Goal: Task Accomplishment & Management: Manage account settings

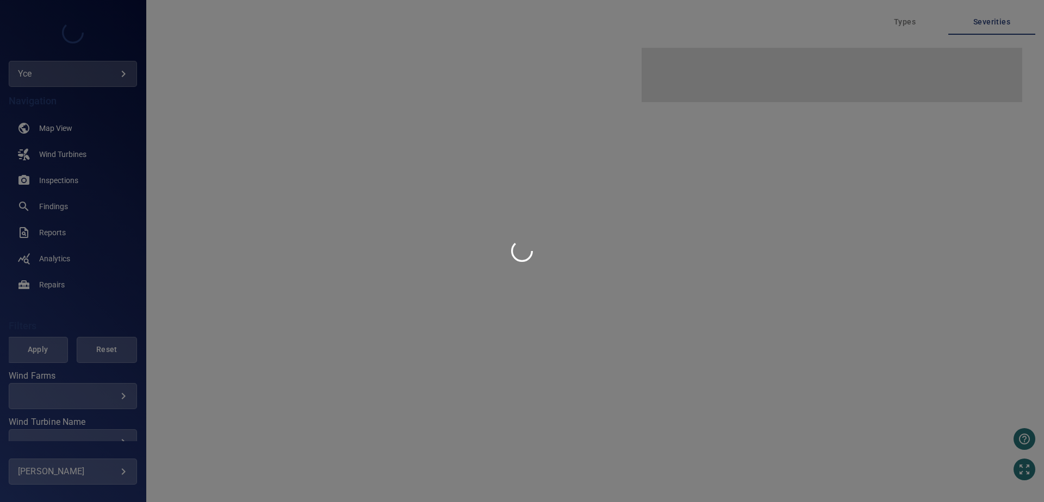
type input "***"
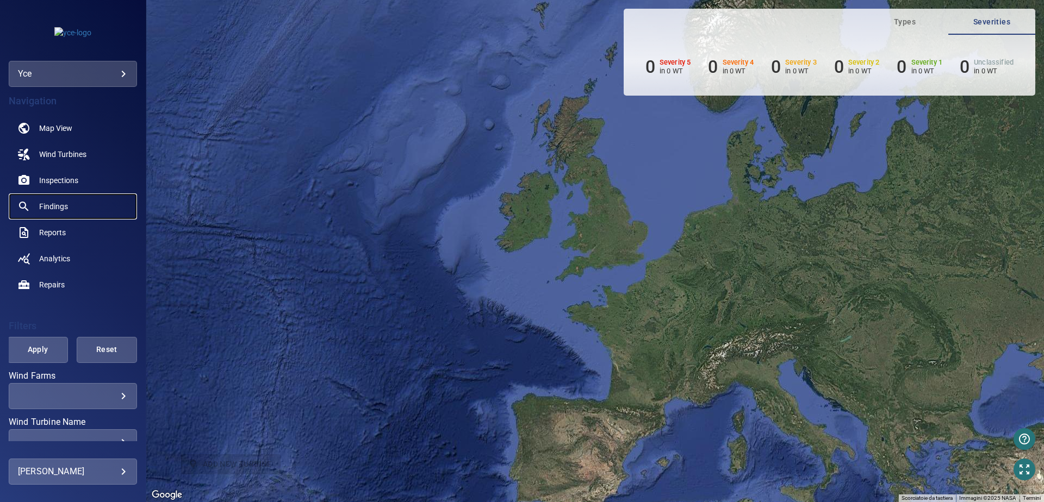
click at [72, 202] on link "Findings" at bounding box center [73, 207] width 128 height 26
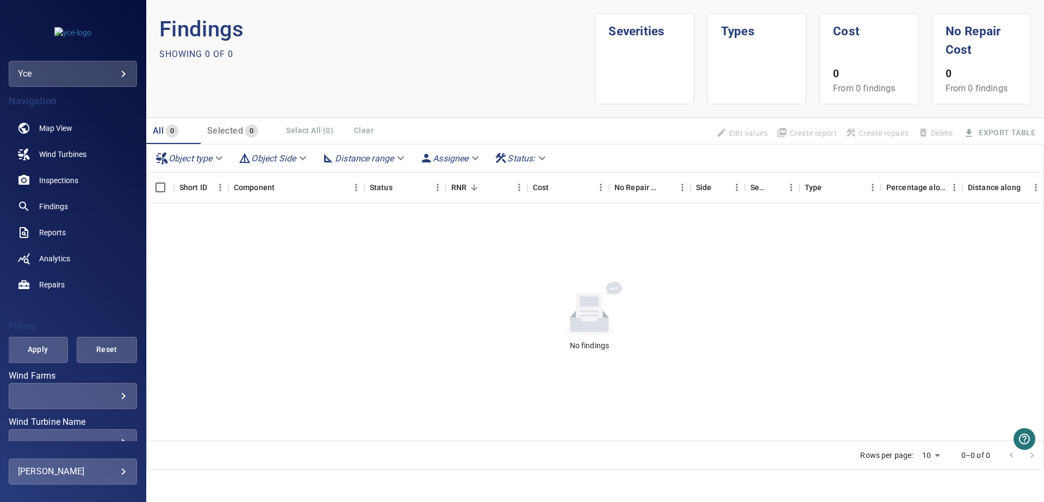
click at [85, 71] on body "**********" at bounding box center [522, 251] width 1044 height 502
click at [204, 95] on link "ycecva" at bounding box center [212, 94] width 110 height 20
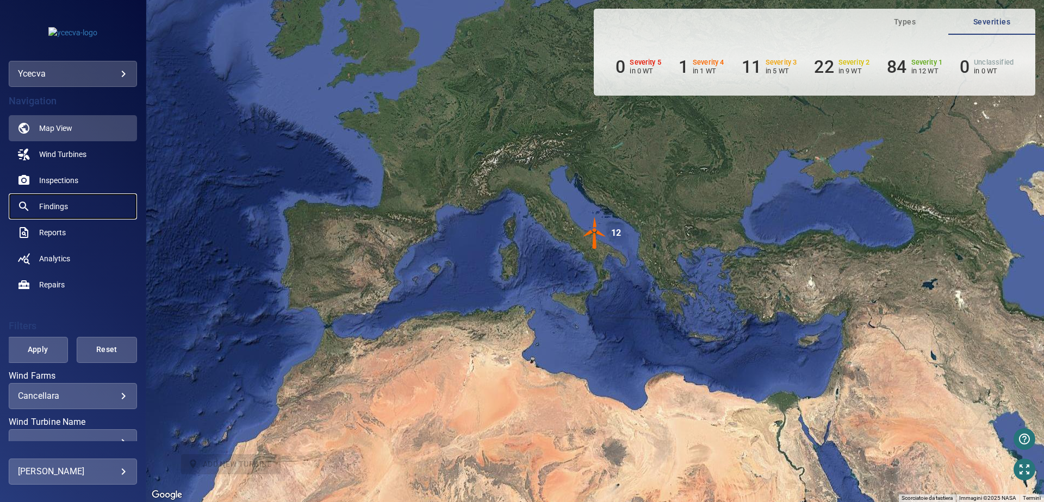
click at [46, 202] on span "Findings" at bounding box center [53, 206] width 29 height 11
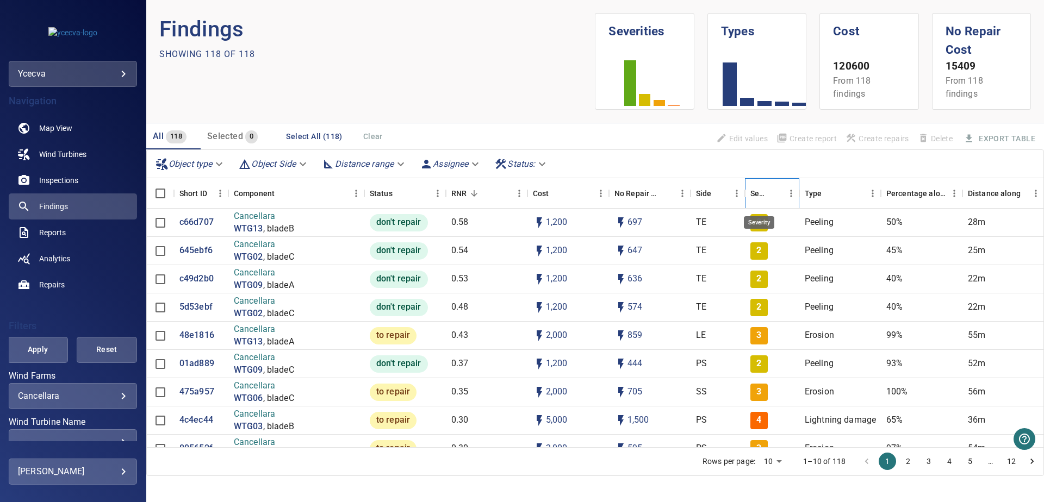
click at [759, 193] on div "Severity" at bounding box center [758, 193] width 17 height 30
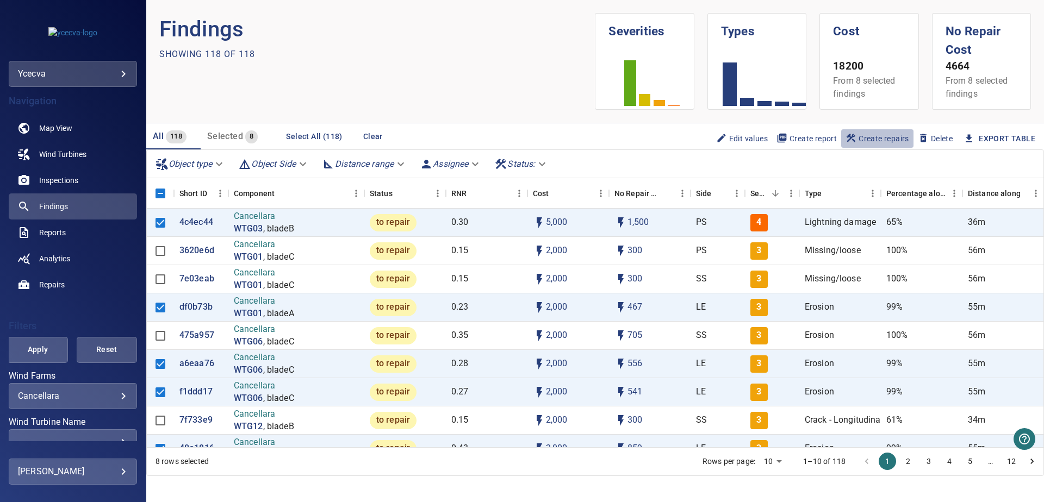
click at [877, 135] on span "Create repairs" at bounding box center [878, 139] width 64 height 12
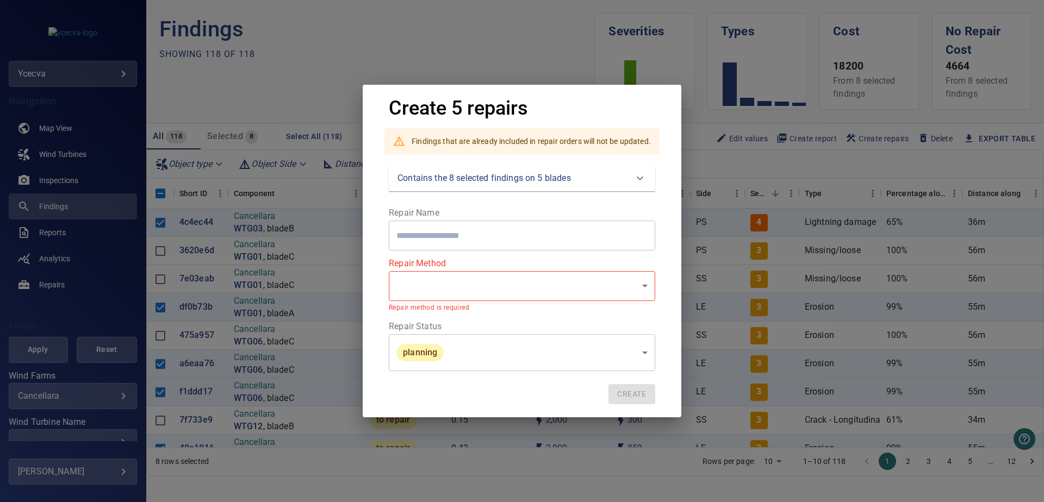
click at [499, 284] on body "**********" at bounding box center [522, 251] width 1044 height 502
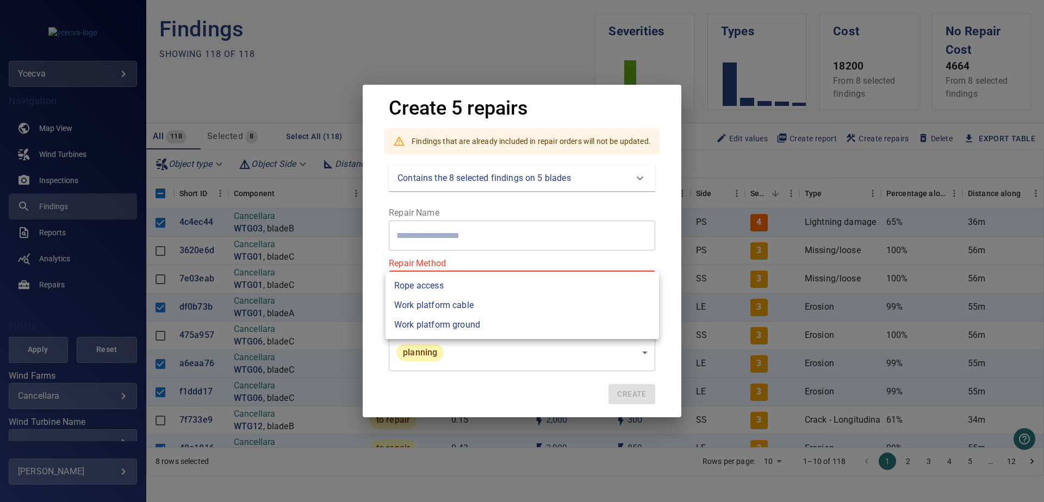
click at [481, 328] on li "Work platform ground" at bounding box center [523, 325] width 274 height 20
type input "**********"
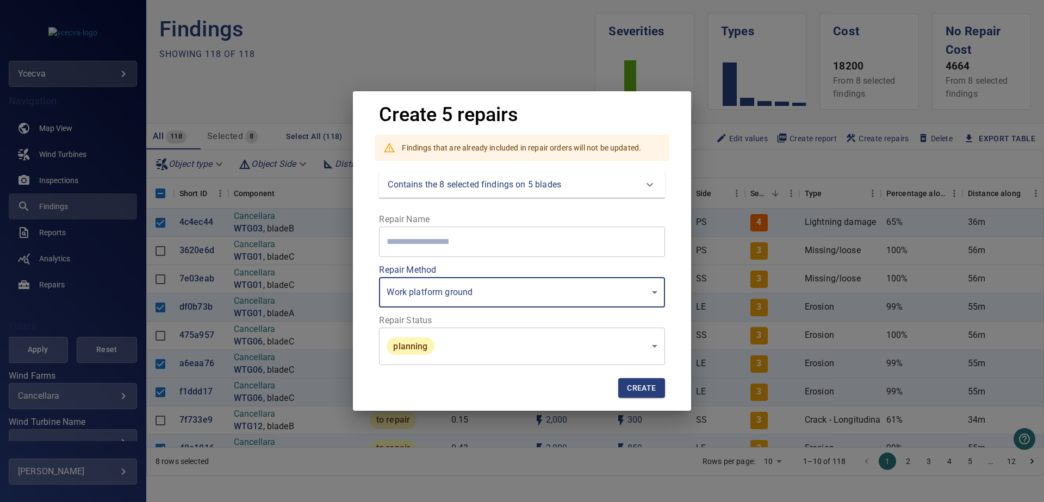
click at [474, 351] on body "**********" at bounding box center [522, 251] width 1044 height 502
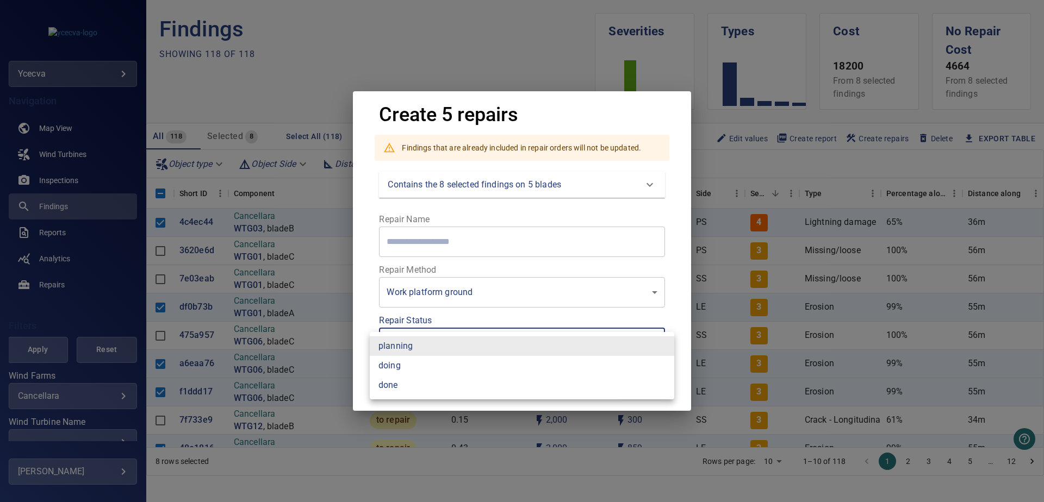
click at [688, 323] on div at bounding box center [522, 251] width 1044 height 502
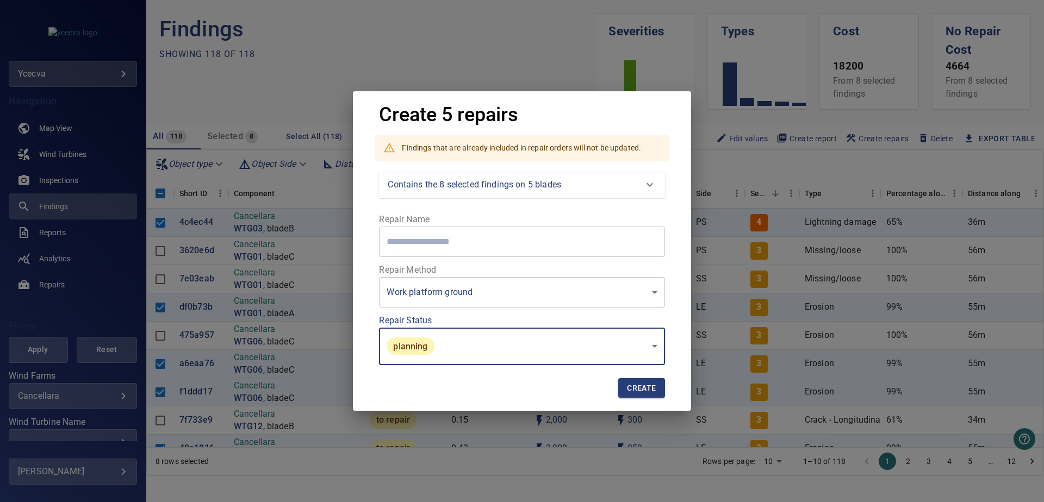
click at [455, 243] on input "text" at bounding box center [522, 242] width 286 height 30
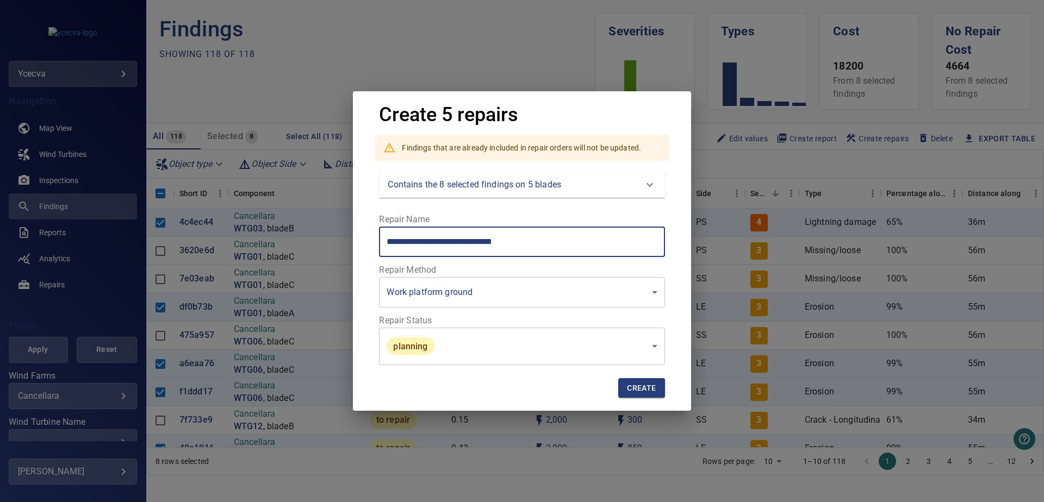
type input "**********"
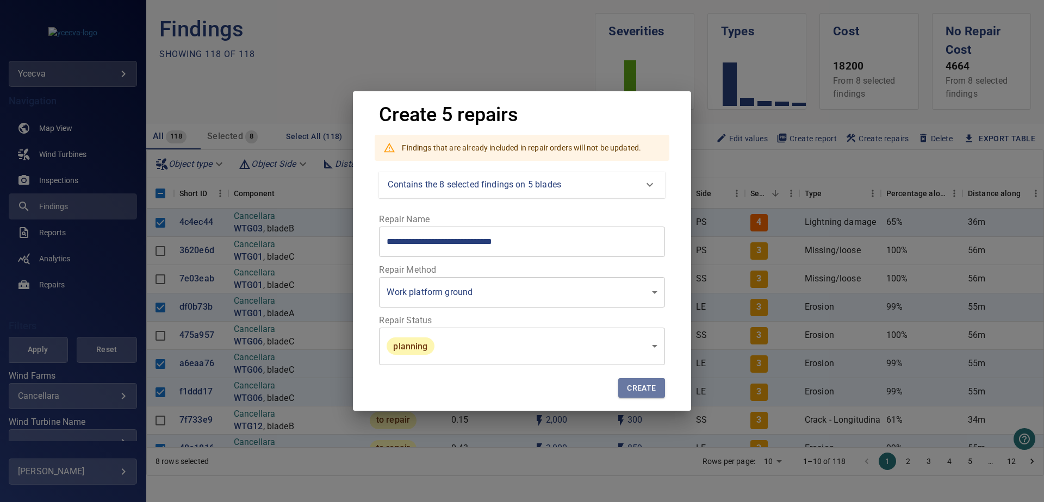
click at [656, 387] on span "Create" at bounding box center [641, 389] width 29 height 14
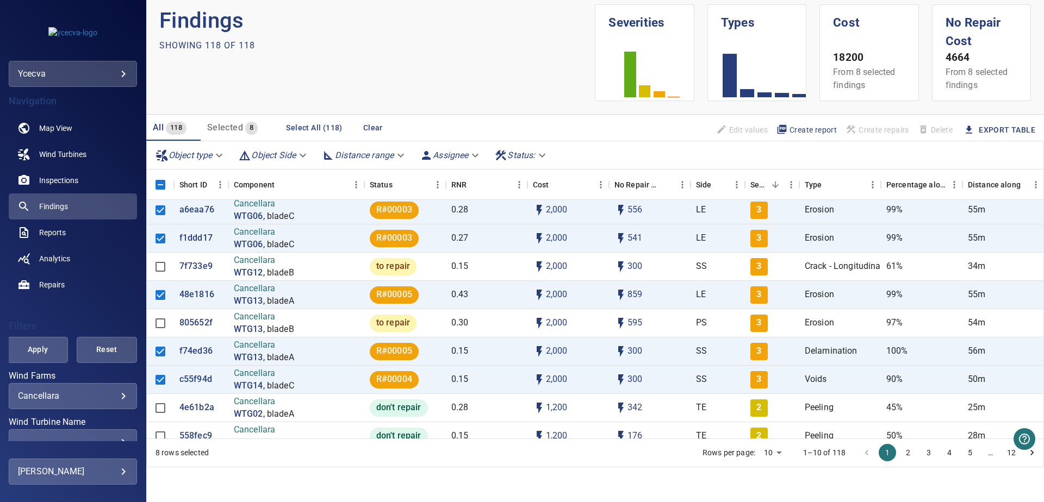
scroll to position [166, 0]
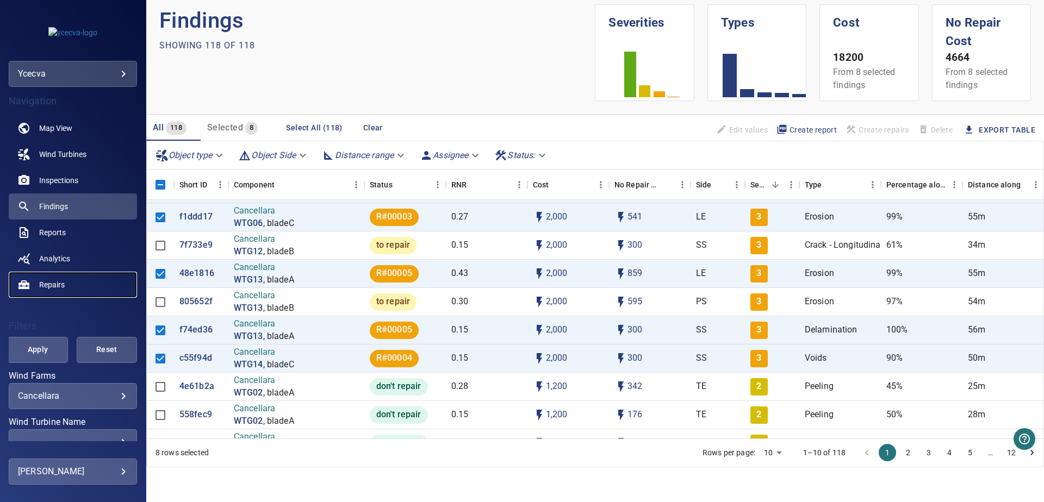
click at [48, 284] on span "Repairs" at bounding box center [52, 285] width 26 height 11
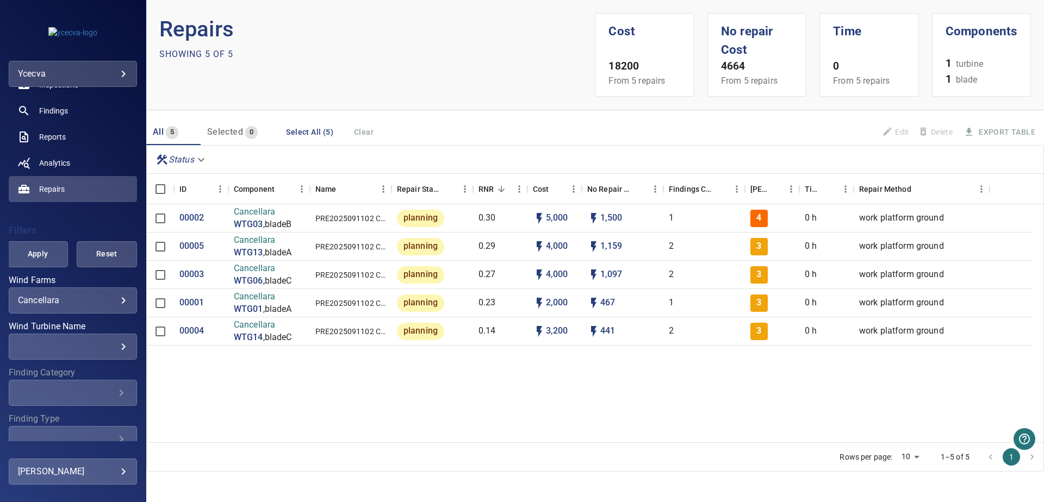
scroll to position [151, 0]
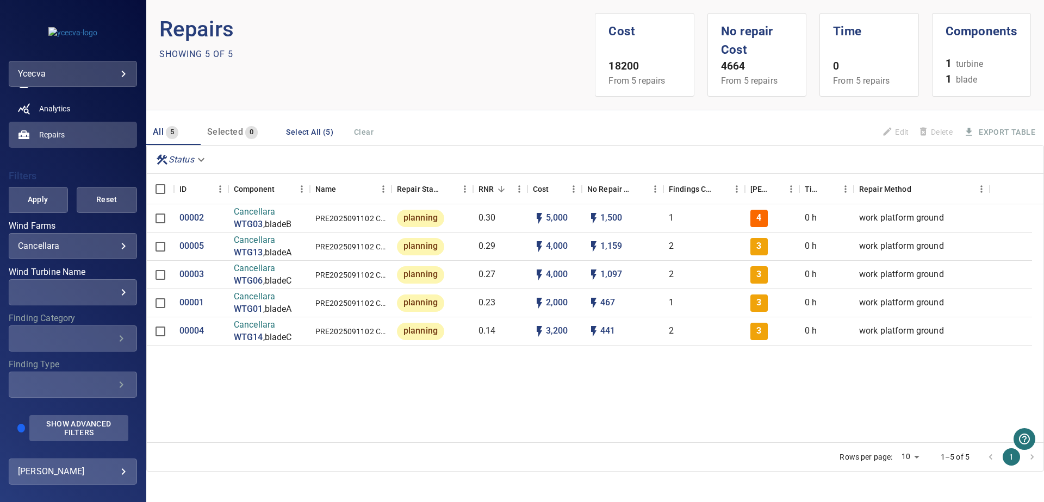
click at [70, 426] on span "Show Advanced Filters" at bounding box center [79, 428] width 86 height 17
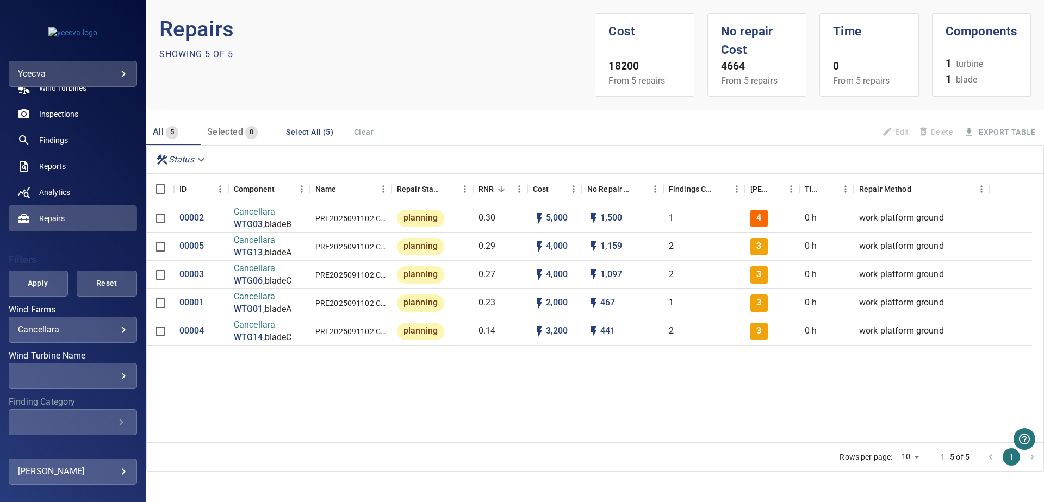
scroll to position [21, 0]
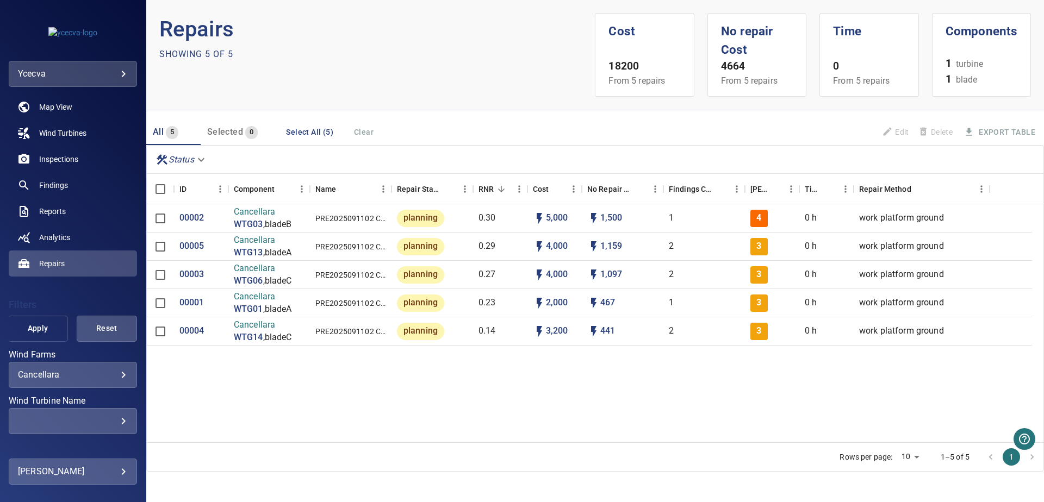
click at [36, 332] on span "Apply" at bounding box center [37, 329] width 33 height 14
click at [195, 249] on p "00005" at bounding box center [191, 246] width 25 height 13
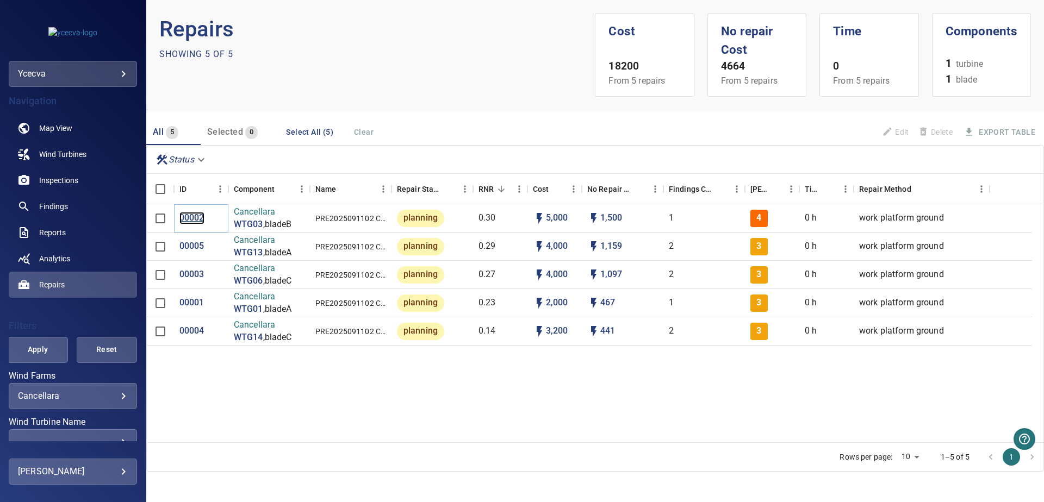
click at [199, 219] on p "00002" at bounding box center [191, 218] width 25 height 13
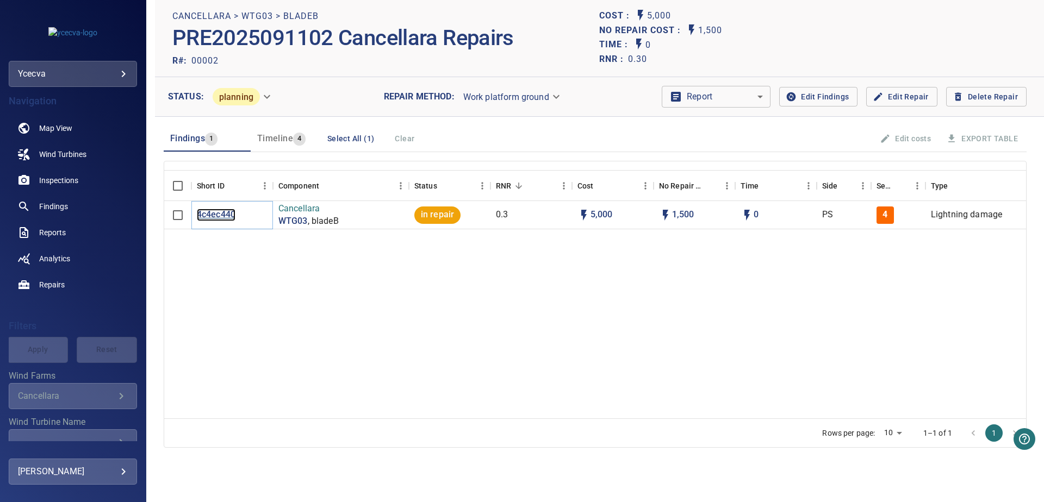
click at [211, 216] on p "4c4ec440" at bounding box center [216, 215] width 39 height 13
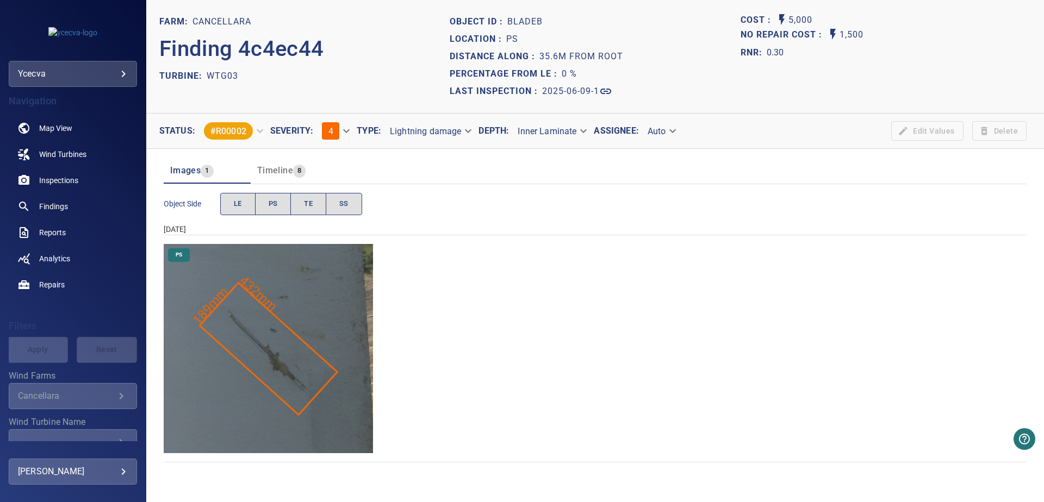
click at [348, 292] on img "Cancellara/WTG03/2025-06-09-1/2025-06-09-3/image28wp32.jpg" at bounding box center [268, 348] width 209 height 209
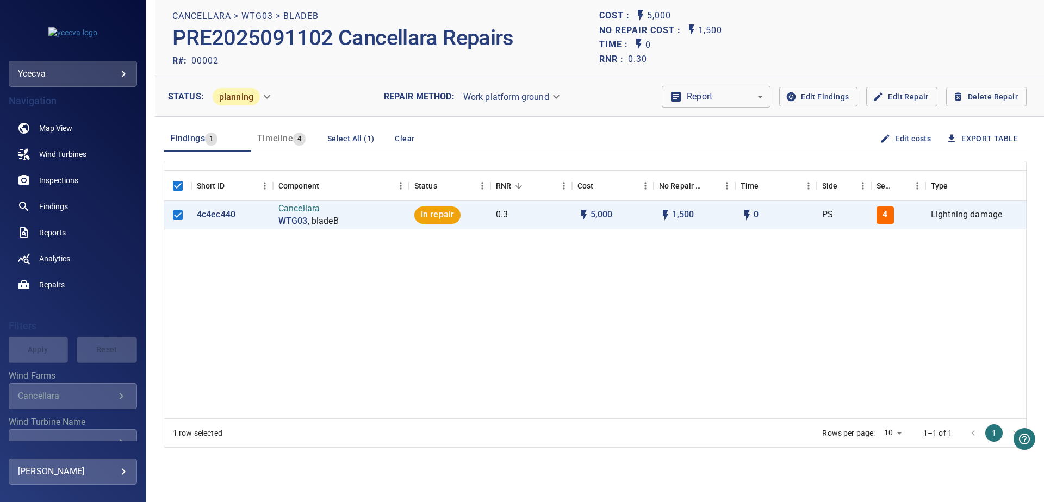
click at [899, 102] on span "Edit Repair" at bounding box center [901, 97] width 53 height 14
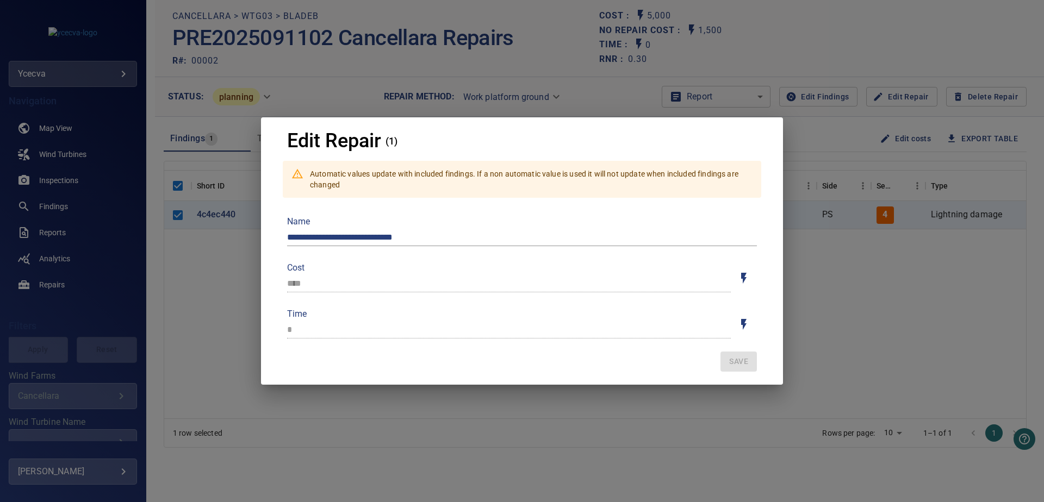
click at [643, 317] on label "Time" at bounding box center [509, 314] width 444 height 9
click at [741, 279] on icon "Toggle auto/manual values" at bounding box center [743, 278] width 13 height 13
type input "*"
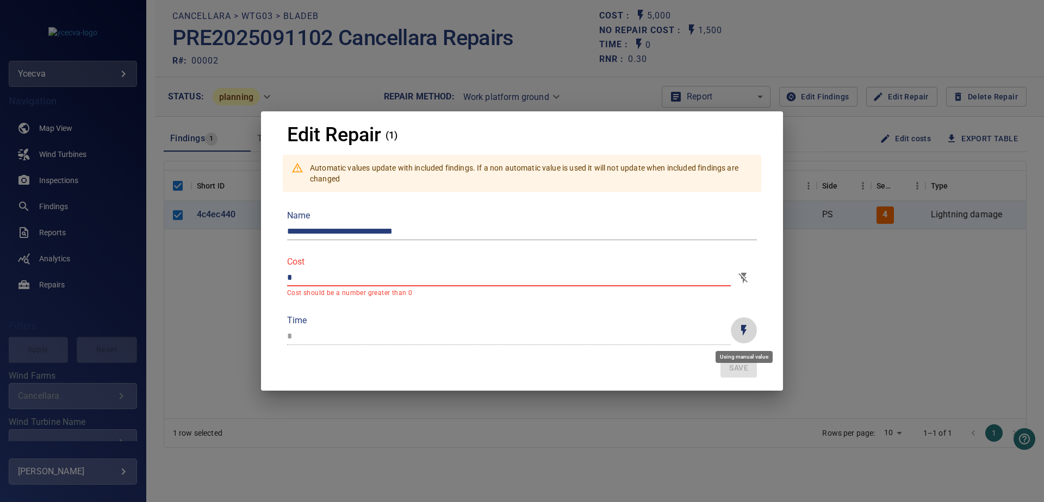
click at [748, 333] on icon "Toggle auto/manual time" at bounding box center [743, 330] width 13 height 13
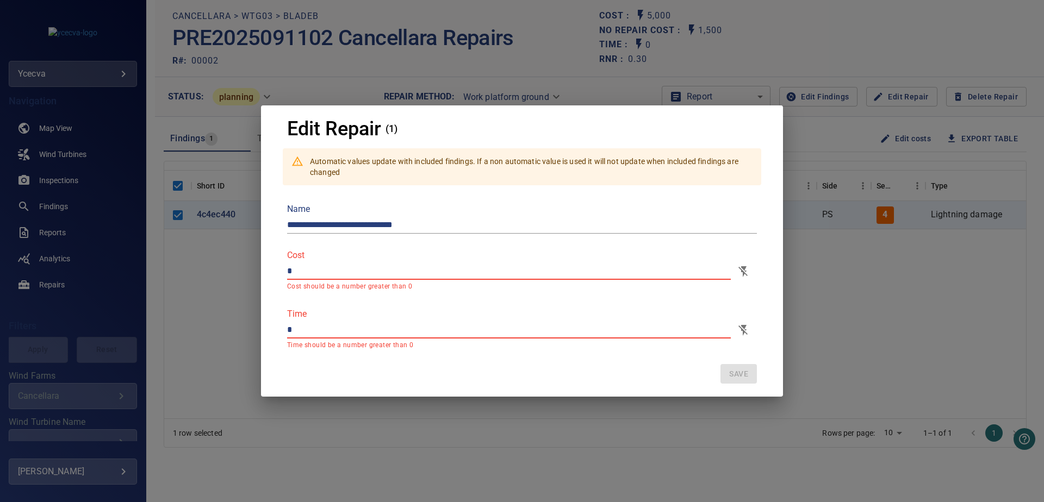
drag, startPoint x: 328, startPoint y: 326, endPoint x: 254, endPoint y: 326, distance: 74.5
click at [287, 326] on input "*" at bounding box center [509, 329] width 444 height 17
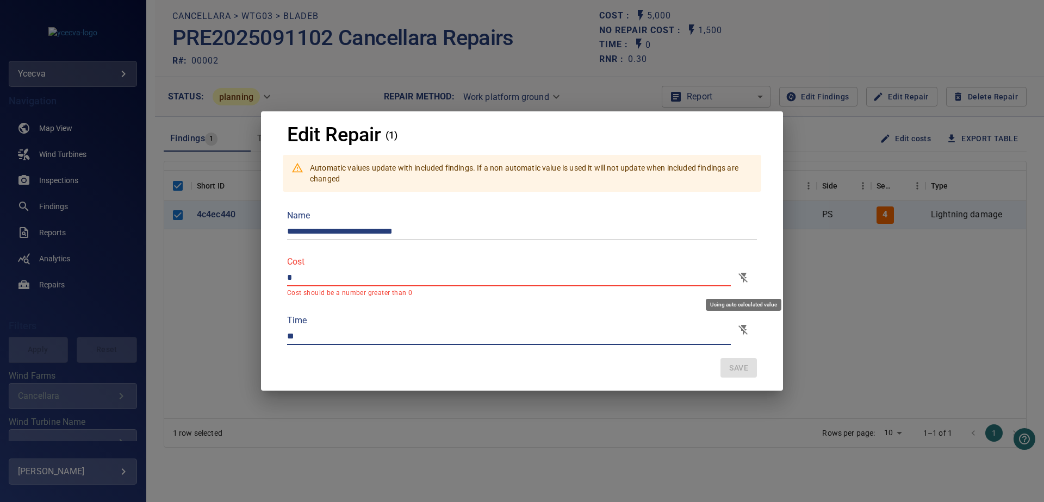
type input "**"
click at [748, 276] on icon "Toggle auto/manual values" at bounding box center [743, 278] width 13 height 13
type input "****"
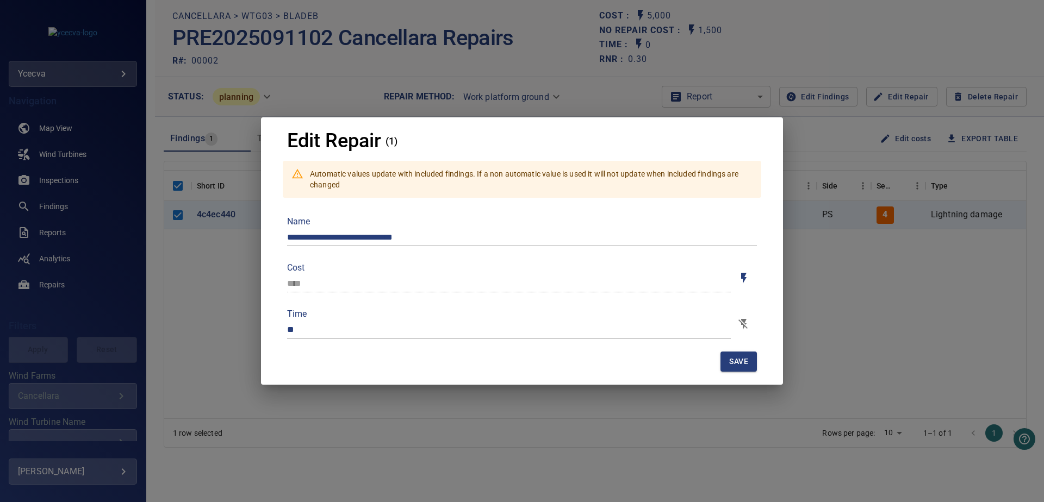
click at [737, 359] on span "Save" at bounding box center [738, 362] width 19 height 14
type input "*"
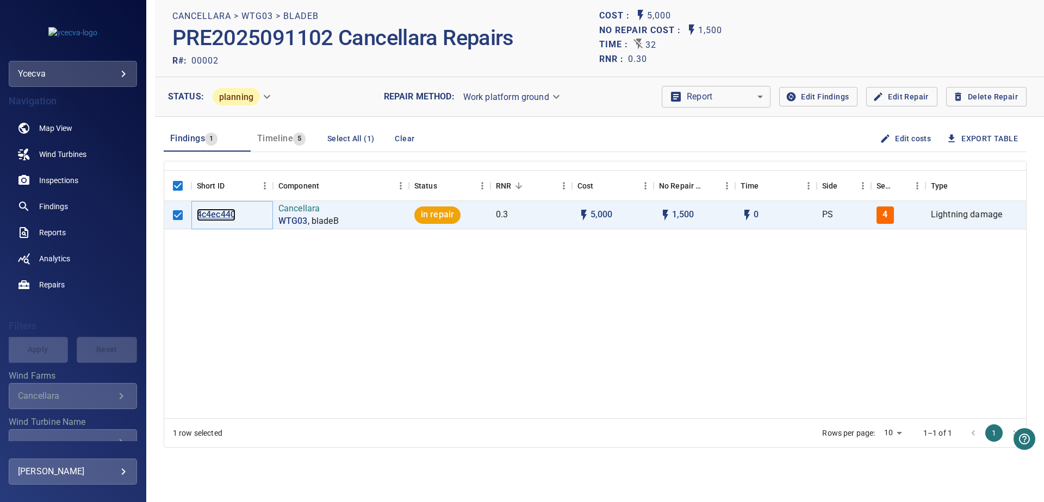
click at [210, 214] on p "4c4ec440" at bounding box center [216, 215] width 39 height 13
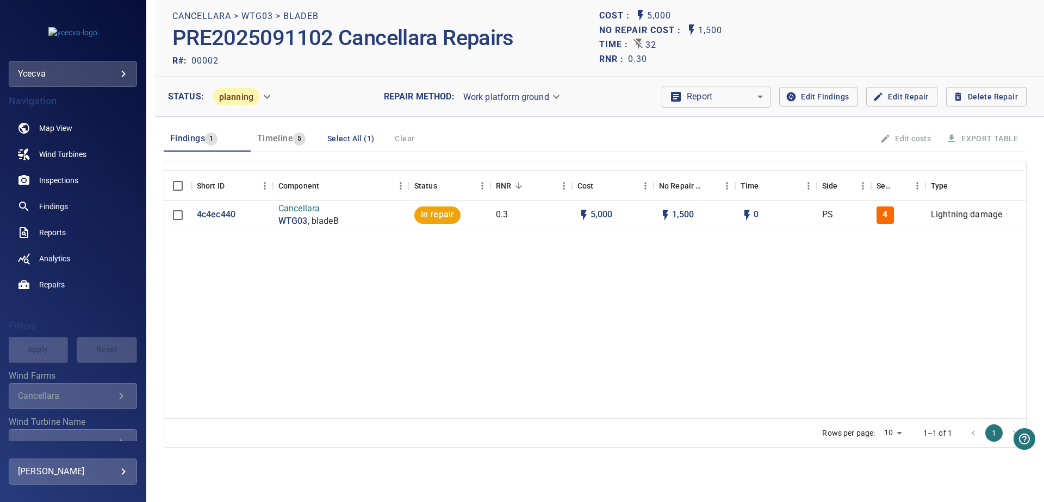
click at [897, 102] on span "Edit Repair" at bounding box center [901, 97] width 53 height 14
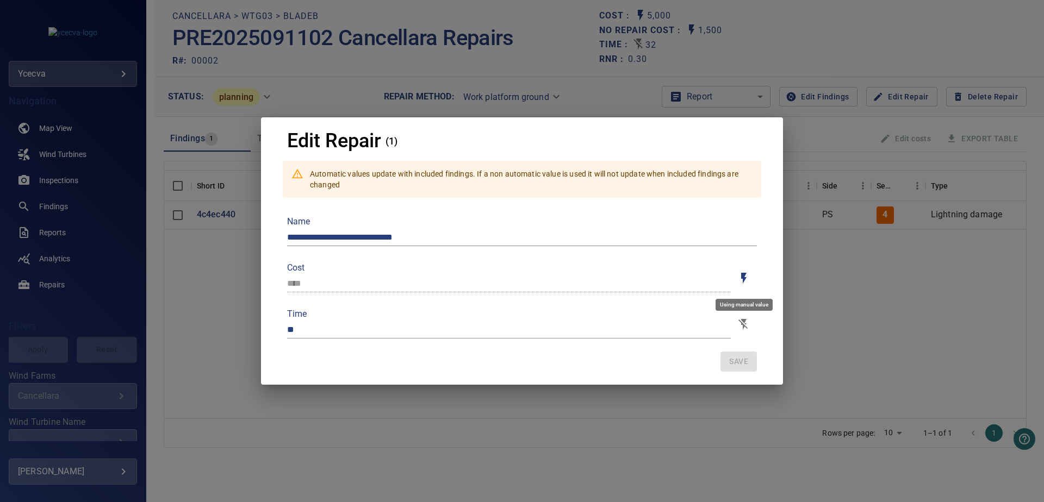
click at [750, 281] on button "Toggle auto/manual values" at bounding box center [744, 278] width 26 height 26
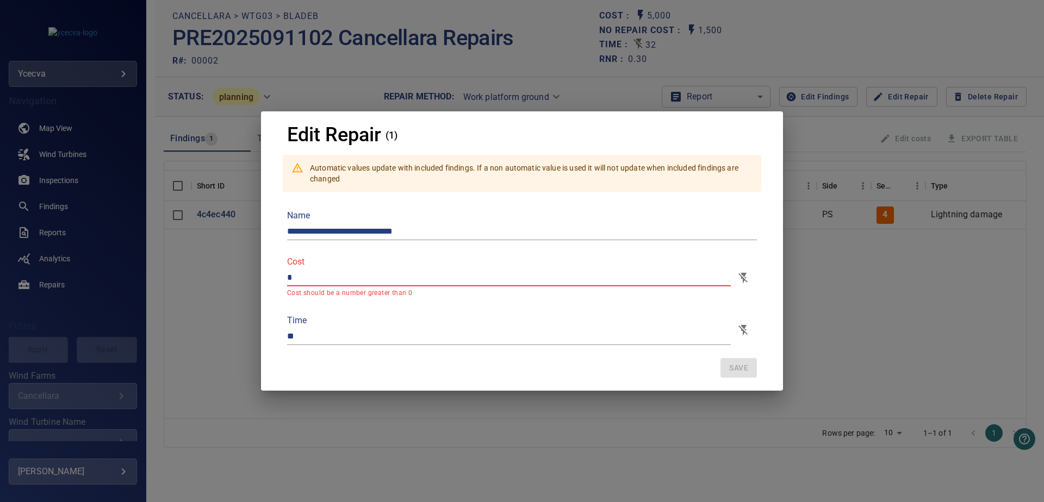
click at [351, 279] on input "*" at bounding box center [509, 277] width 444 height 17
drag, startPoint x: 351, startPoint y: 279, endPoint x: 277, endPoint y: 278, distance: 74.0
click at [287, 278] on input "*" at bounding box center [509, 277] width 444 height 17
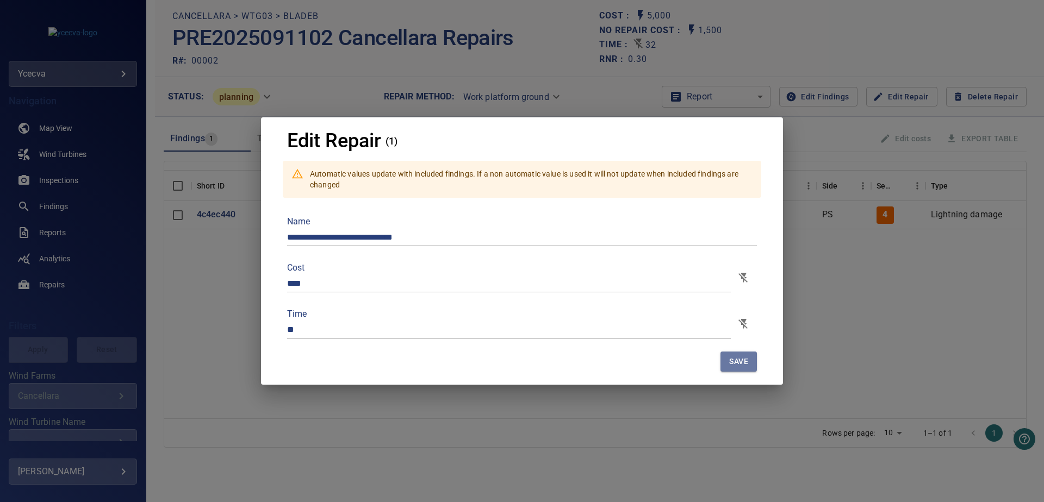
click at [750, 360] on button "Save" at bounding box center [739, 362] width 36 height 20
type input "****"
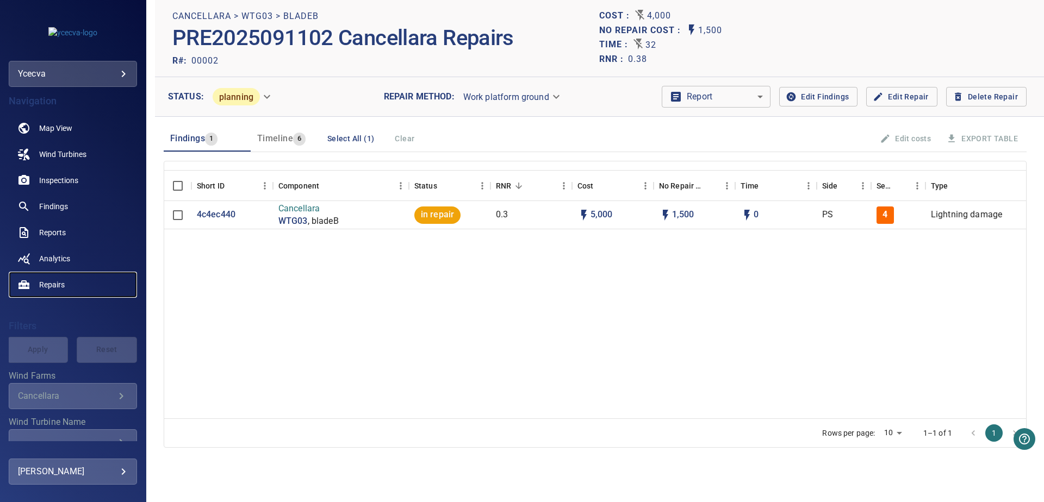
click at [64, 288] on span "Repairs" at bounding box center [52, 285] width 26 height 11
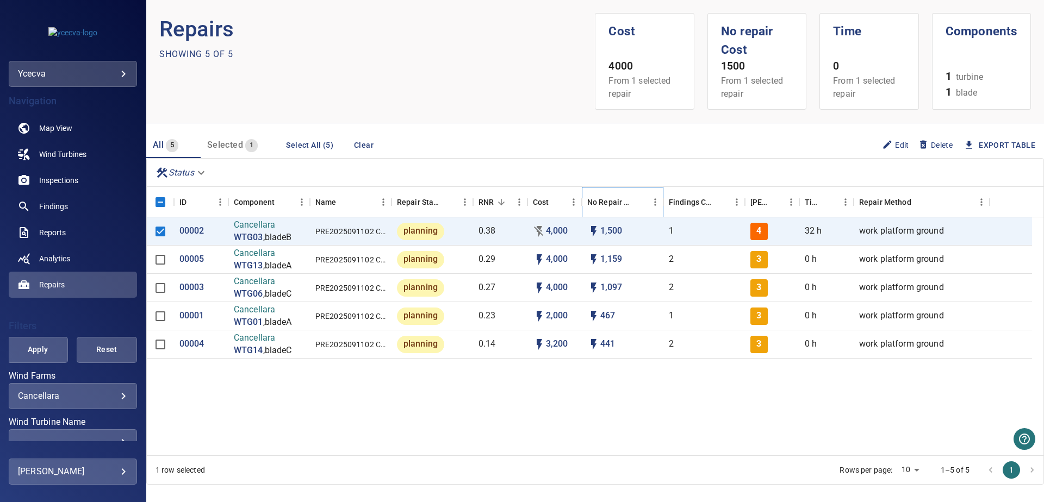
click at [657, 198] on icon "No Repair Cost" at bounding box center [663, 202] width 13 height 13
click at [655, 204] on icon "Menu" at bounding box center [655, 201] width 2 height 7
click at [603, 276] on span "Hide column" at bounding box center [606, 273] width 98 height 13
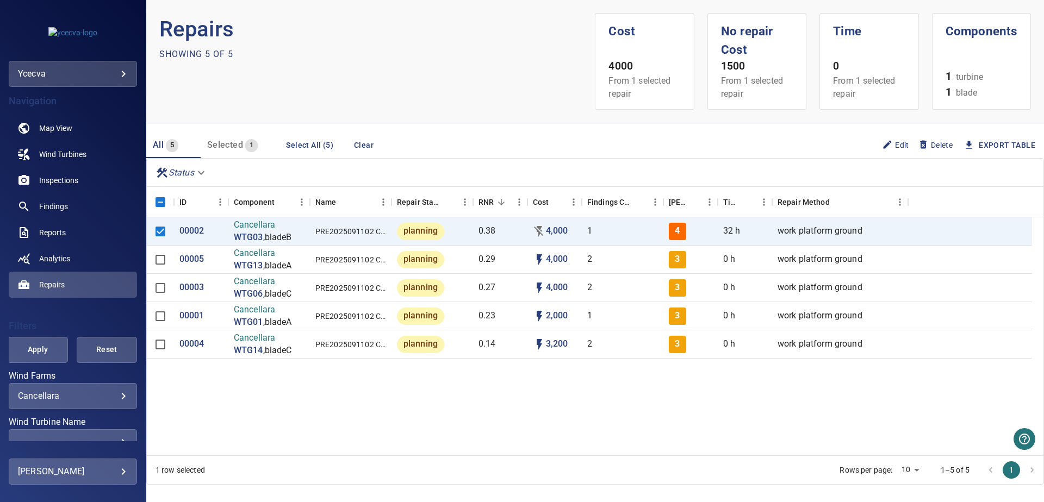
click at [679, 410] on div "00002 Cancellara WTG03 , bladeB PRE2025091102 Cancellara Repairs planning 0.38 …" at bounding box center [595, 337] width 897 height 238
click at [198, 230] on p "00002" at bounding box center [191, 231] width 25 height 13
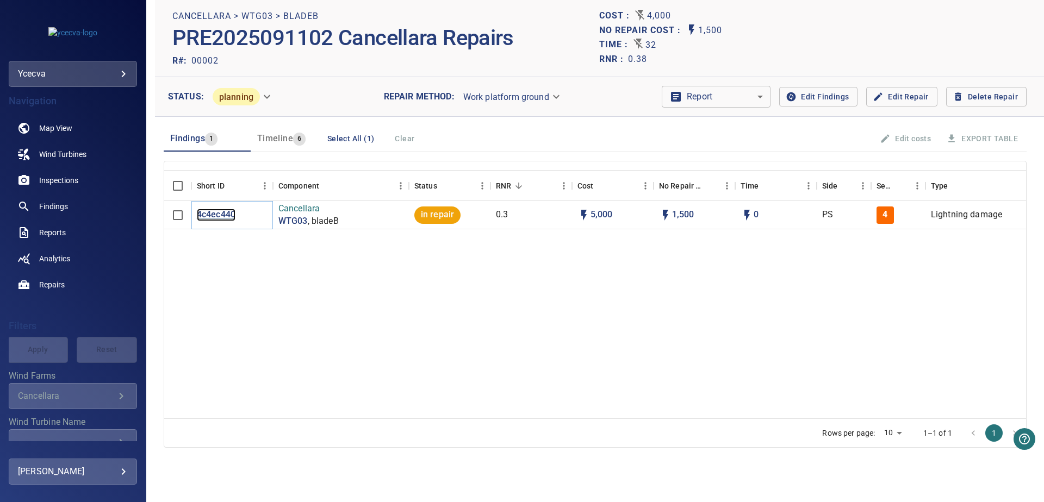
click at [220, 214] on p "4c4ec440" at bounding box center [216, 215] width 39 height 13
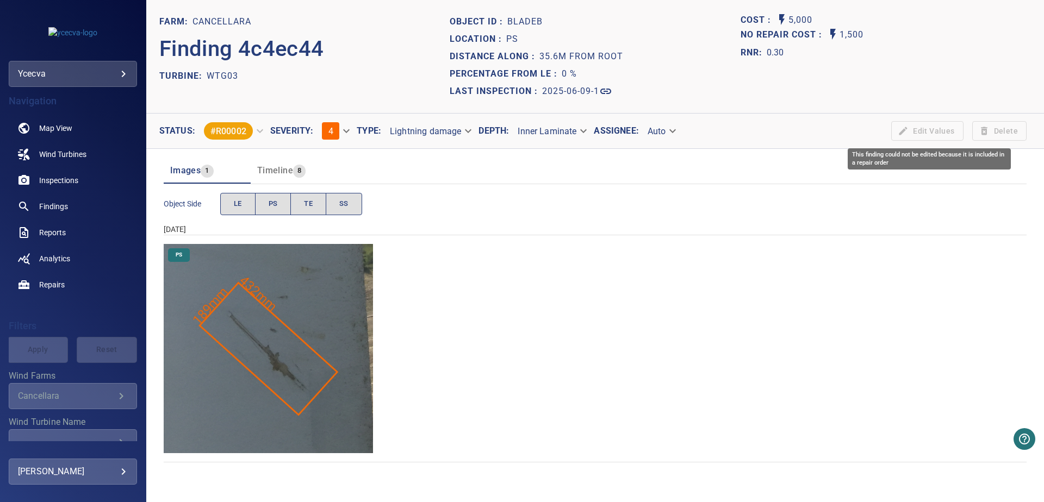
click at [902, 128] on span "Edit Values" at bounding box center [927, 131] width 80 height 20
click at [918, 134] on span "Edit Values" at bounding box center [927, 131] width 80 height 20
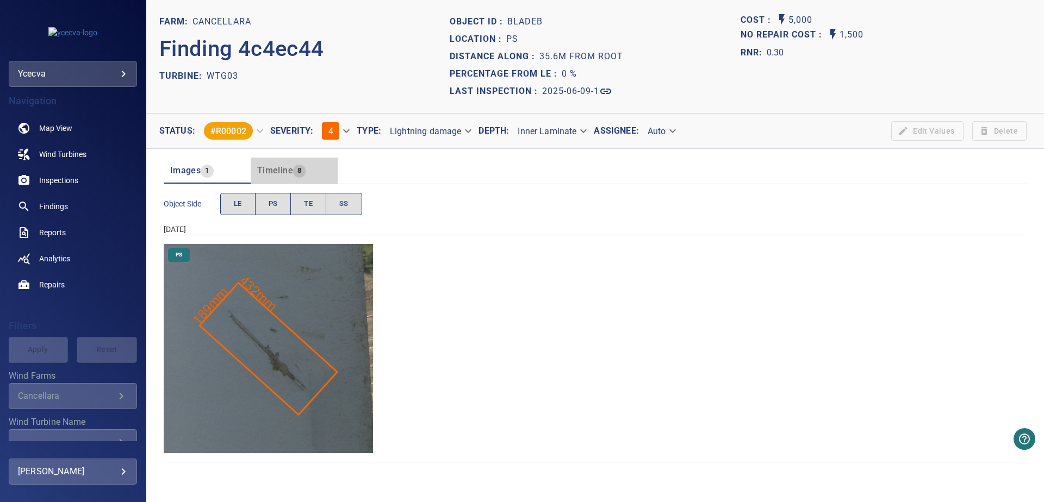
click at [287, 171] on span "Timeline" at bounding box center [275, 170] width 36 height 10
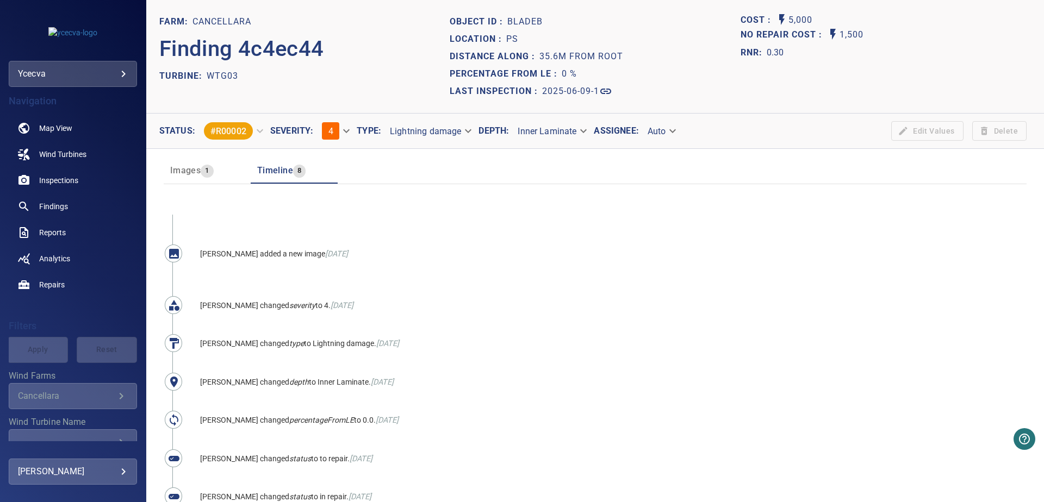
click at [214, 173] on span "Images 1" at bounding box center [207, 170] width 74 height 15
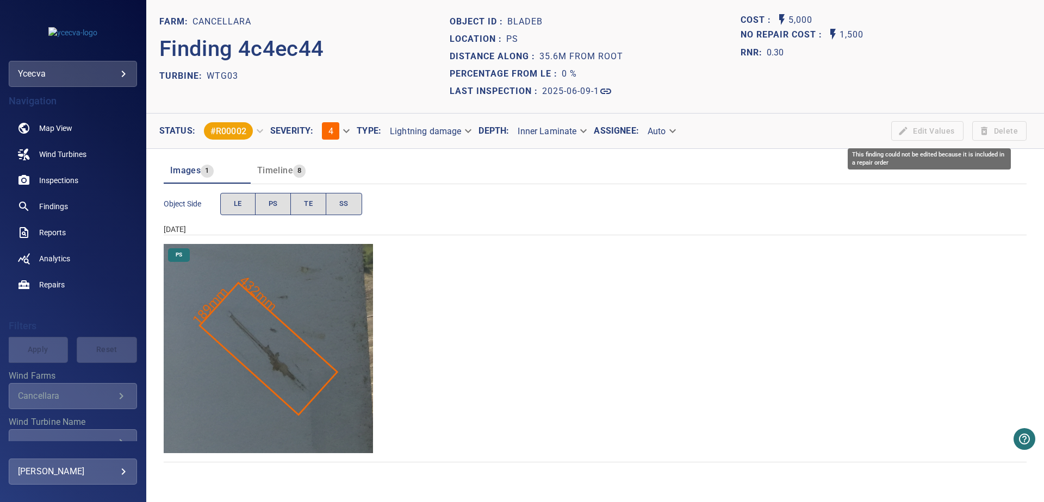
click at [931, 132] on span "Edit Values" at bounding box center [927, 131] width 80 height 20
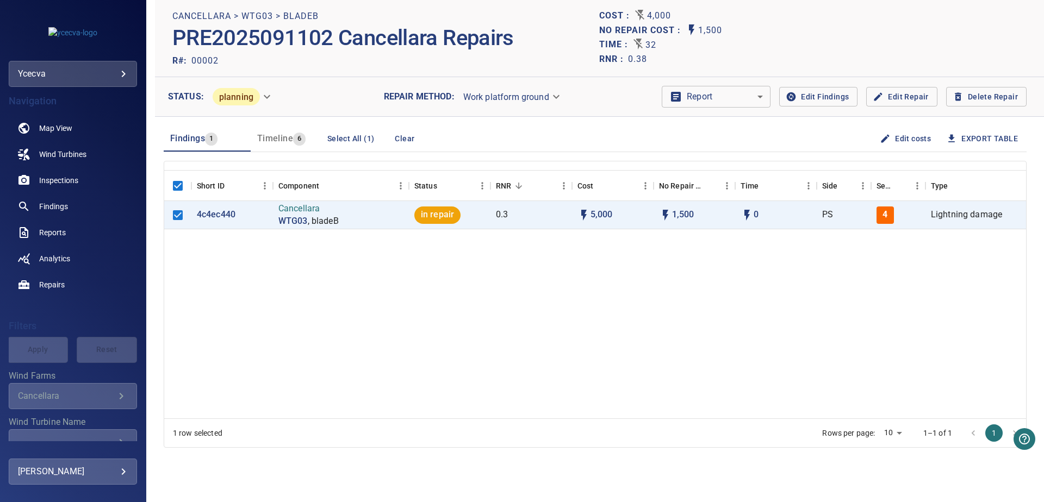
click at [886, 137] on button "Edit costs" at bounding box center [907, 139] width 58 height 20
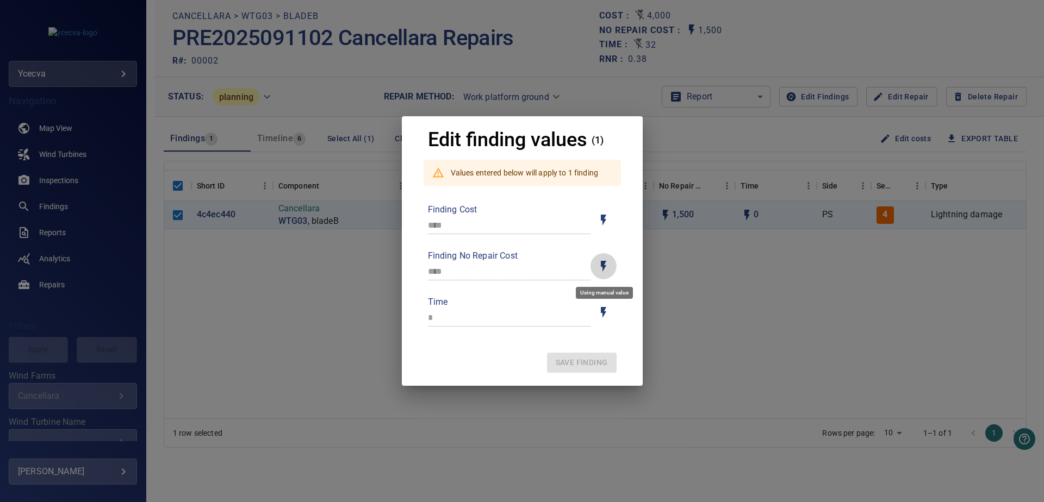
click at [601, 268] on icon "Toggle for auto / manual values" at bounding box center [603, 266] width 13 height 13
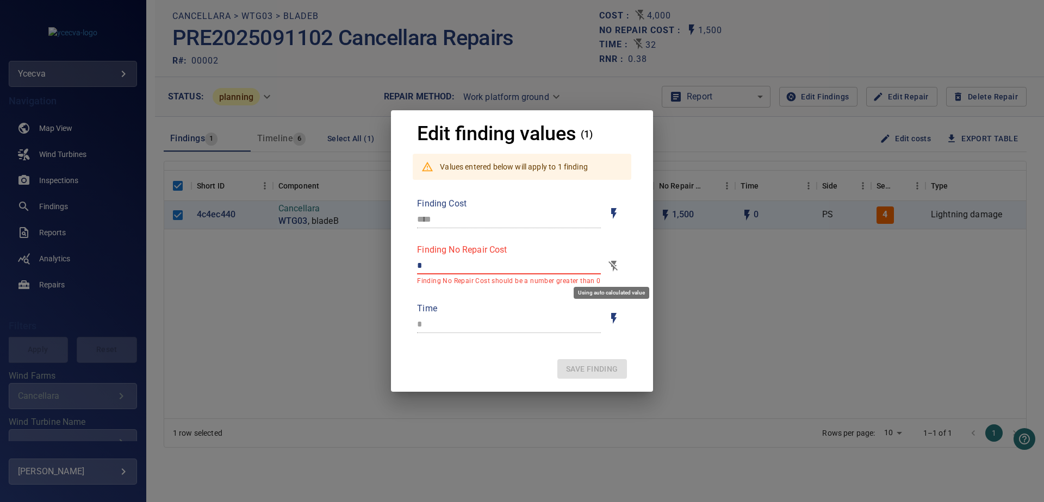
click at [604, 264] on button "Toggle for auto / manual values" at bounding box center [614, 266] width 26 height 26
type input "****"
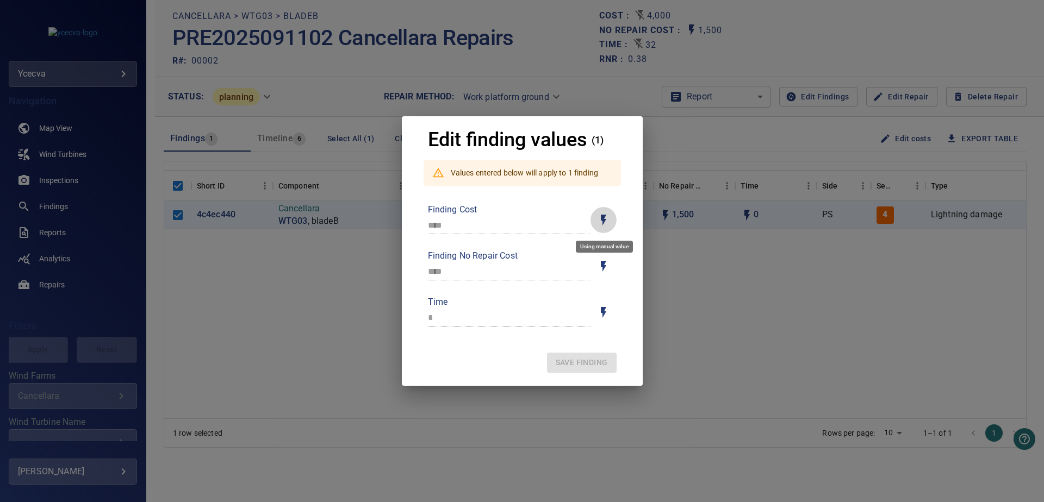
click at [598, 213] on button "Toggle for auto / manual values" at bounding box center [604, 220] width 26 height 26
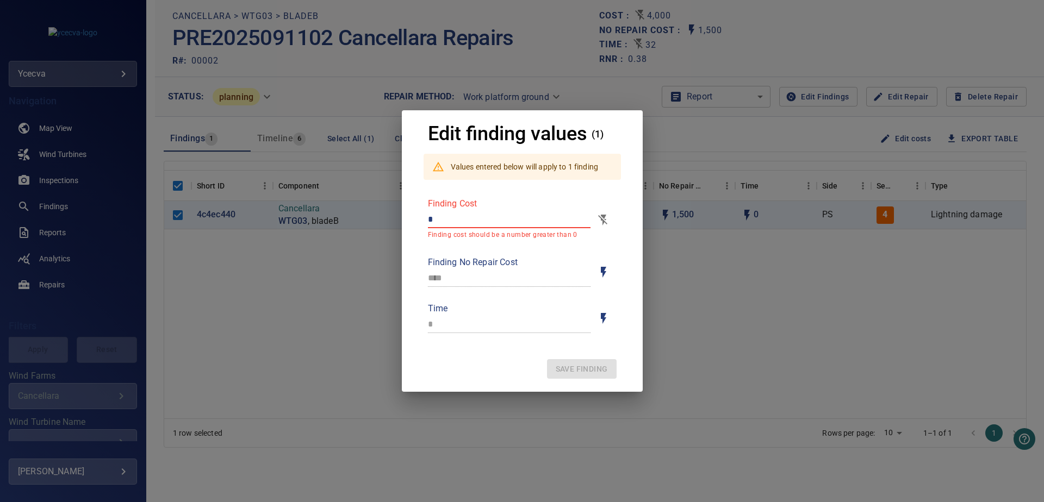
drag, startPoint x: 488, startPoint y: 222, endPoint x: 418, endPoint y: 225, distance: 70.7
click at [428, 225] on input "*" at bounding box center [509, 219] width 163 height 17
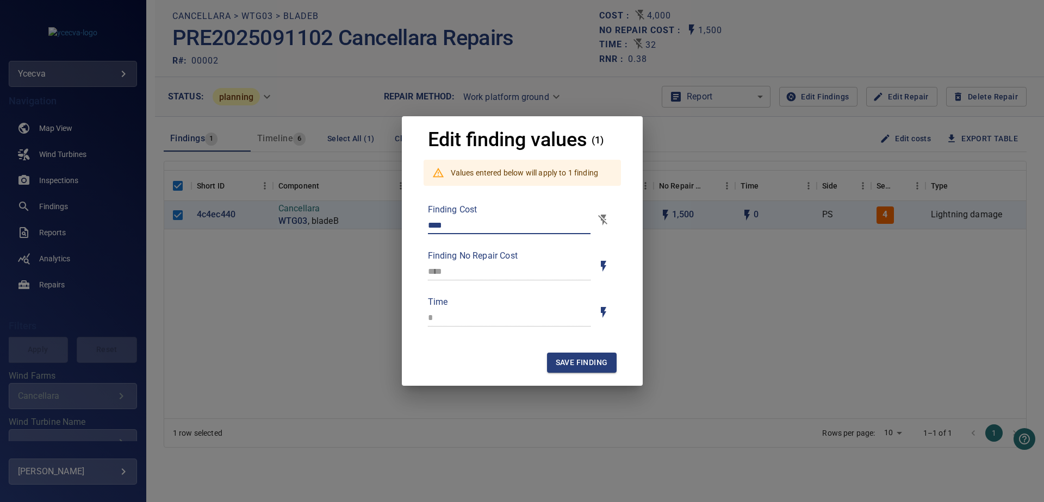
type input "****"
click at [609, 318] on icon "Toggle for auto / manual values" at bounding box center [603, 312] width 13 height 13
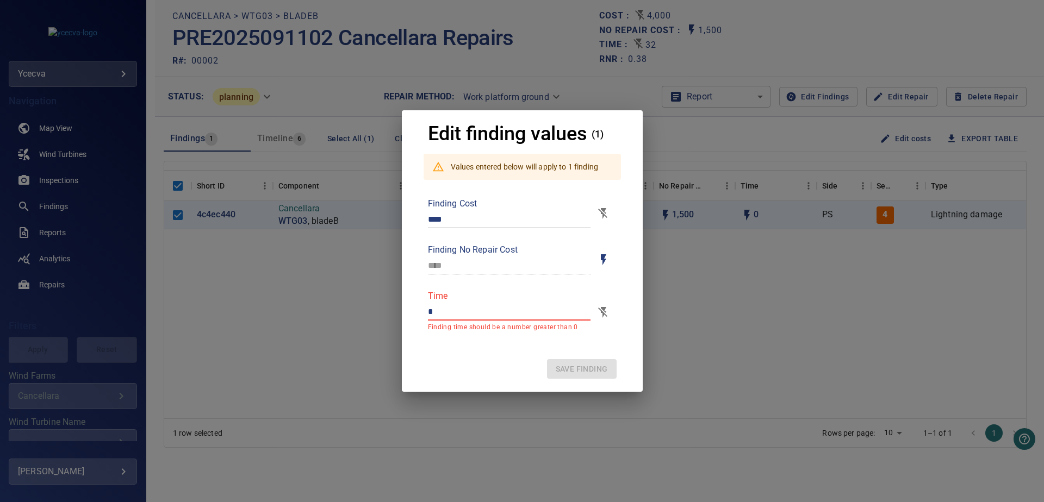
drag, startPoint x: 475, startPoint y: 309, endPoint x: 380, endPoint y: 308, distance: 95.2
click at [428, 308] on input "*" at bounding box center [509, 311] width 163 height 17
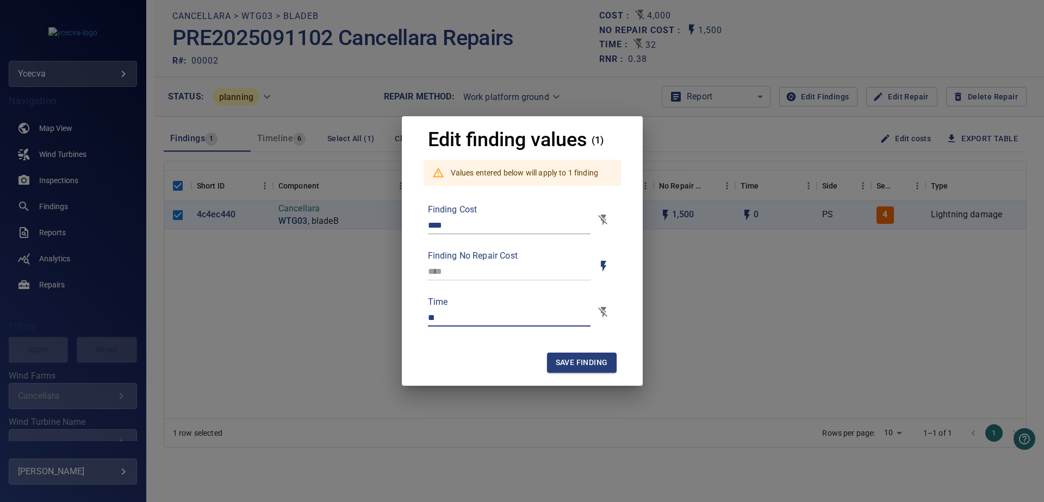
type input "**"
click at [574, 362] on span "Save finding" at bounding box center [582, 363] width 52 height 14
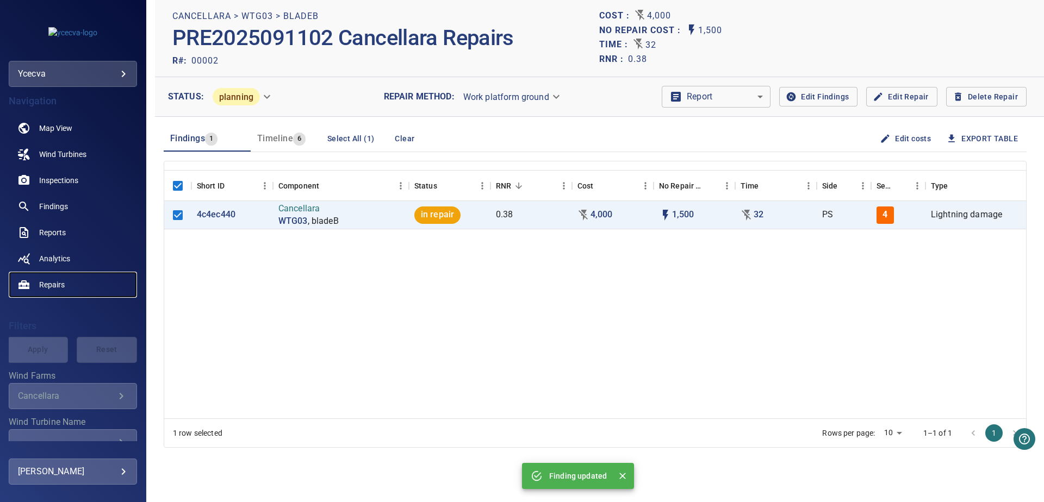
click at [54, 288] on span "Repairs" at bounding box center [52, 285] width 26 height 11
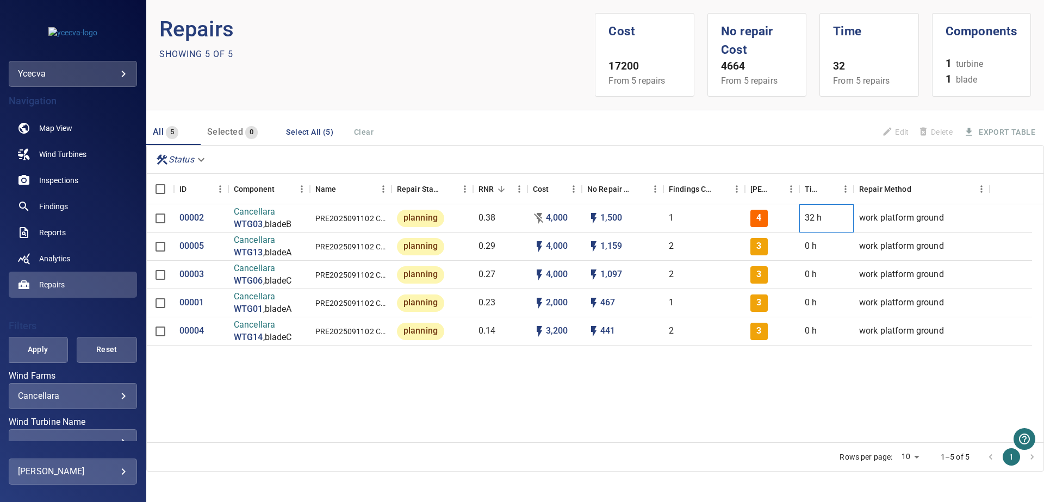
click at [830, 218] on div "32 h" at bounding box center [826, 218] width 54 height 28
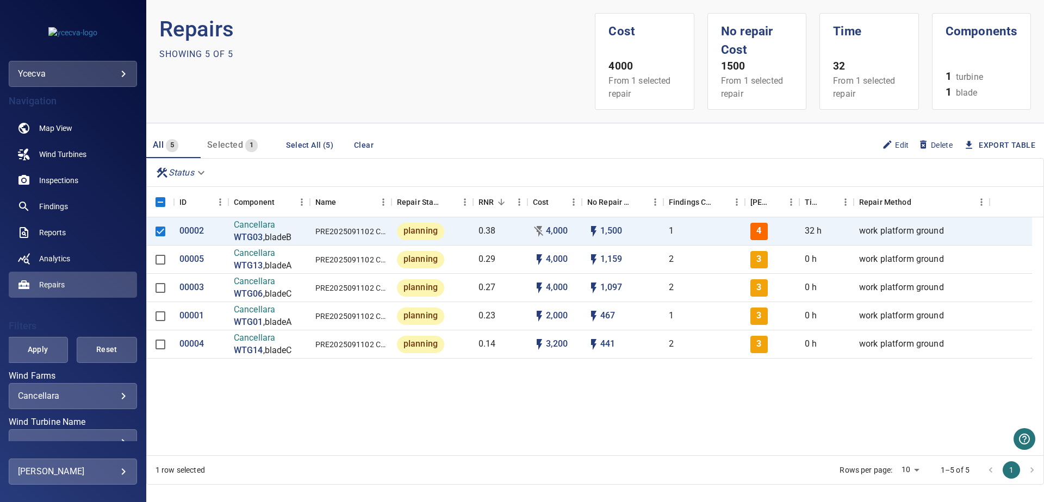
click at [750, 414] on div "00002 Cancellara WTG03 , bladeB PRE2025091102 Cancellara Repairs planning 0.38 …" at bounding box center [595, 337] width 897 height 238
click at [82, 284] on link "Repairs" at bounding box center [73, 285] width 128 height 26
click at [34, 287] on link "Repairs" at bounding box center [73, 285] width 128 height 26
click at [194, 259] on p "00005" at bounding box center [191, 259] width 25 height 13
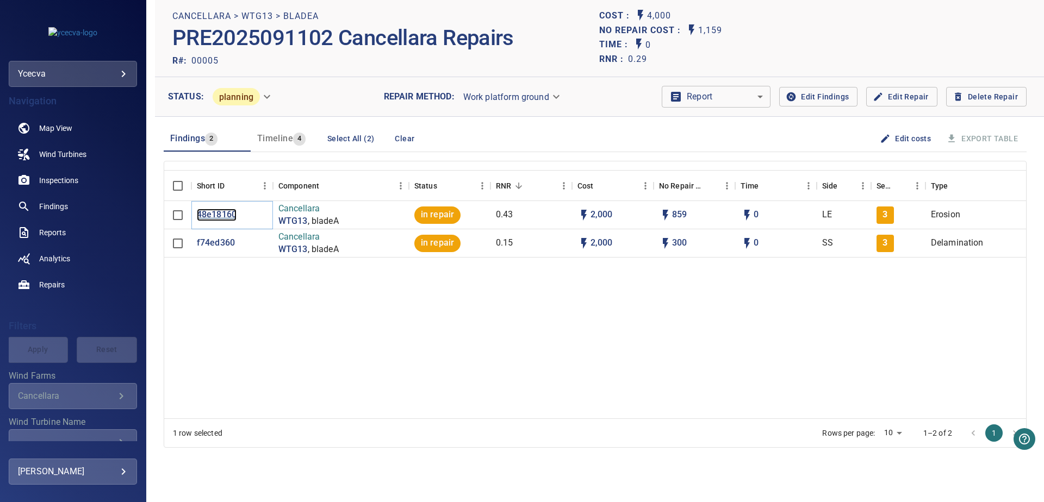
click at [214, 215] on p "48e18160" at bounding box center [217, 215] width 40 height 13
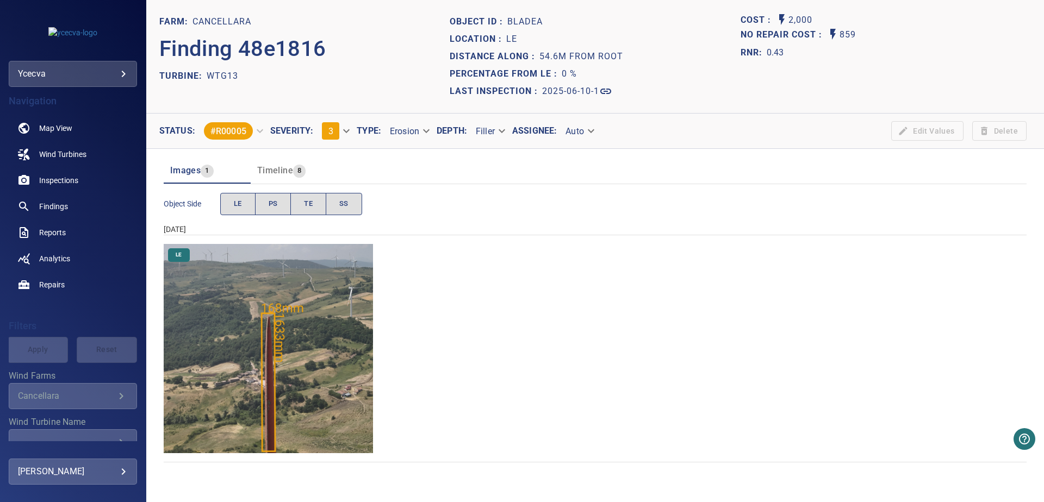
click at [301, 370] on img "Cancellara/WTG13/2025-06-10-1/2025-06-10-4/image21wp23.jpg" at bounding box center [268, 348] width 209 height 209
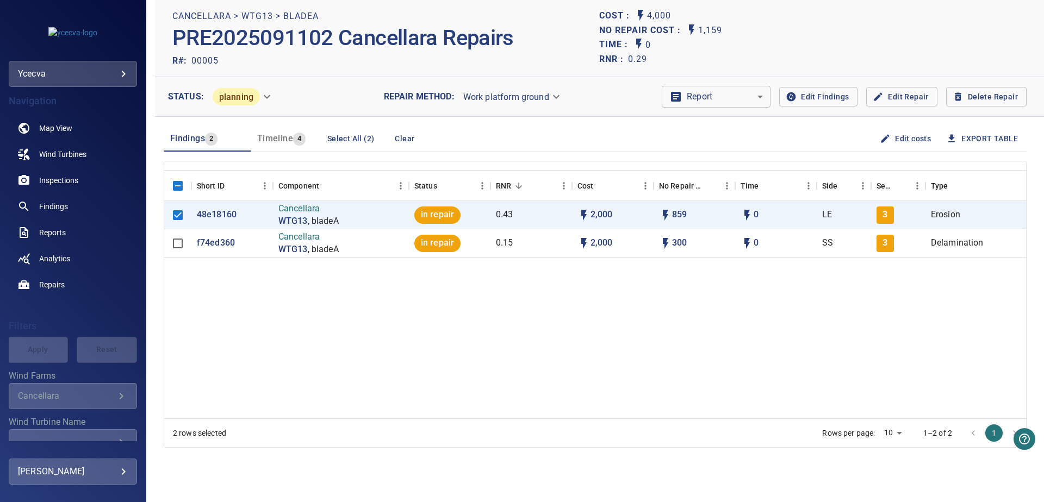
click at [905, 139] on button "Edit costs" at bounding box center [907, 139] width 58 height 20
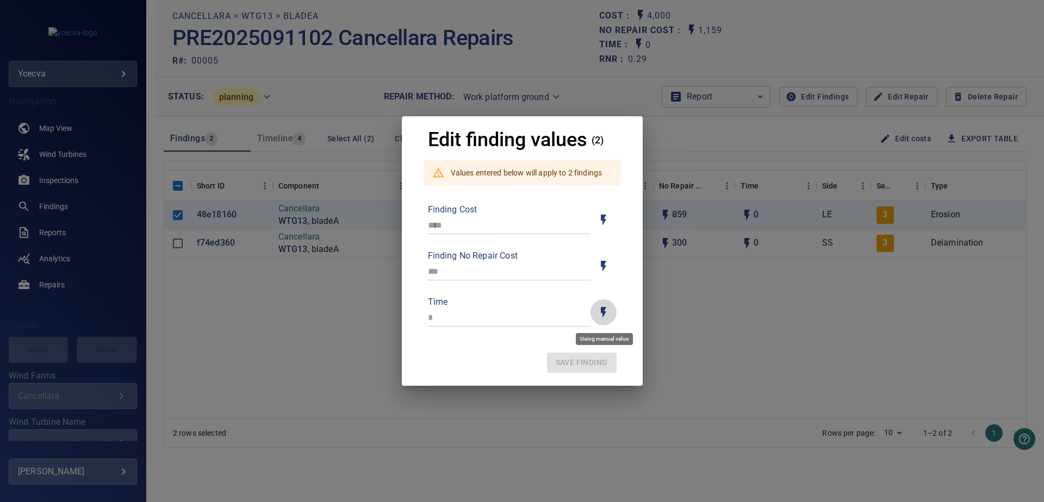
click at [595, 312] on button "Toggle for auto / manual values" at bounding box center [604, 313] width 26 height 26
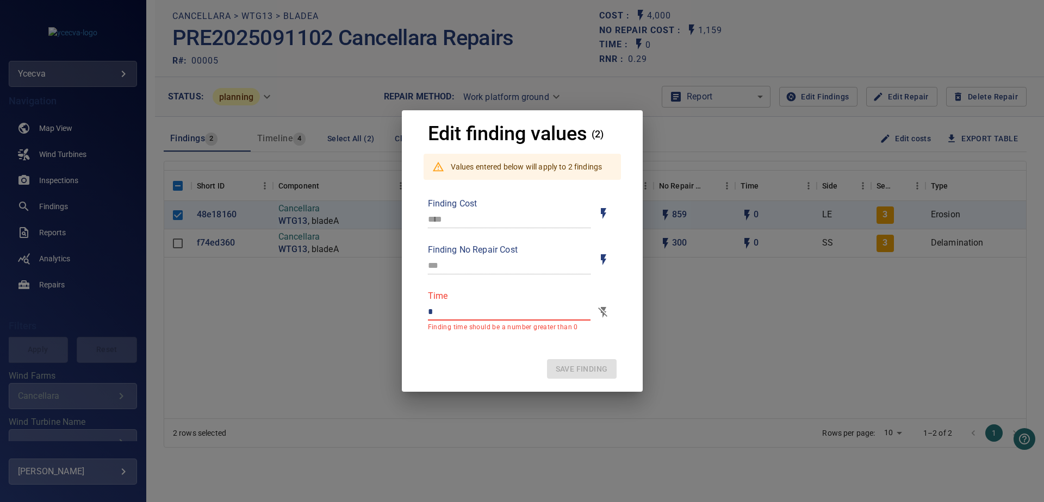
drag, startPoint x: 516, startPoint y: 317, endPoint x: 398, endPoint y: 305, distance: 118.1
click at [428, 305] on input "*" at bounding box center [509, 311] width 163 height 17
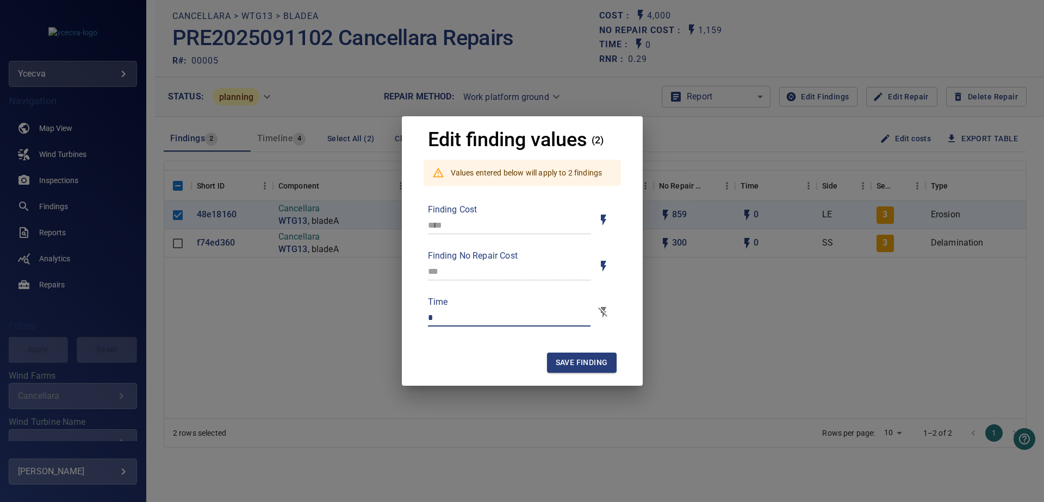
type input "*"
click at [603, 363] on span "Save finding" at bounding box center [582, 363] width 52 height 14
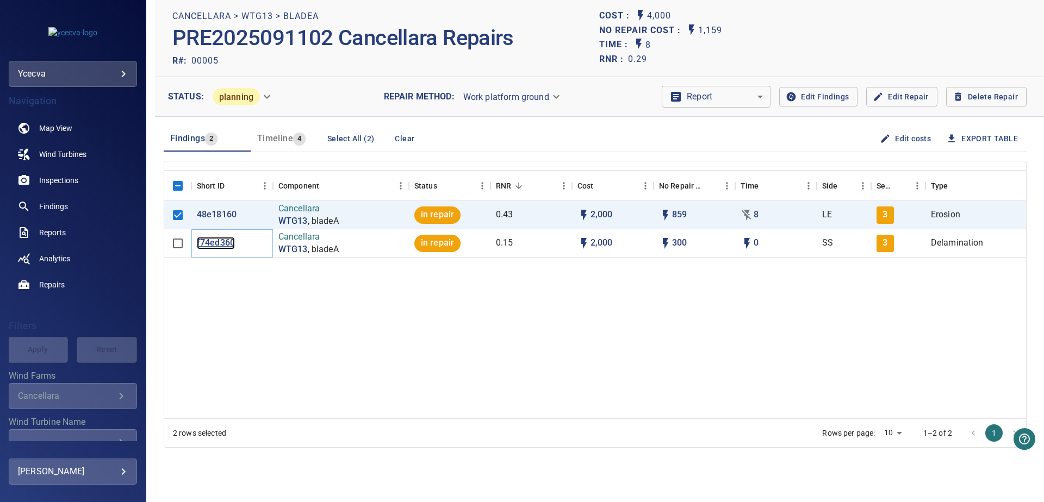
click at [221, 242] on p "f74ed360" at bounding box center [216, 243] width 38 height 13
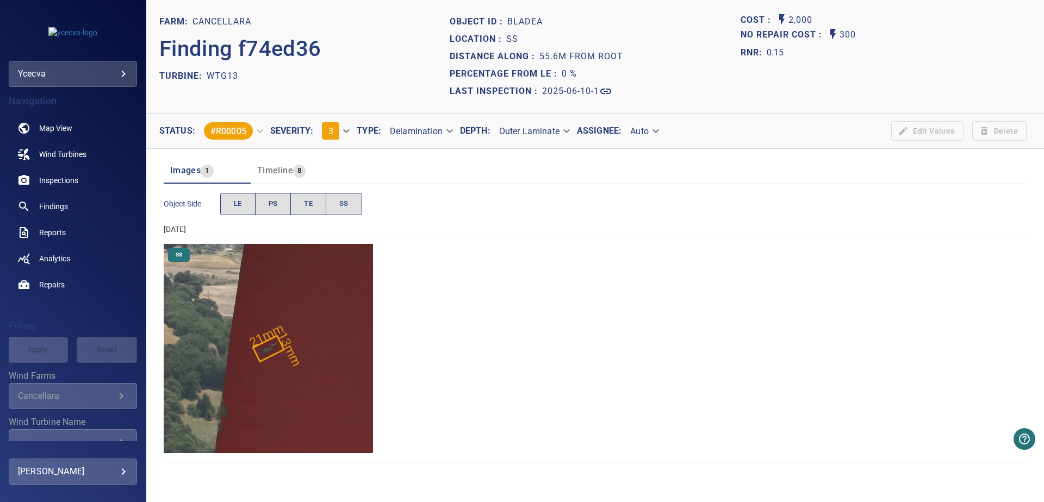
click at [308, 373] on img "Cancellara/WTG13/2025-06-10-1/2025-06-10-4/image58wp66.jpg" at bounding box center [268, 348] width 209 height 209
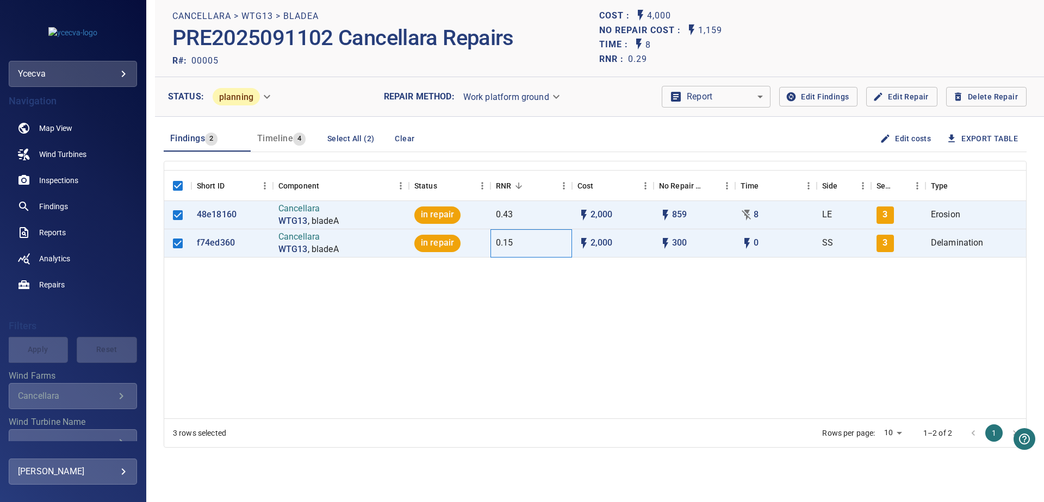
click at [547, 242] on div "0.15" at bounding box center [532, 243] width 82 height 28
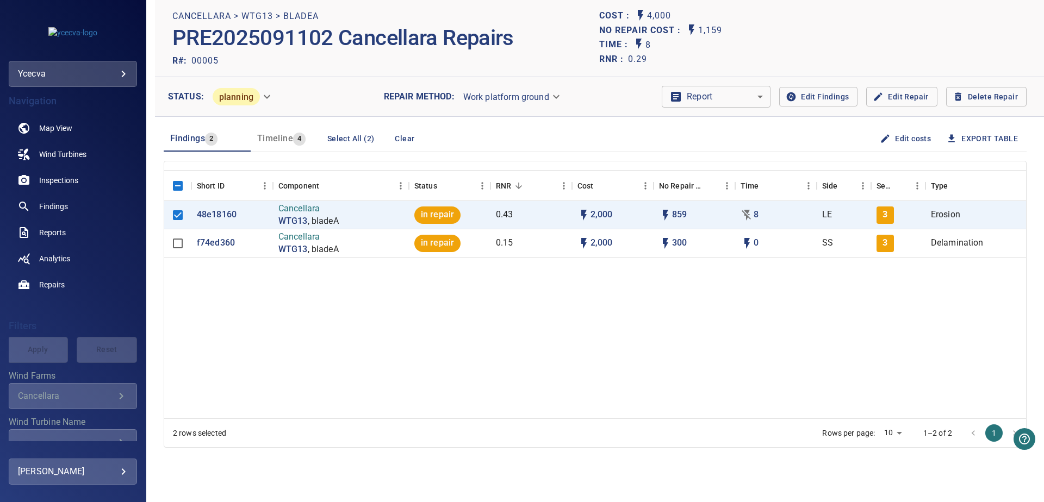
click at [895, 137] on button "Edit costs" at bounding box center [907, 139] width 58 height 20
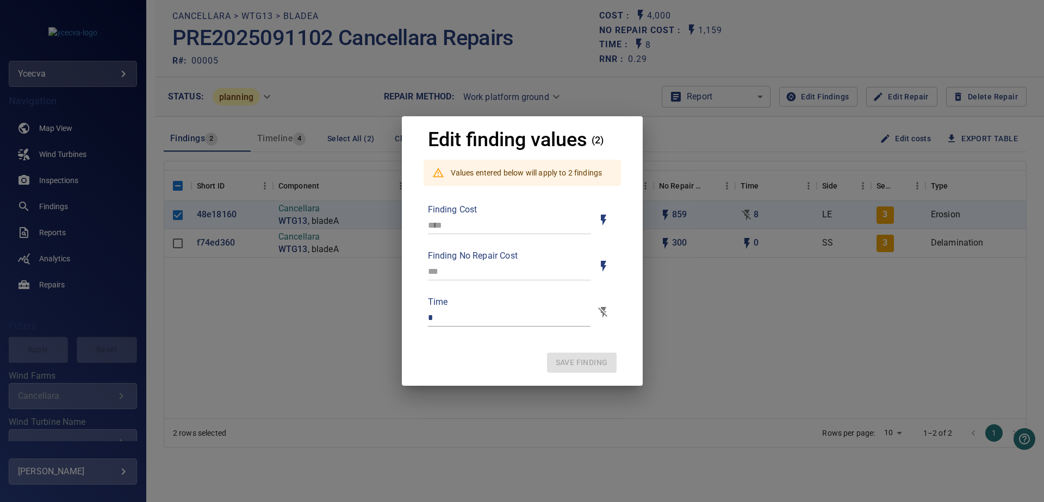
click at [897, 309] on div "Edit finding values (2) Values entered below will apply to 2 findings Finding C…" at bounding box center [522, 251] width 1044 height 502
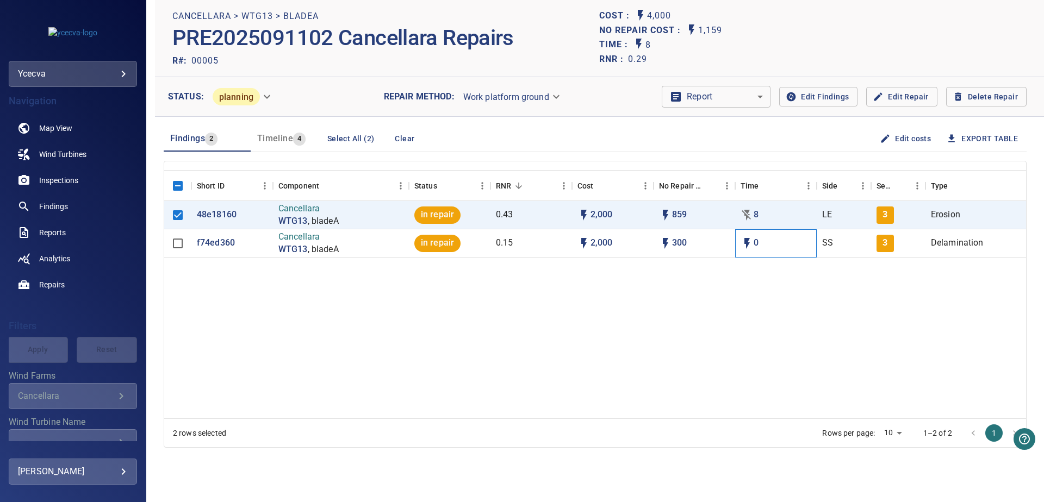
click at [774, 242] on div "0" at bounding box center [776, 243] width 82 height 28
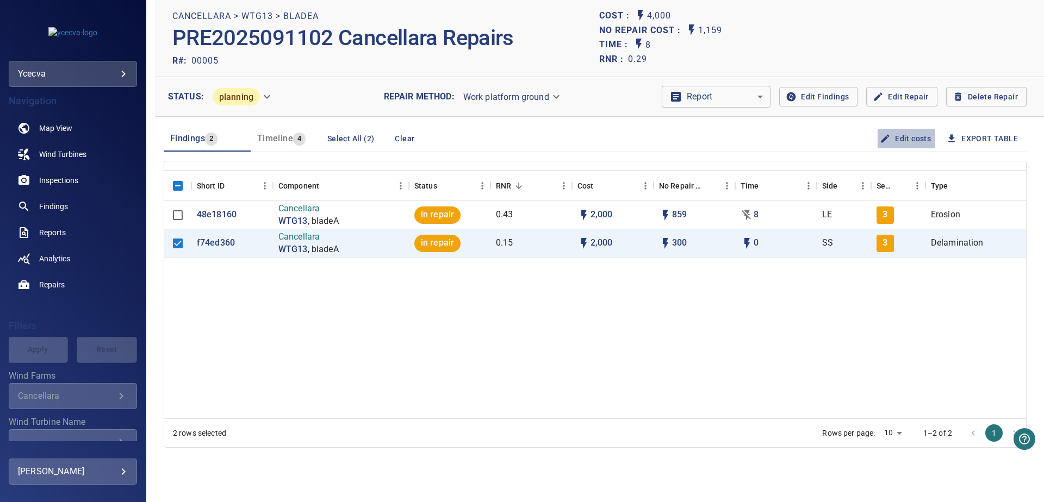
click at [899, 142] on button "Edit costs" at bounding box center [907, 139] width 58 height 20
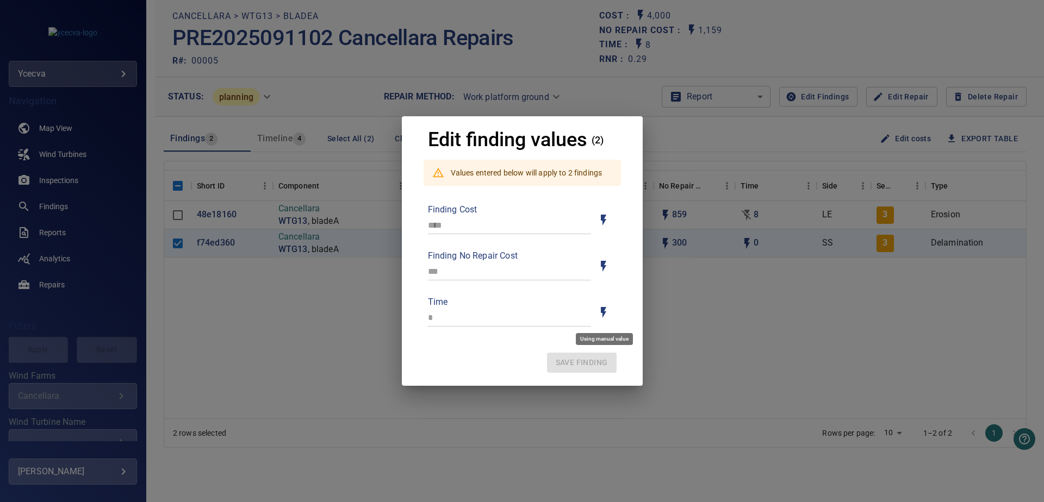
click at [604, 319] on icon "Toggle for auto / manual values" at bounding box center [603, 312] width 13 height 13
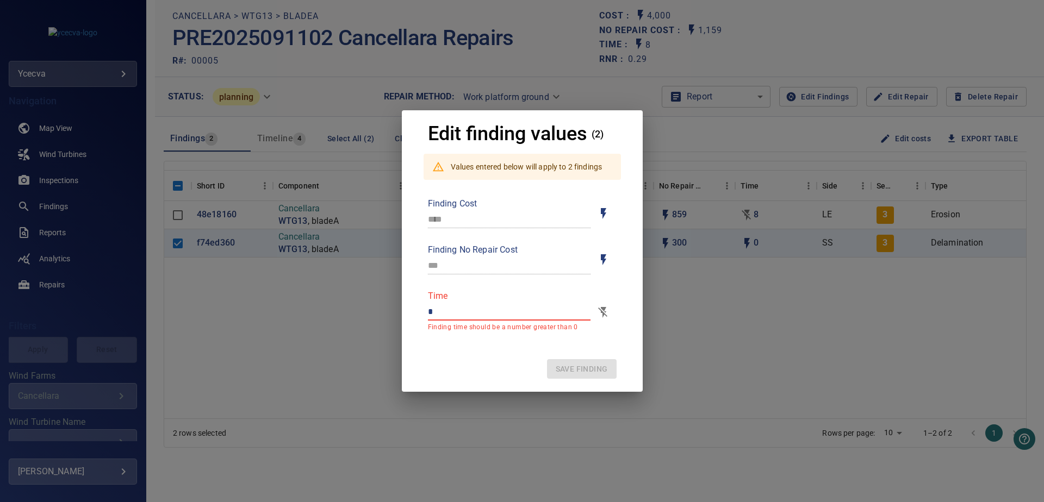
click at [522, 311] on input "*" at bounding box center [509, 311] width 163 height 17
drag, startPoint x: 522, startPoint y: 311, endPoint x: 405, endPoint y: 313, distance: 116.9
click at [428, 313] on input "*" at bounding box center [509, 311] width 163 height 17
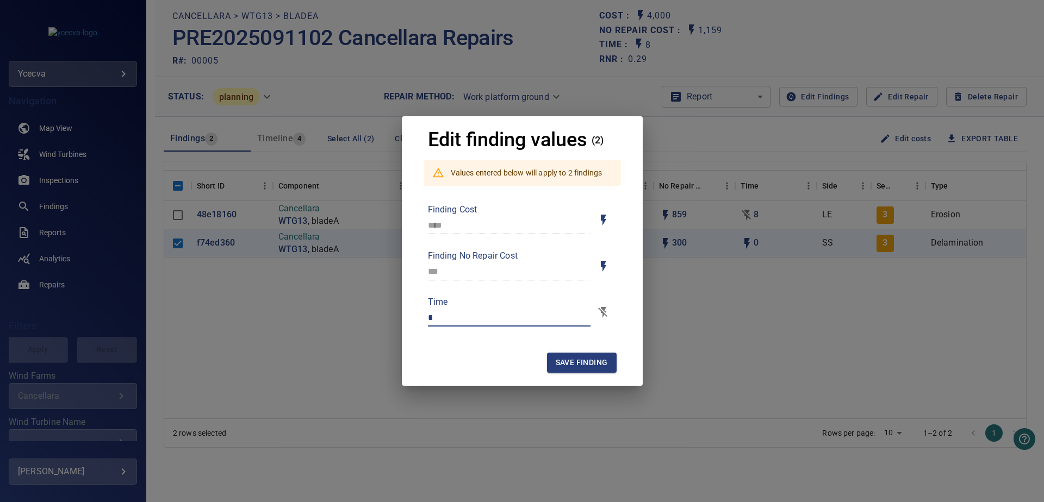
type input "*"
click at [578, 358] on span "Save finding" at bounding box center [582, 363] width 52 height 14
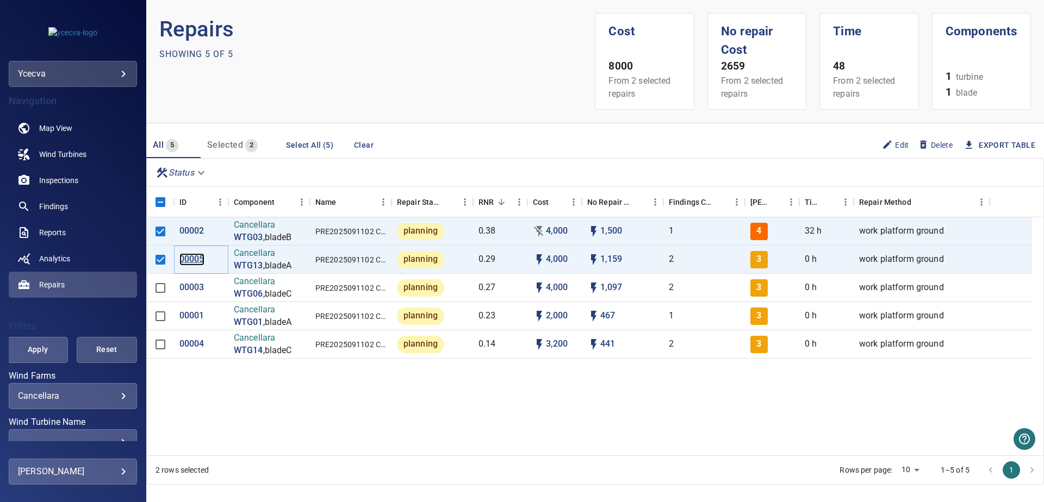
click at [194, 257] on p "00005" at bounding box center [191, 259] width 25 height 13
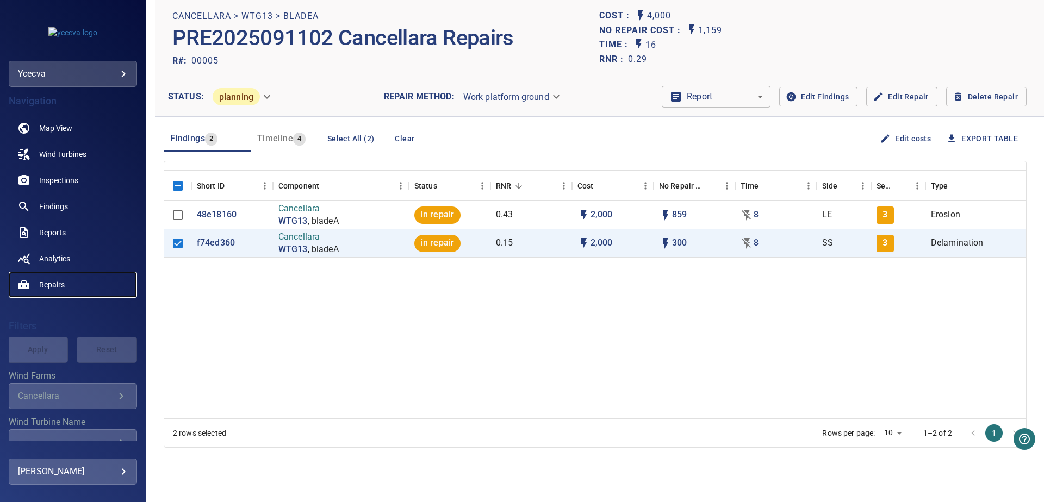
click at [47, 281] on span "Repairs" at bounding box center [52, 285] width 26 height 11
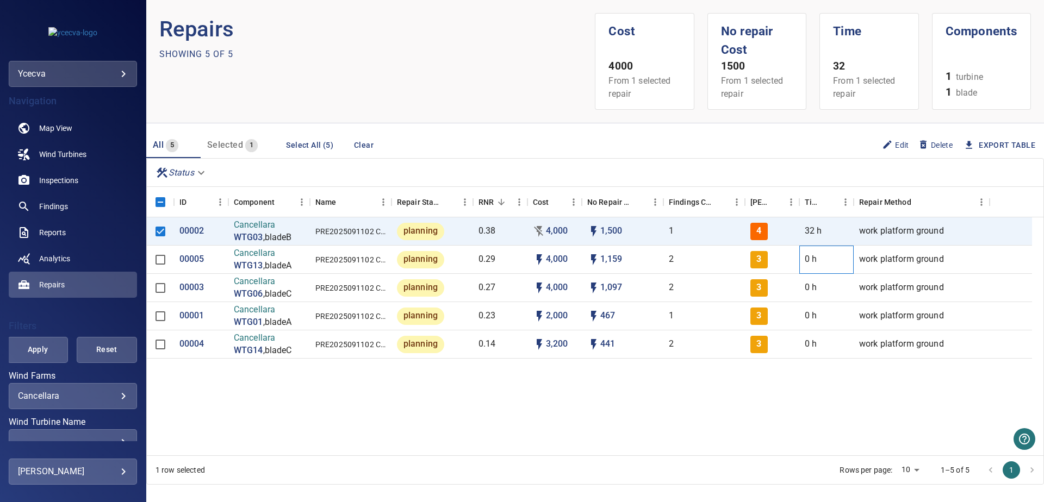
click at [818, 261] on div "0 h" at bounding box center [826, 260] width 54 height 28
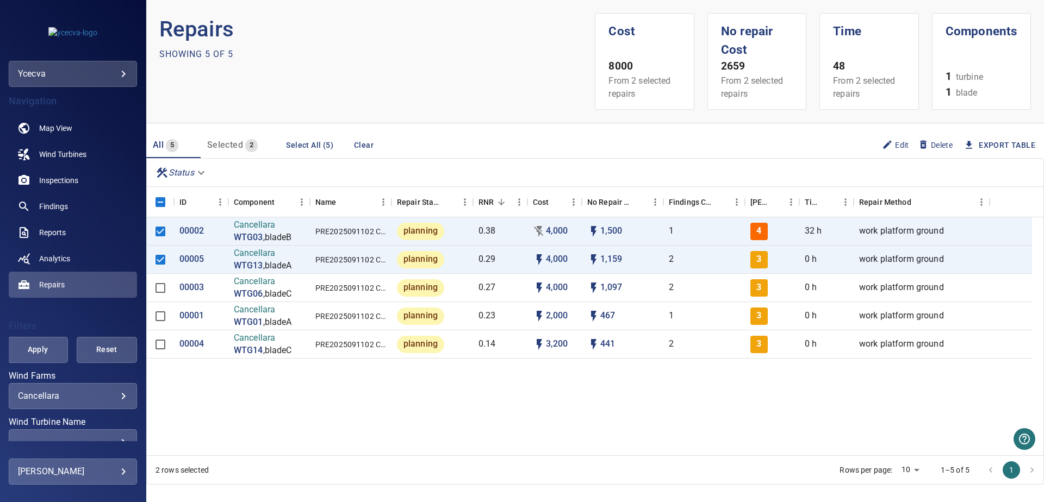
click at [884, 143] on icon "button" at bounding box center [888, 145] width 8 height 8
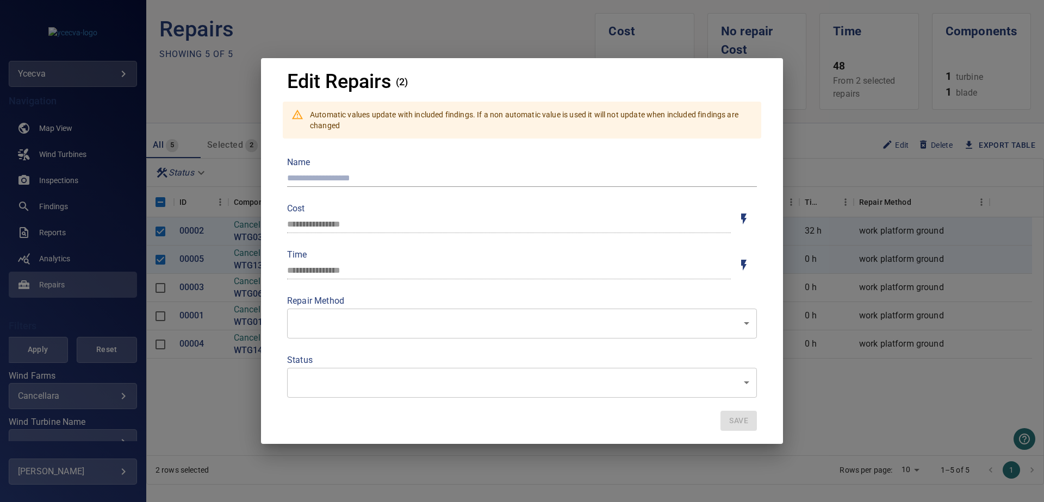
click at [865, 392] on div "**********" at bounding box center [522, 251] width 1044 height 502
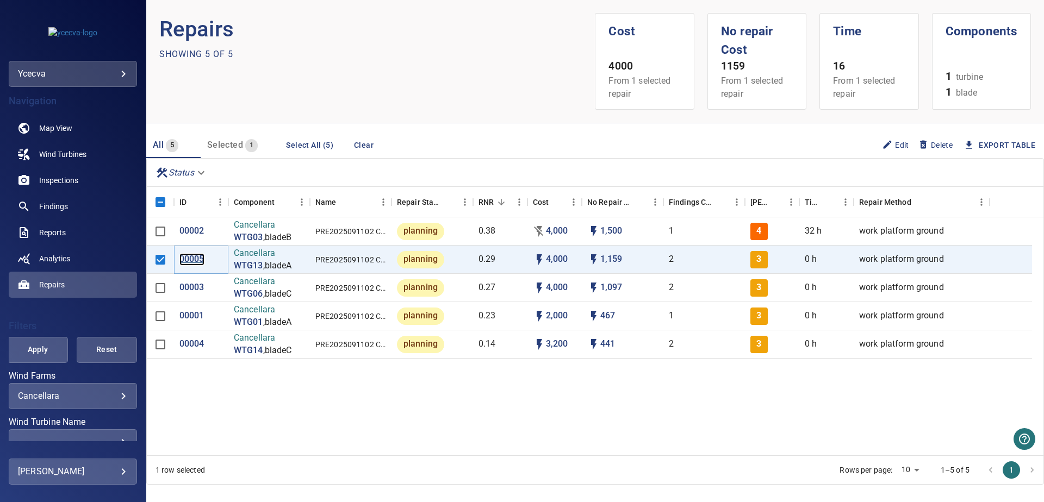
click at [200, 261] on p "00005" at bounding box center [191, 259] width 25 height 13
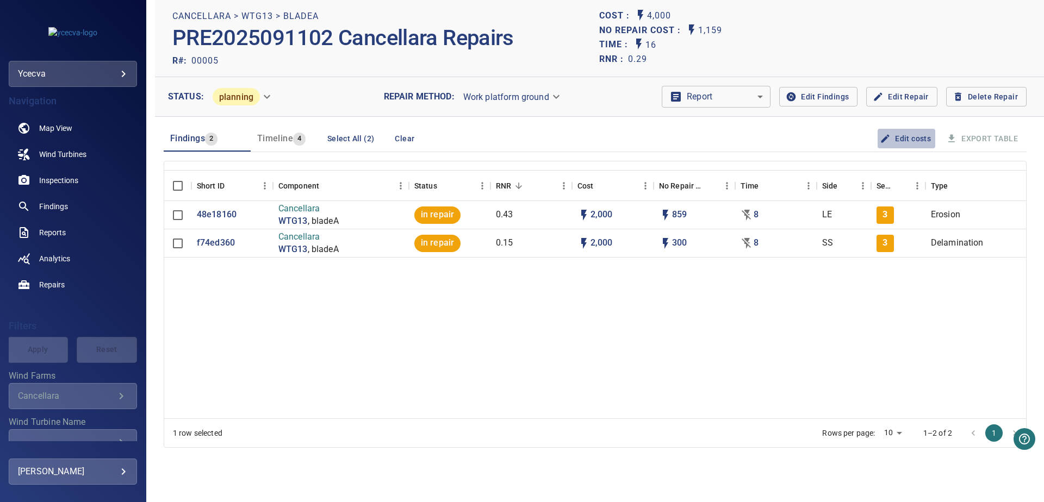
click at [899, 134] on button "Edit costs" at bounding box center [907, 139] width 58 height 20
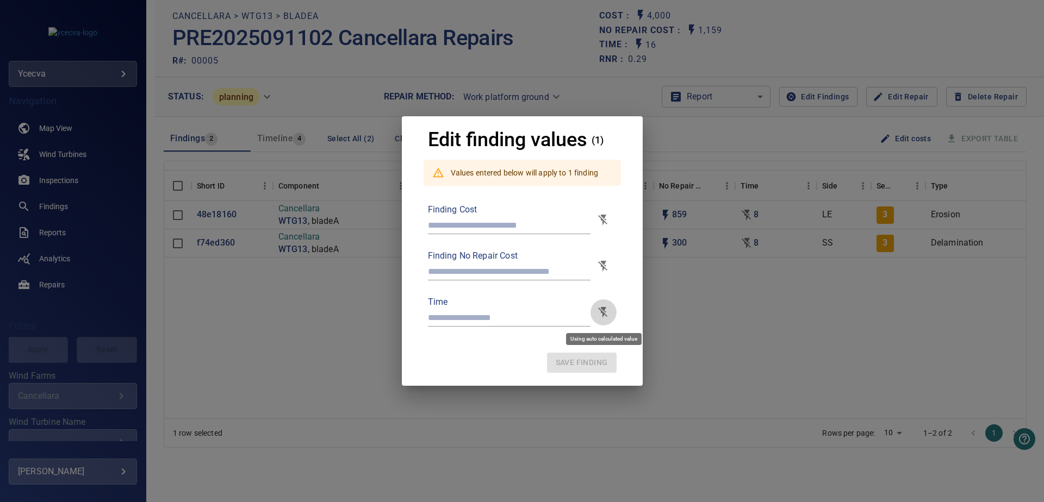
click at [607, 316] on icon "Toggle for auto / manual values" at bounding box center [602, 312] width 9 height 11
click at [607, 316] on icon "Toggle for auto / manual values" at bounding box center [603, 312] width 13 height 13
drag, startPoint x: 866, startPoint y: 358, endPoint x: 850, endPoint y: 356, distance: 15.9
click at [866, 358] on div "Edit finding values (1) Values entered below will apply to 1 finding Finding Co…" at bounding box center [522, 251] width 1044 height 502
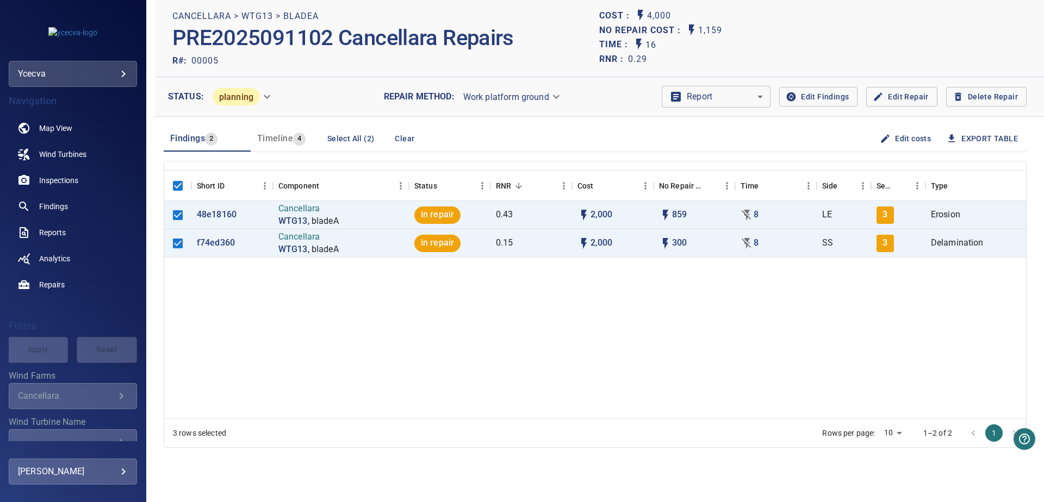
click at [891, 135] on button "Edit costs" at bounding box center [907, 139] width 58 height 20
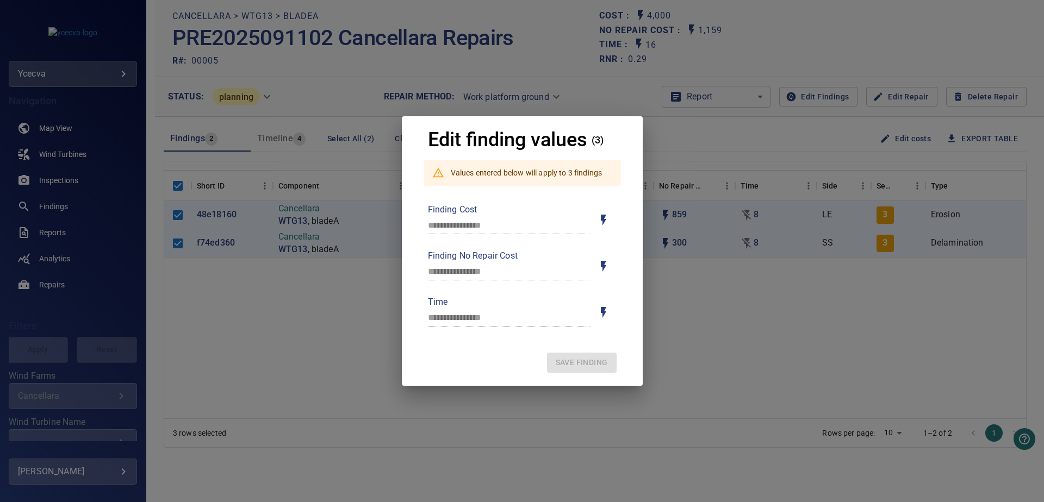
click at [710, 296] on div "**********" at bounding box center [522, 251] width 1044 height 502
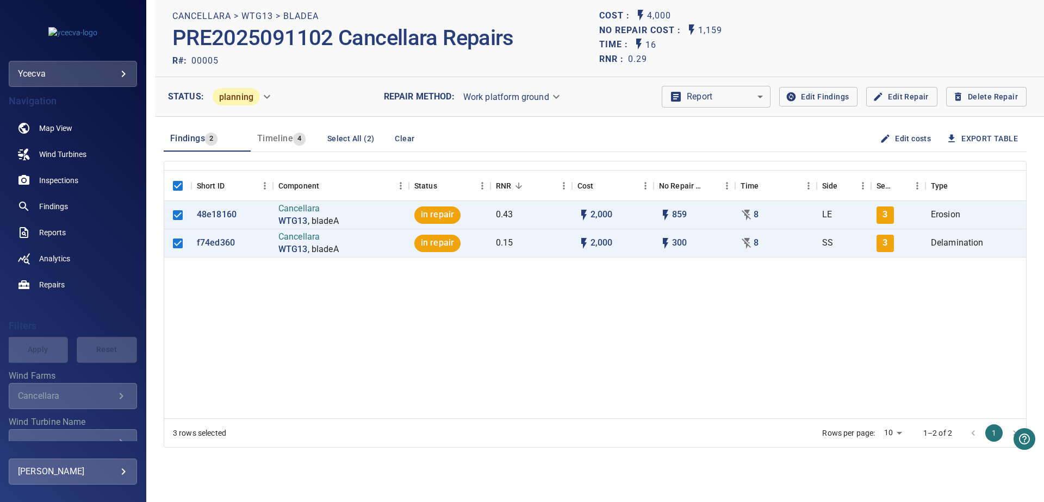
click at [894, 92] on span "Edit Repair" at bounding box center [901, 97] width 53 height 14
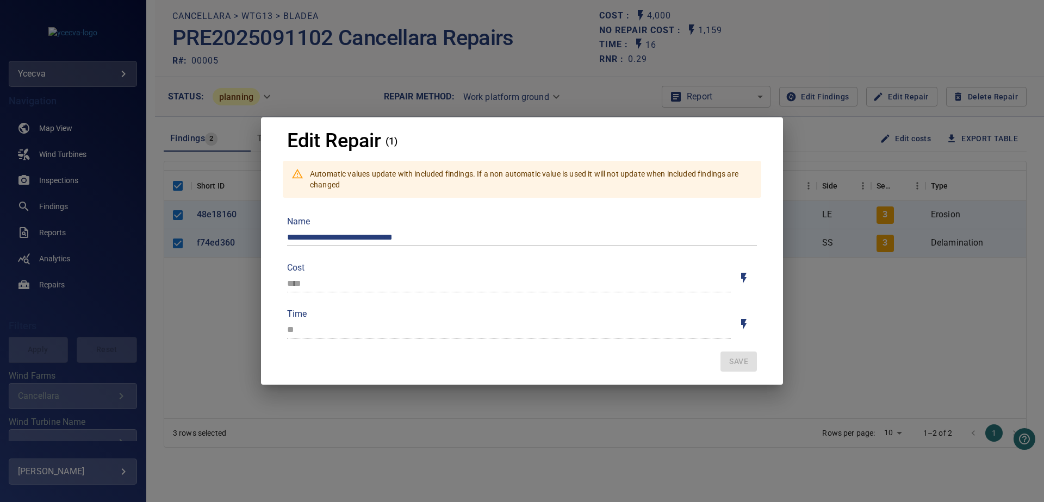
click at [896, 321] on div "**********" at bounding box center [522, 251] width 1044 height 502
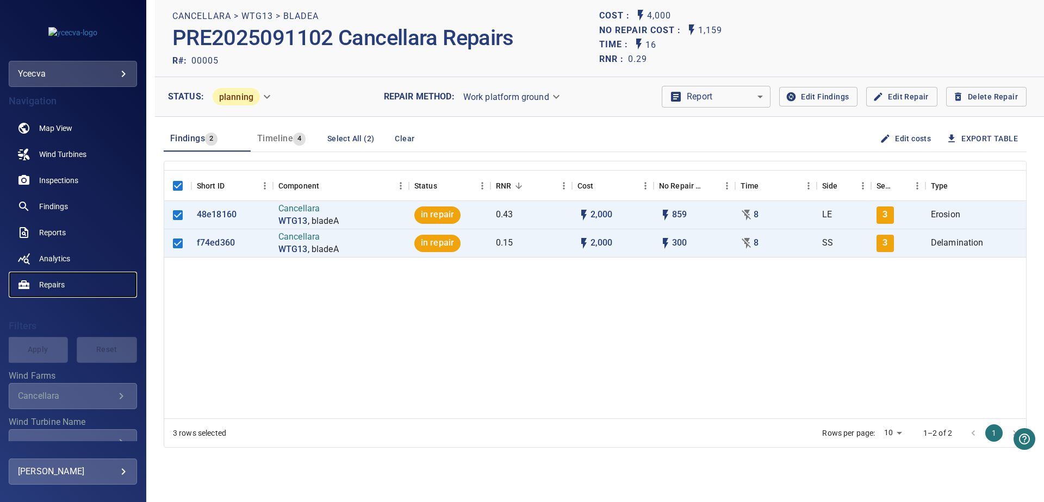
click at [49, 284] on span "Repairs" at bounding box center [52, 285] width 26 height 11
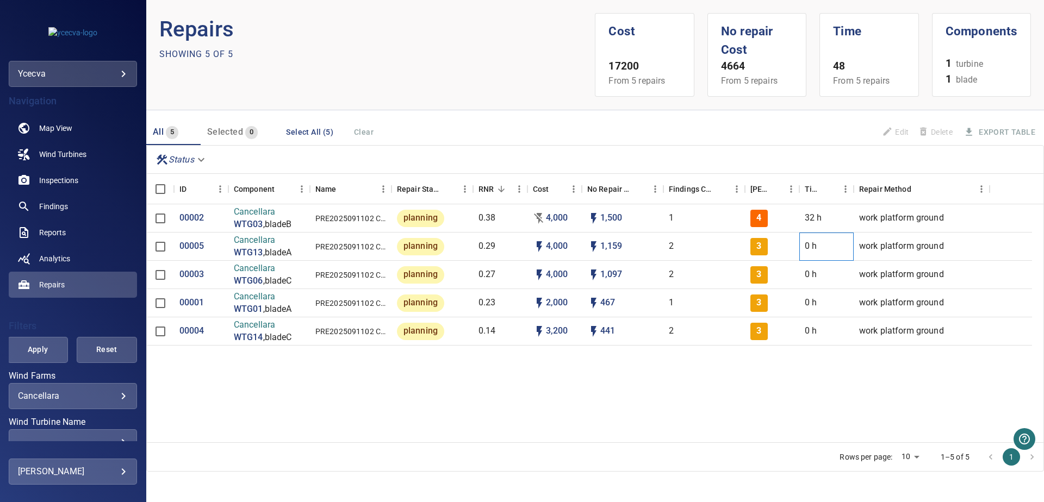
click at [824, 245] on div "0 h" at bounding box center [826, 247] width 54 height 28
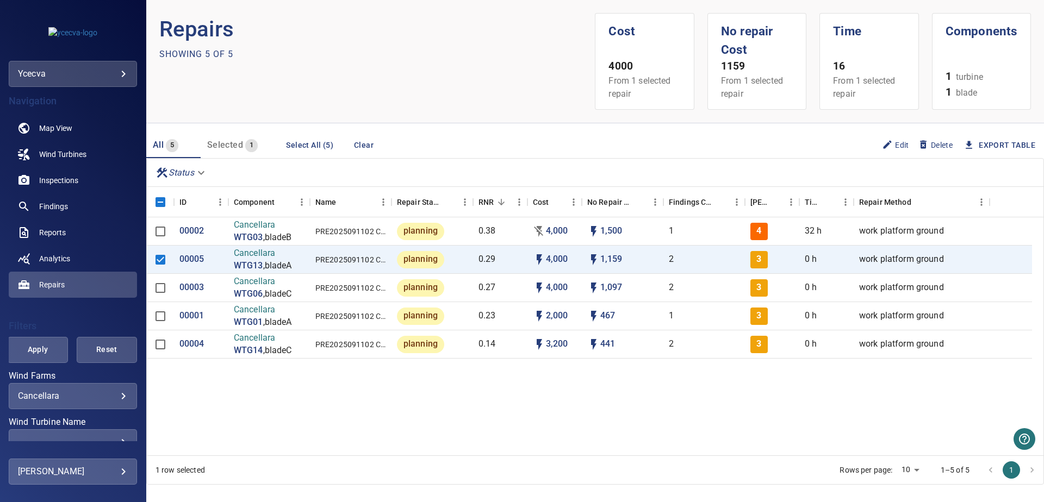
click at [889, 145] on span "Edit" at bounding box center [895, 145] width 27 height 12
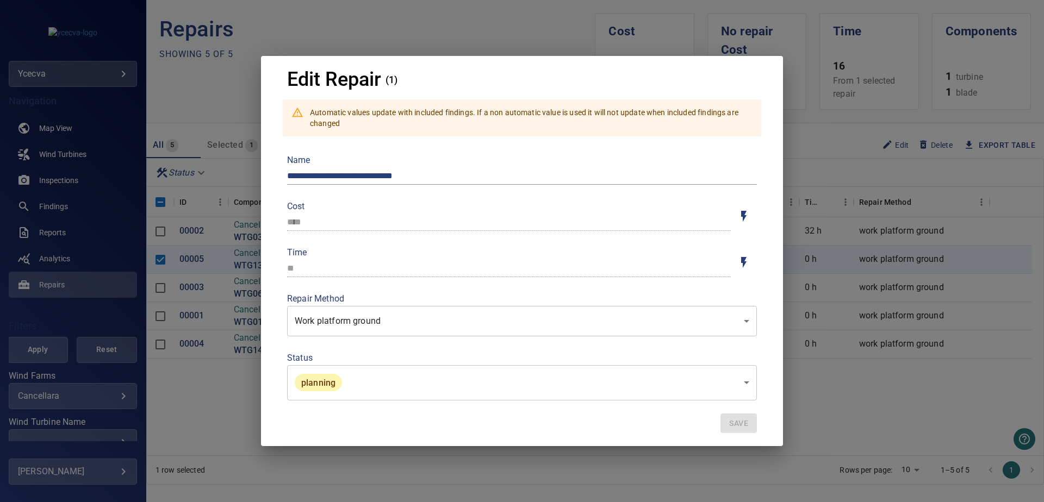
click at [884, 404] on div "**********" at bounding box center [522, 251] width 1044 height 502
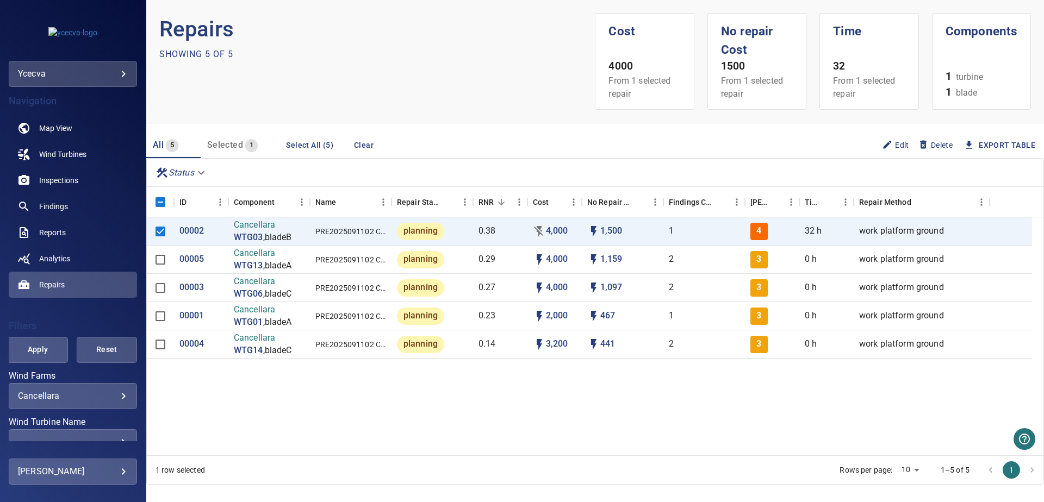
click at [886, 140] on span "Edit" at bounding box center [895, 145] width 27 height 12
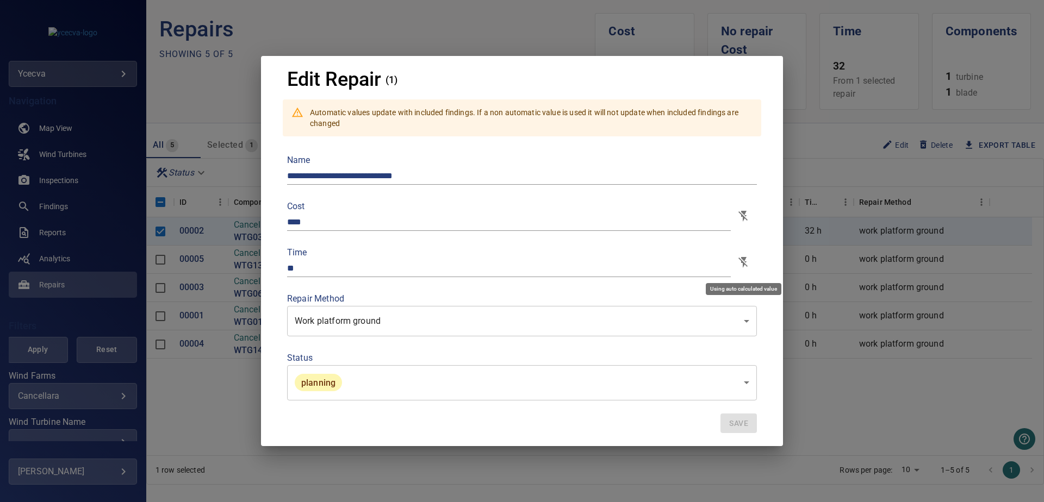
click at [741, 265] on icon "Toggle auto/manual time" at bounding box center [743, 262] width 13 height 13
click at [744, 218] on icon "Toggle auto/manual values" at bounding box center [743, 216] width 9 height 11
click at [743, 424] on span "Save" at bounding box center [738, 424] width 19 height 14
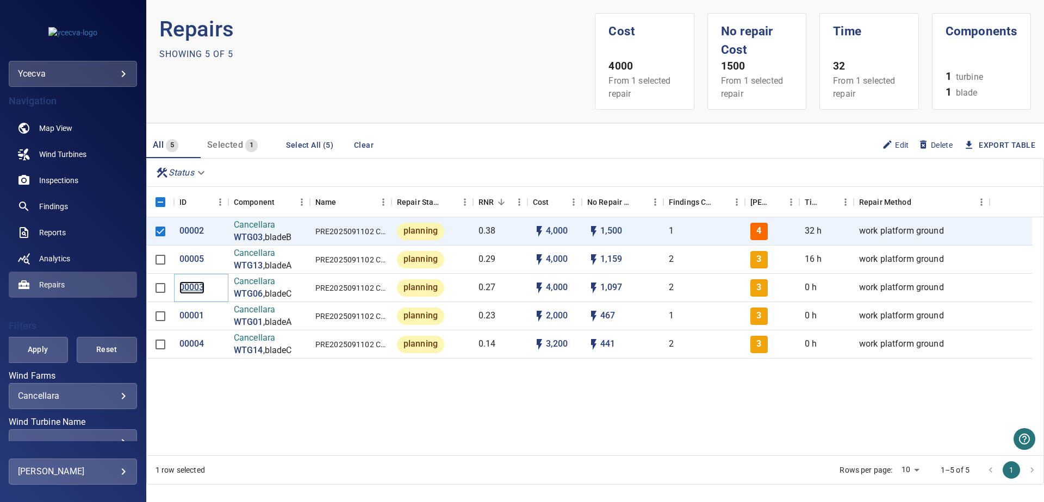
click at [196, 287] on p "00003" at bounding box center [191, 288] width 25 height 13
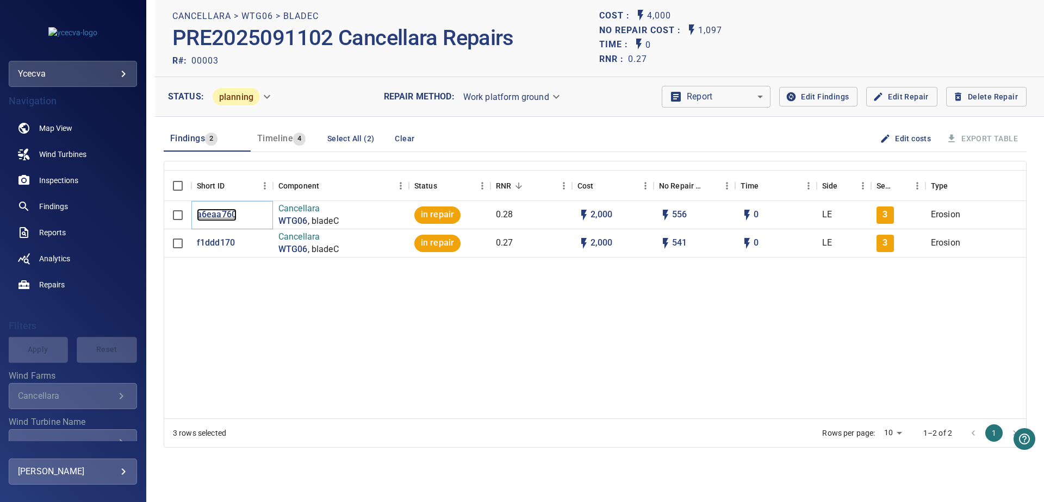
click at [204, 213] on p "a6eaa760" at bounding box center [217, 215] width 40 height 13
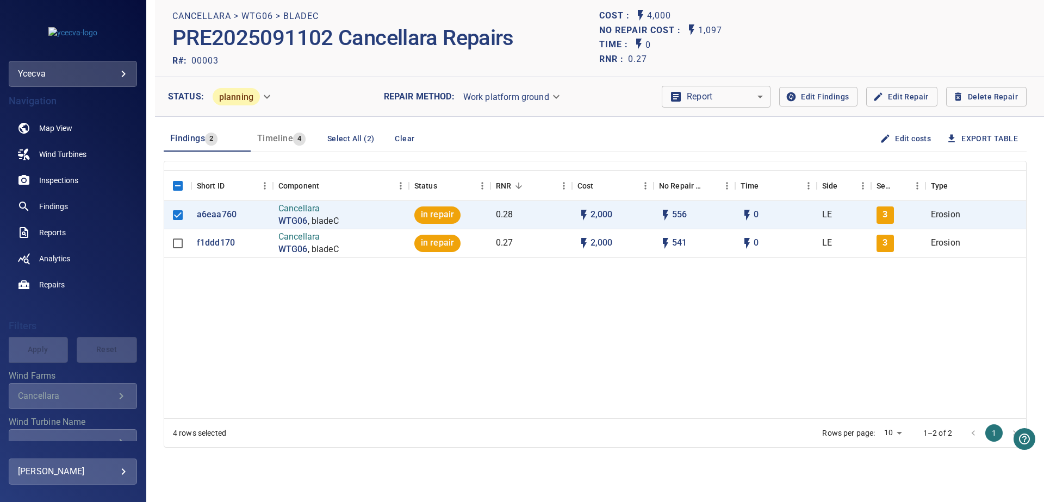
click at [916, 138] on button "Edit costs" at bounding box center [907, 139] width 58 height 20
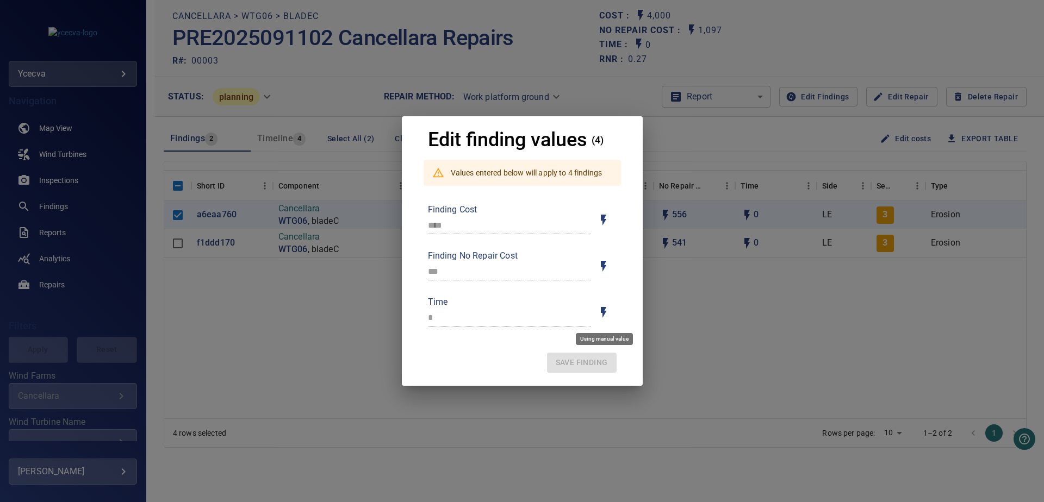
click at [599, 309] on icon "Toggle for auto / manual values" at bounding box center [603, 312] width 13 height 13
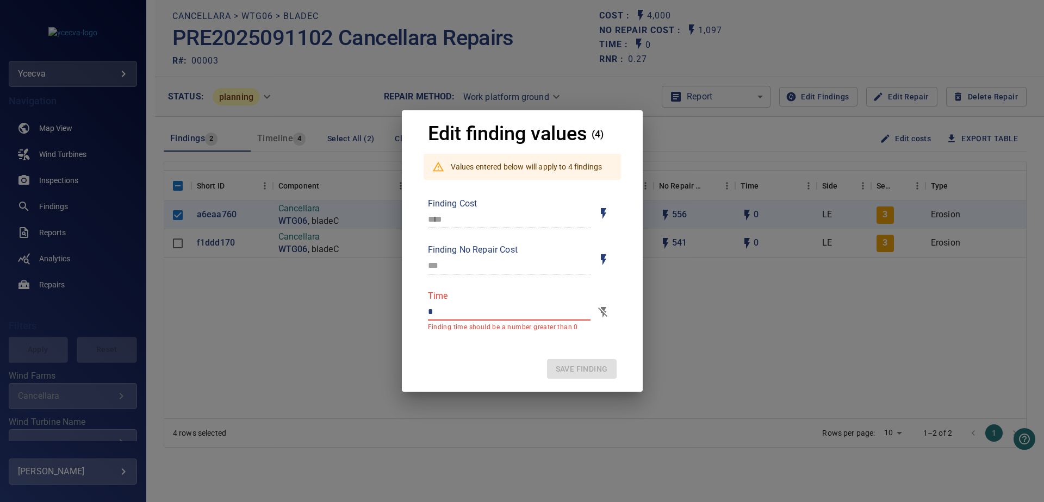
click at [488, 308] on input "*" at bounding box center [509, 311] width 163 height 17
drag, startPoint x: 486, startPoint y: 308, endPoint x: 380, endPoint y: 315, distance: 105.8
click at [428, 315] on input "*" at bounding box center [509, 311] width 163 height 17
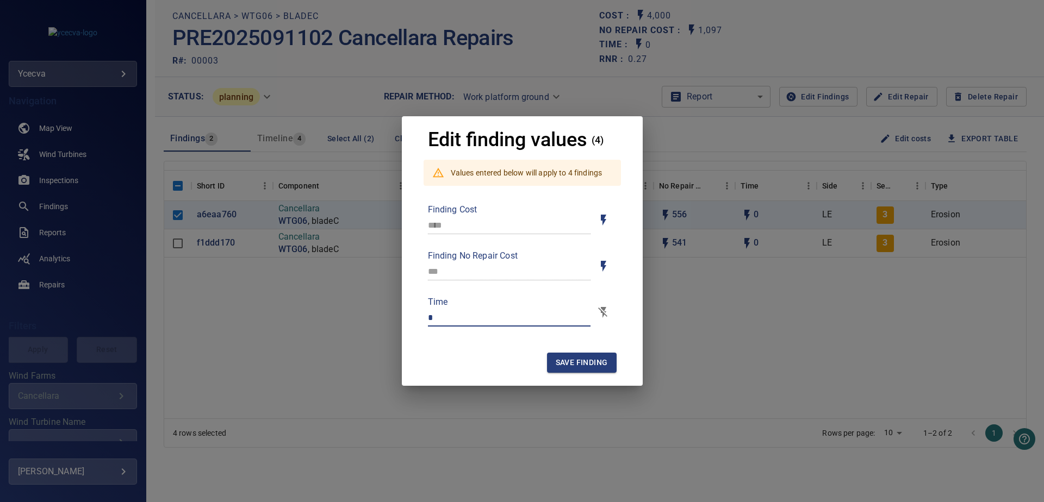
type input "*"
click at [569, 365] on span "Save finding" at bounding box center [582, 363] width 52 height 14
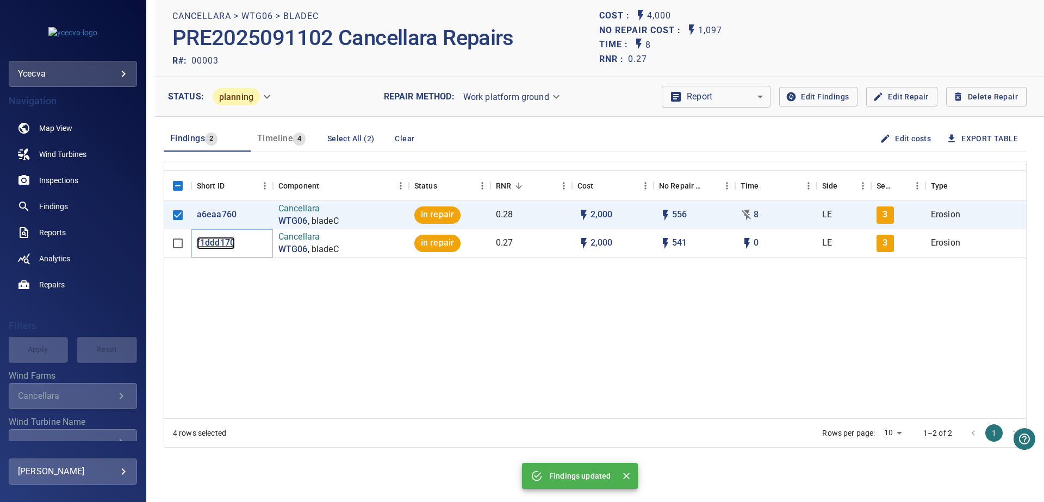
click at [204, 242] on p "f1ddd170" at bounding box center [216, 243] width 38 height 13
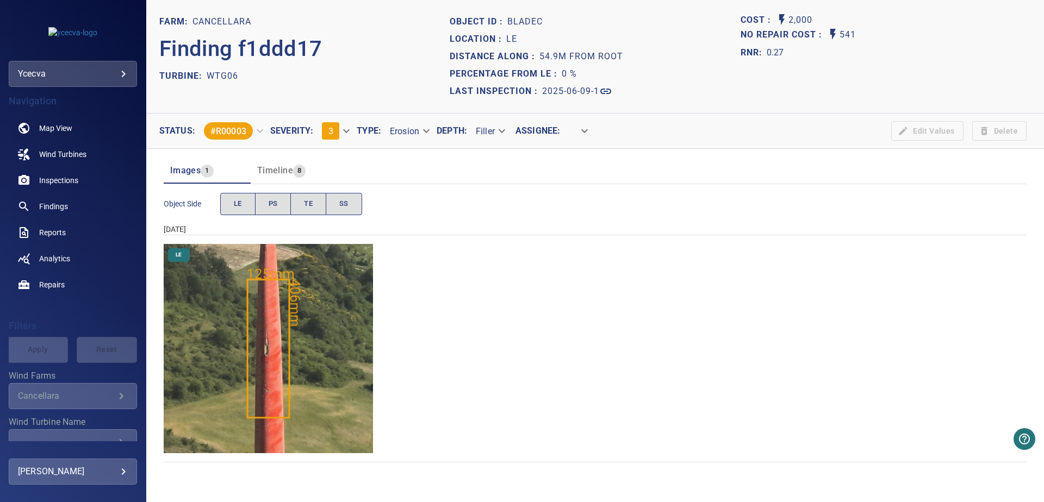
click at [309, 343] on img "Cancellara/WTG06/2025-06-09-1/2025-06-09-5/image21wp23.jpg" at bounding box center [268, 348] width 209 height 209
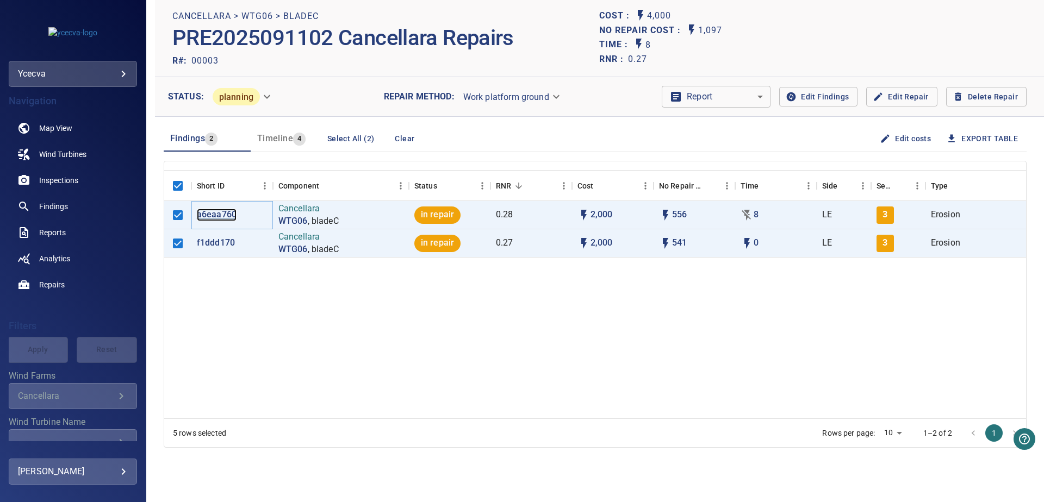
click at [210, 213] on p "a6eaa760" at bounding box center [217, 215] width 40 height 13
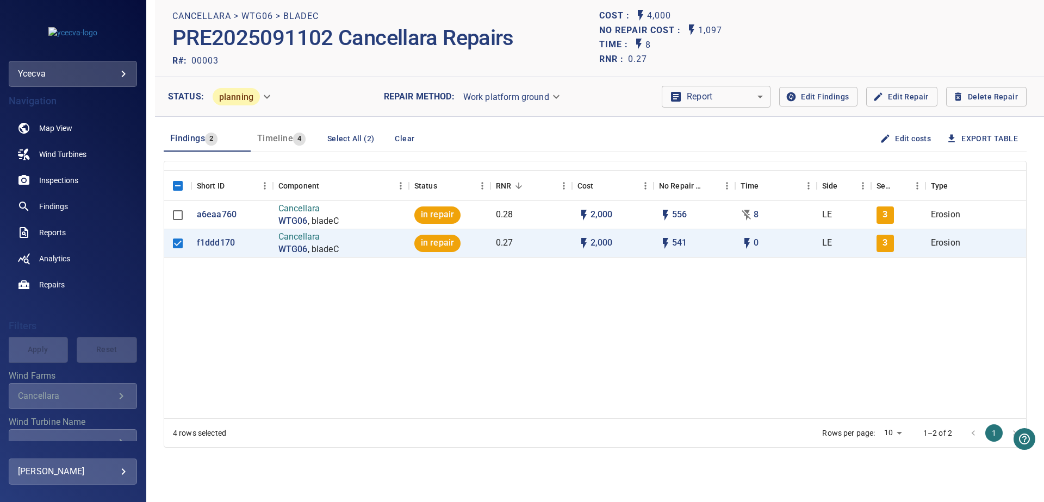
click at [895, 132] on button "Edit costs" at bounding box center [907, 139] width 58 height 20
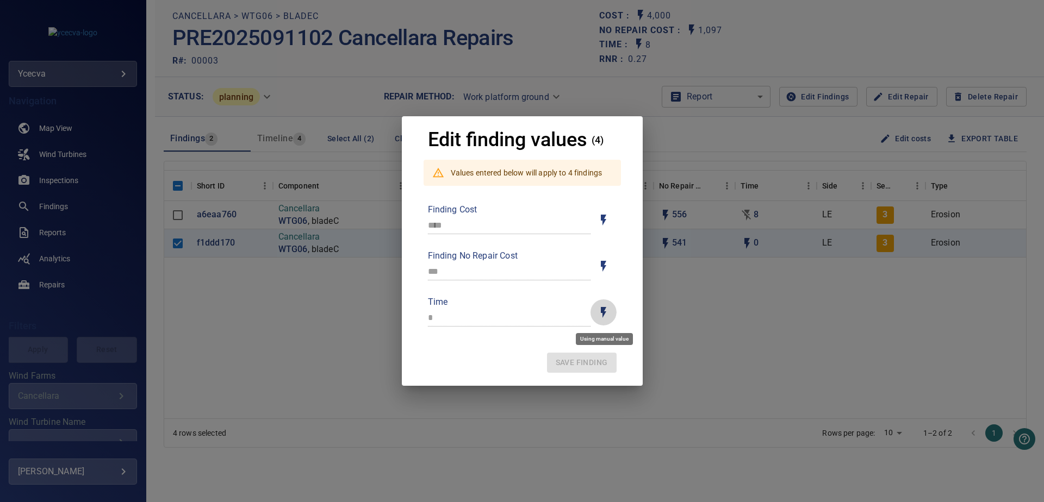
click at [608, 311] on icon "Toggle for auto / manual values" at bounding box center [603, 312] width 13 height 13
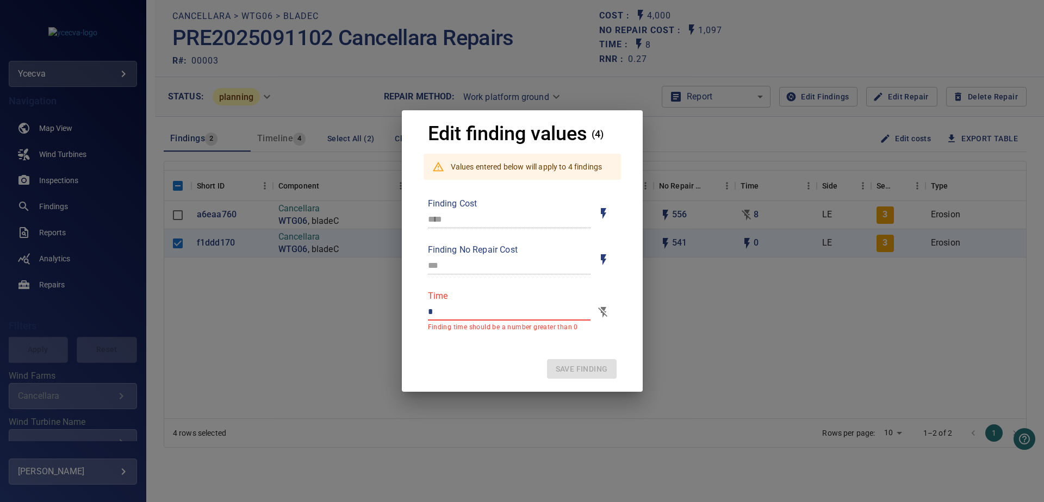
click at [508, 311] on input "*" at bounding box center [509, 311] width 163 height 17
drag, startPoint x: 492, startPoint y: 313, endPoint x: 330, endPoint y: 309, distance: 162.1
click at [428, 309] on input "*" at bounding box center [509, 311] width 163 height 17
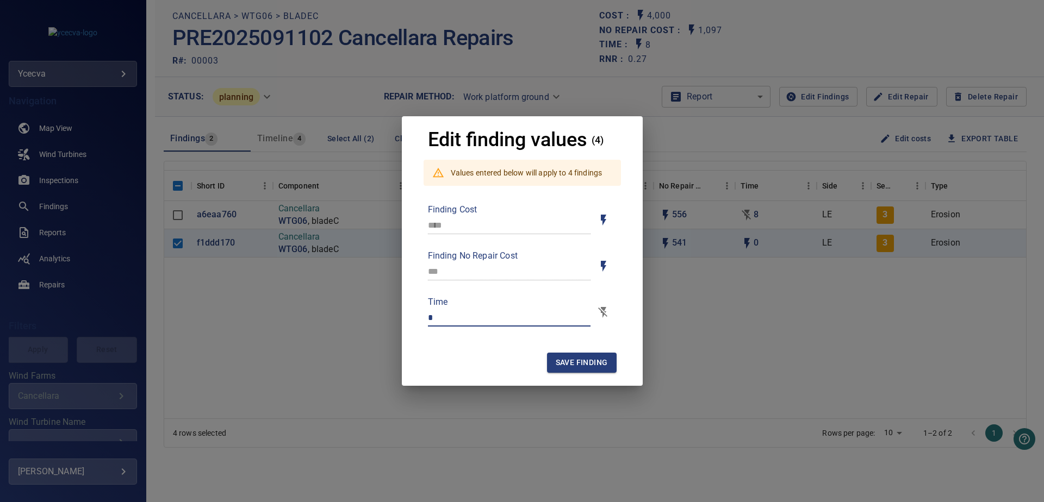
type input "*"
click at [579, 357] on span "Save finding" at bounding box center [582, 363] width 52 height 14
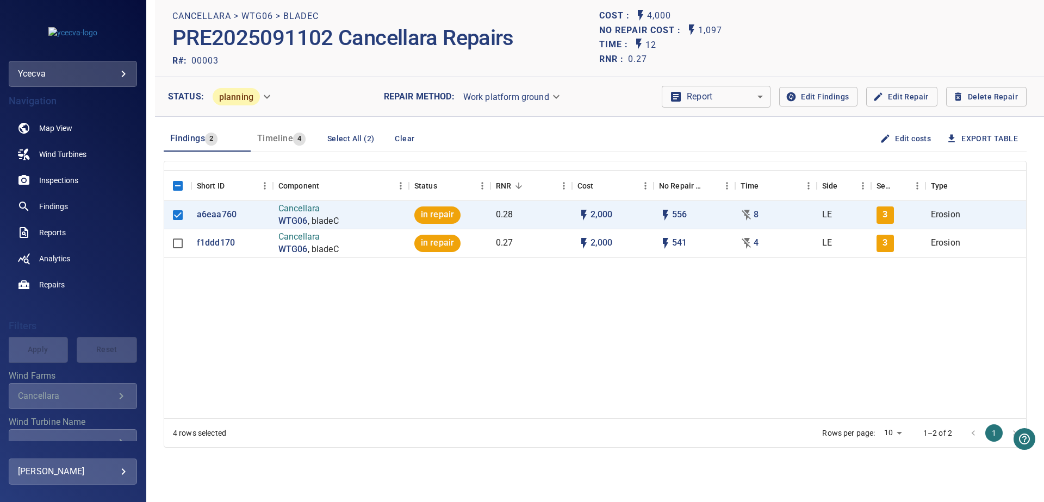
click at [890, 139] on button "Edit costs" at bounding box center [907, 139] width 58 height 20
click at [889, 140] on button "Edit costs" at bounding box center [907, 139] width 58 height 20
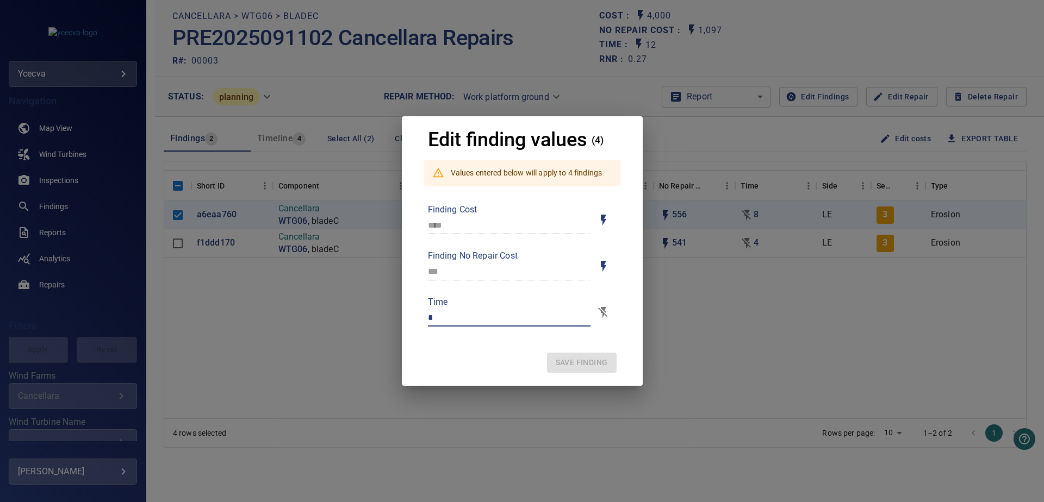
drag, startPoint x: 452, startPoint y: 317, endPoint x: 390, endPoint y: 320, distance: 62.7
click at [428, 320] on input "*" at bounding box center [509, 317] width 163 height 17
type input "*"
click at [603, 366] on span "Save finding" at bounding box center [582, 363] width 52 height 14
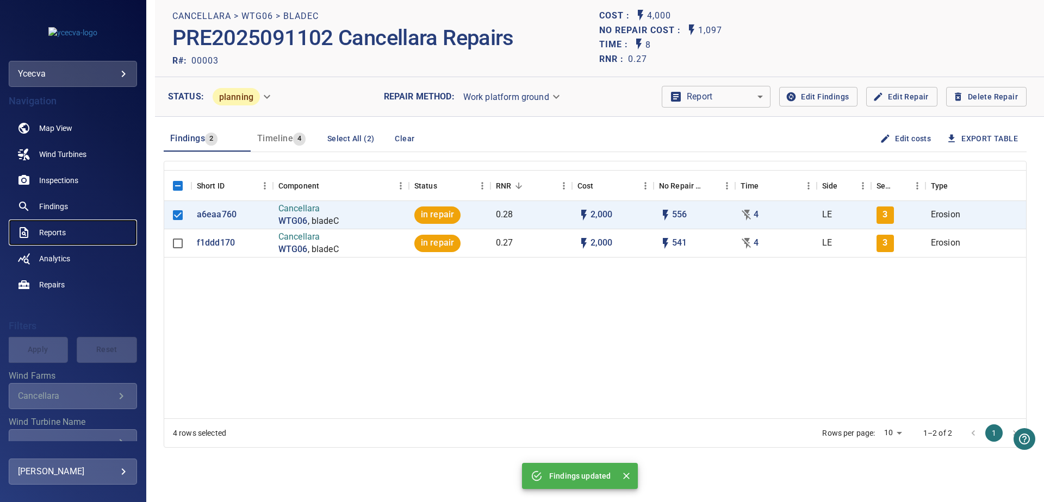
click at [63, 235] on span "Reports" at bounding box center [52, 232] width 27 height 11
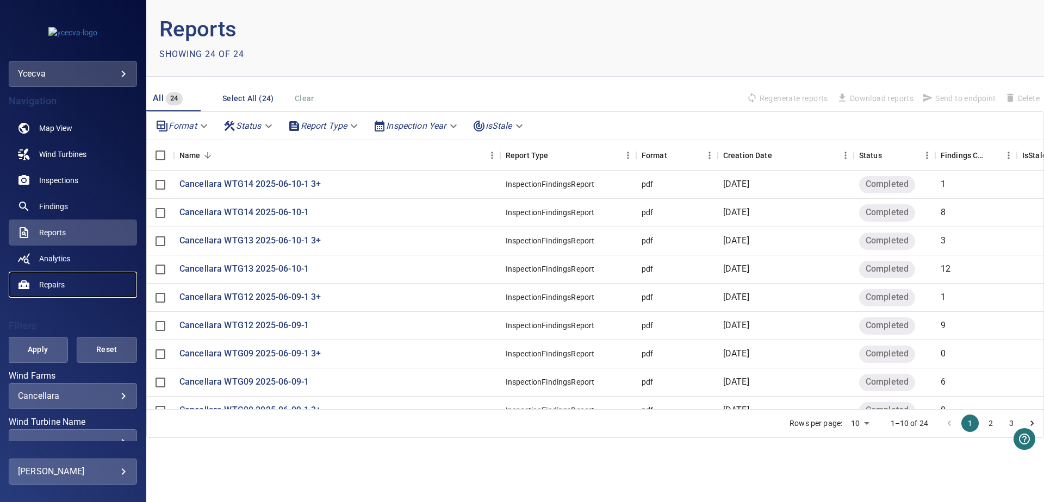
click at [57, 283] on span "Repairs" at bounding box center [52, 285] width 26 height 11
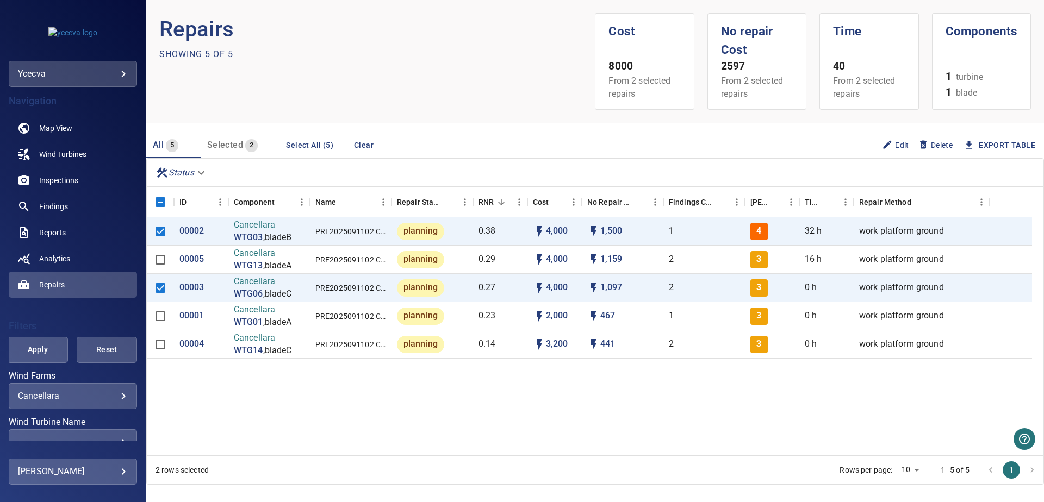
click at [882, 140] on icon "button" at bounding box center [887, 144] width 11 height 11
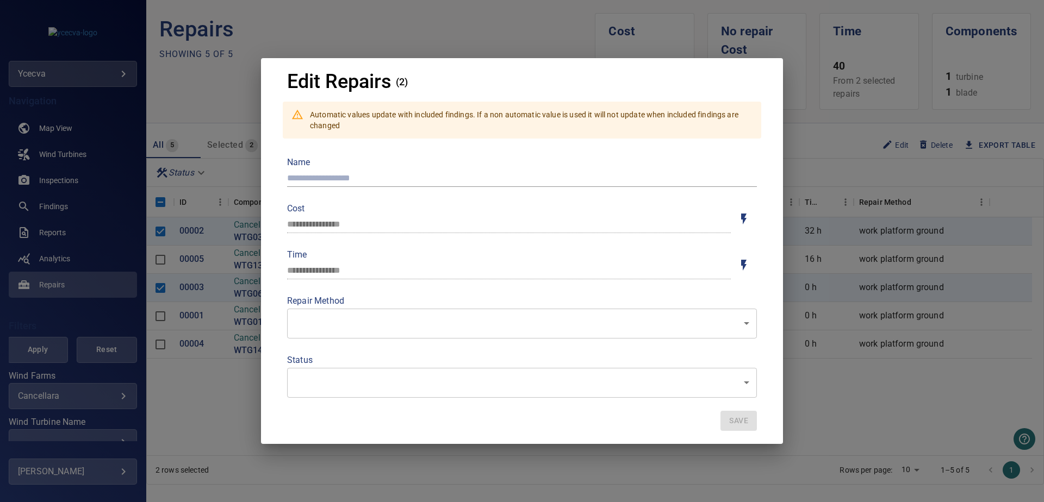
click at [873, 140] on div "**********" at bounding box center [522, 251] width 1044 height 502
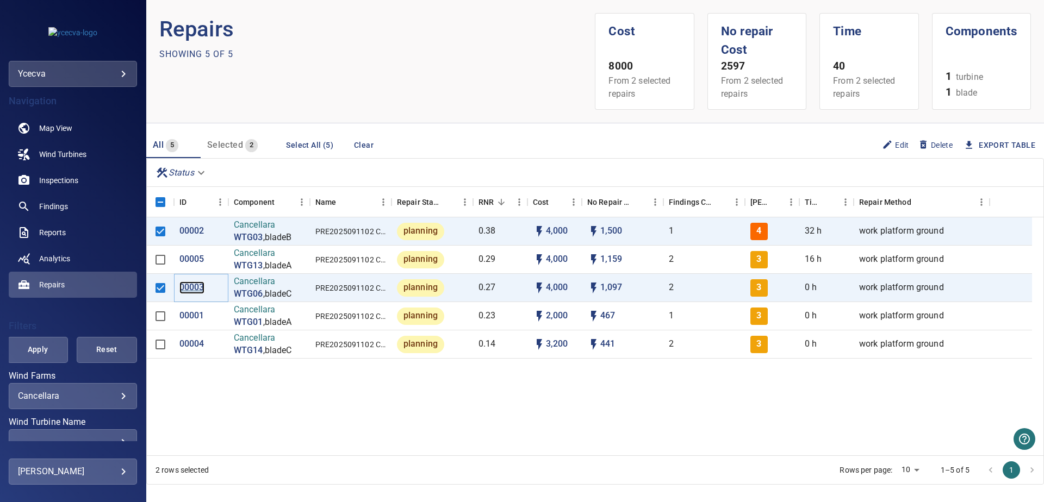
click at [195, 287] on p "00003" at bounding box center [191, 288] width 25 height 13
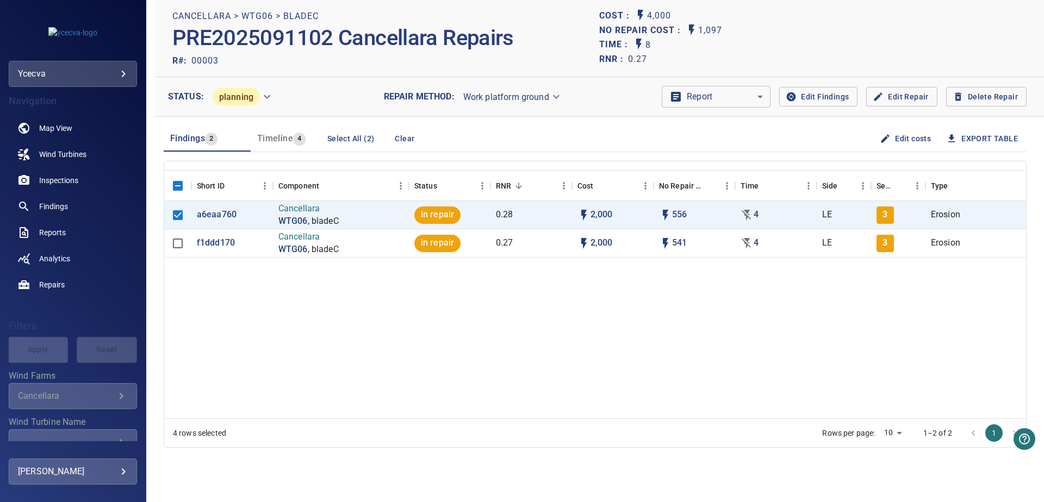
click at [901, 134] on button "Edit costs" at bounding box center [907, 139] width 58 height 20
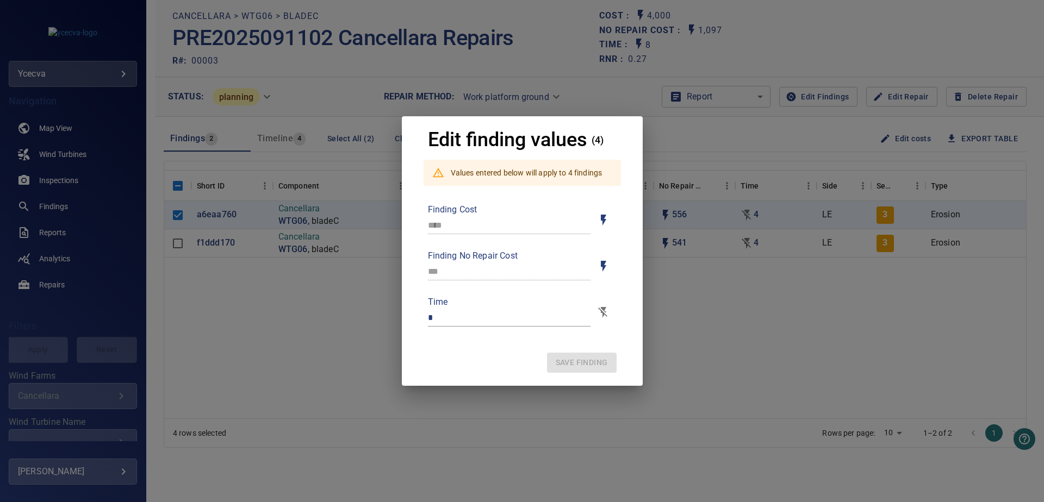
click at [762, 322] on div "Edit finding values (4) Values entered below will apply to 4 findings Finding C…" at bounding box center [522, 251] width 1044 height 502
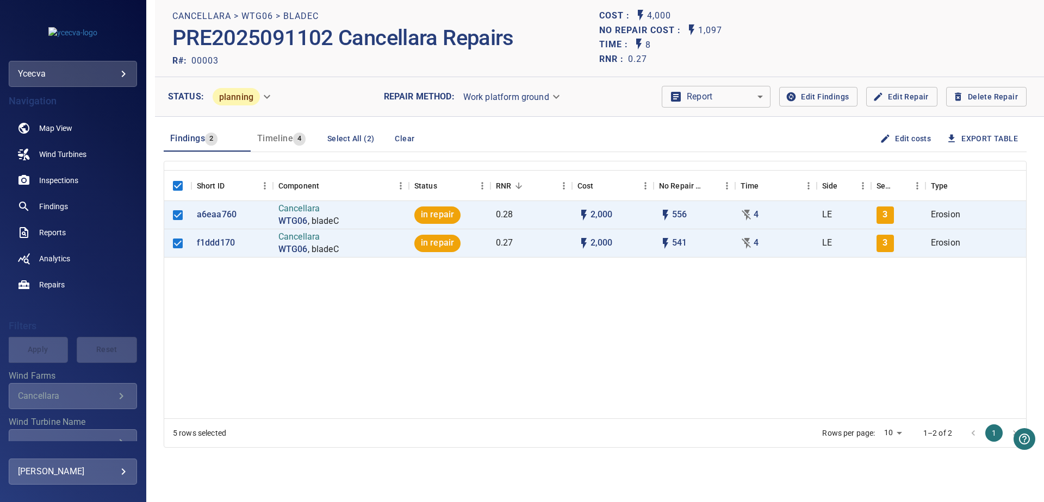
click at [880, 139] on icon "button" at bounding box center [885, 138] width 11 height 11
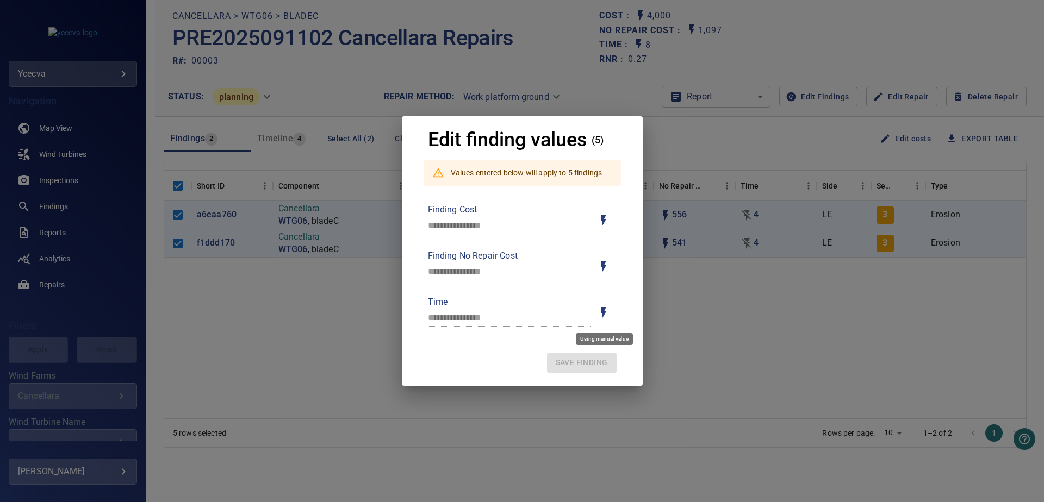
click at [610, 311] on icon "Toggle for auto / manual values" at bounding box center [603, 312] width 13 height 13
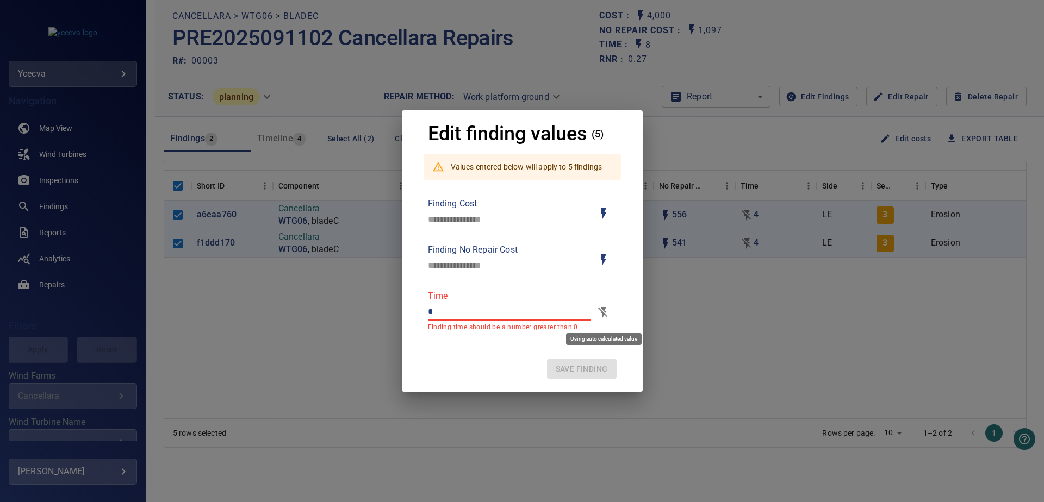
click at [607, 311] on icon "Toggle for auto / manual values" at bounding box center [603, 312] width 13 height 13
type input "**********"
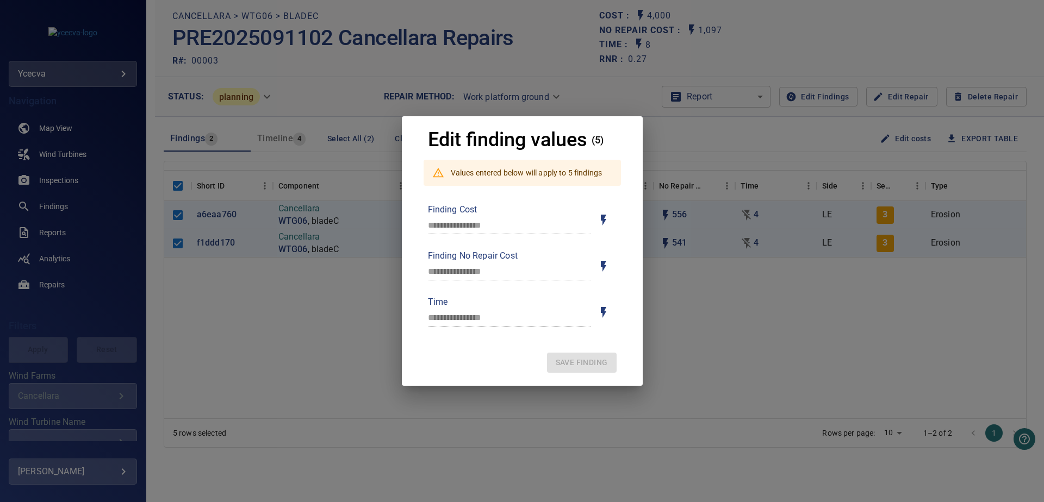
click at [717, 324] on div "**********" at bounding box center [522, 251] width 1044 height 502
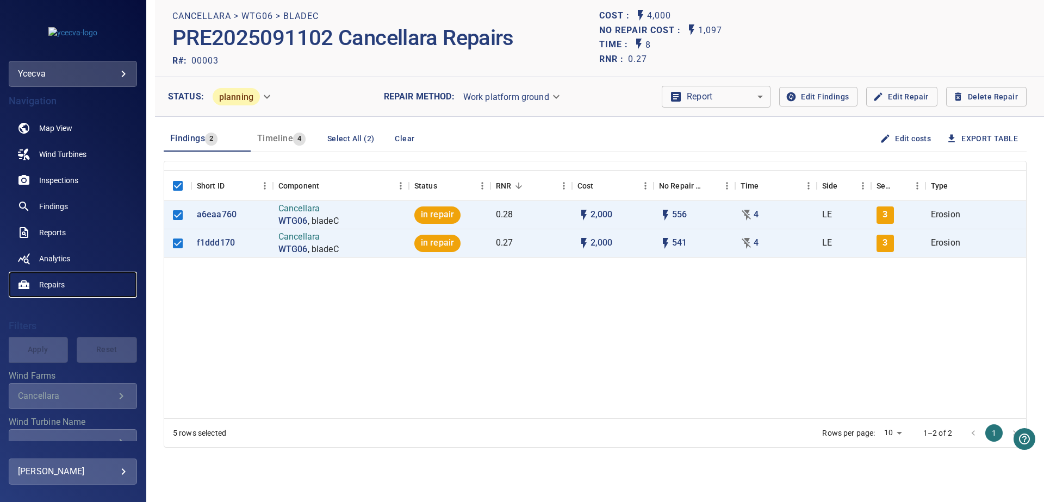
click at [55, 290] on span "Repairs" at bounding box center [52, 285] width 26 height 11
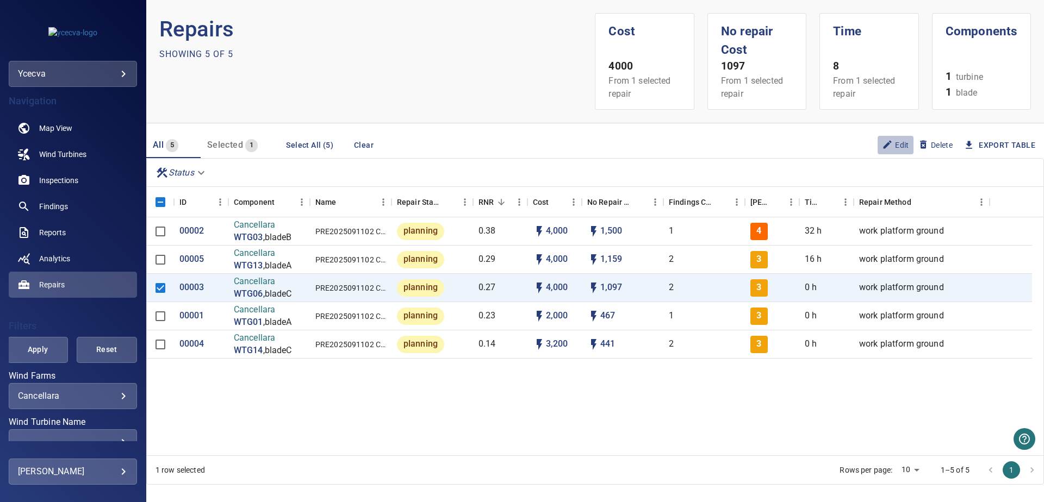
click at [882, 146] on icon "button" at bounding box center [887, 144] width 11 height 11
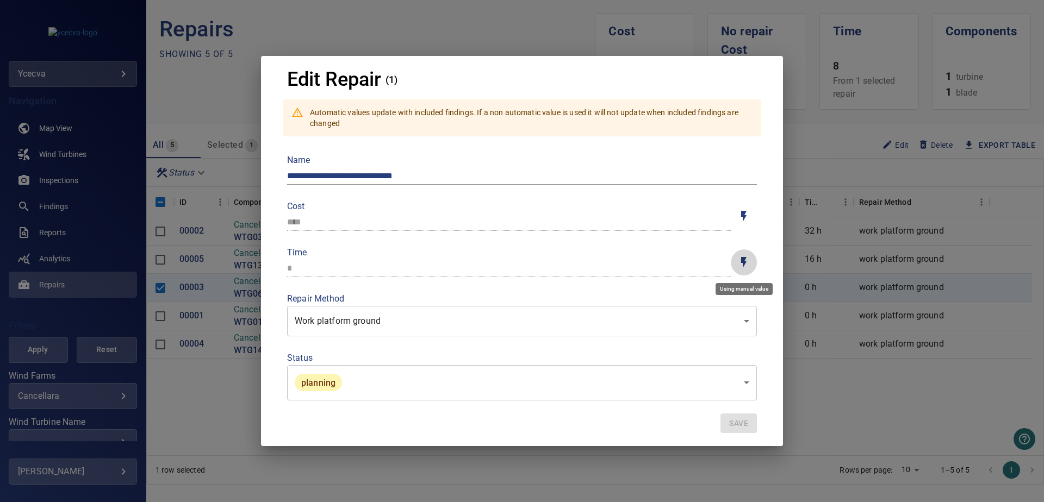
click at [743, 265] on icon "Toggle auto/manual time" at bounding box center [743, 262] width 5 height 11
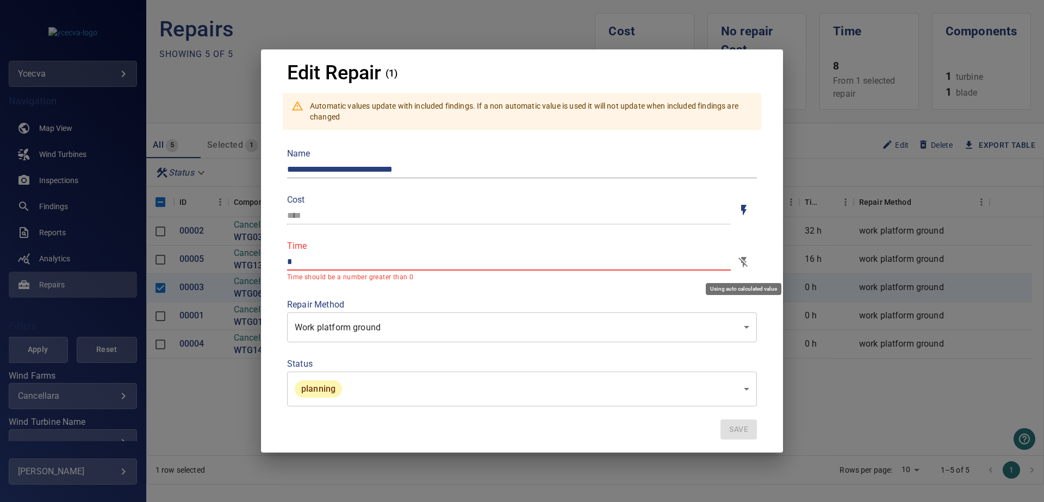
click at [739, 257] on icon "Toggle auto/manual time" at bounding box center [743, 262] width 13 height 13
type input "*"
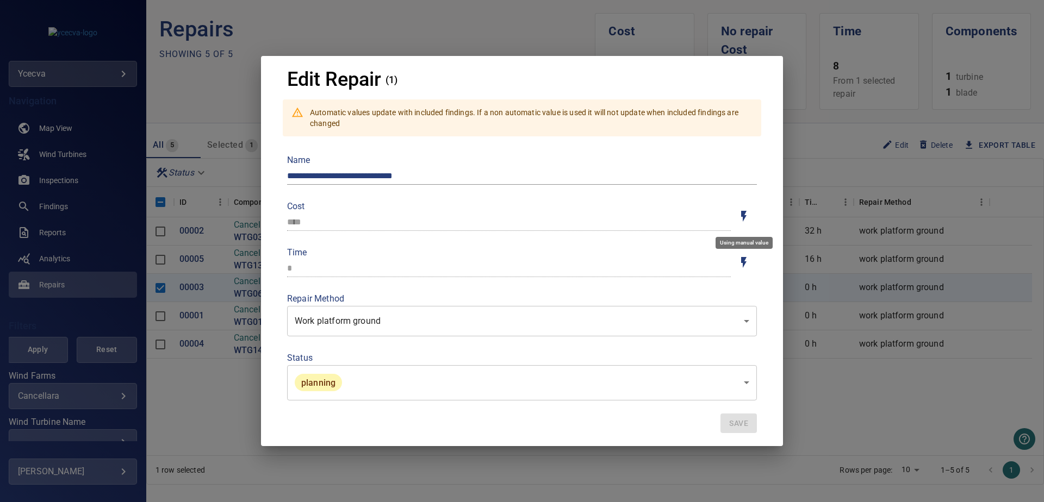
click at [750, 219] on icon "Toggle auto/manual values" at bounding box center [743, 216] width 13 height 13
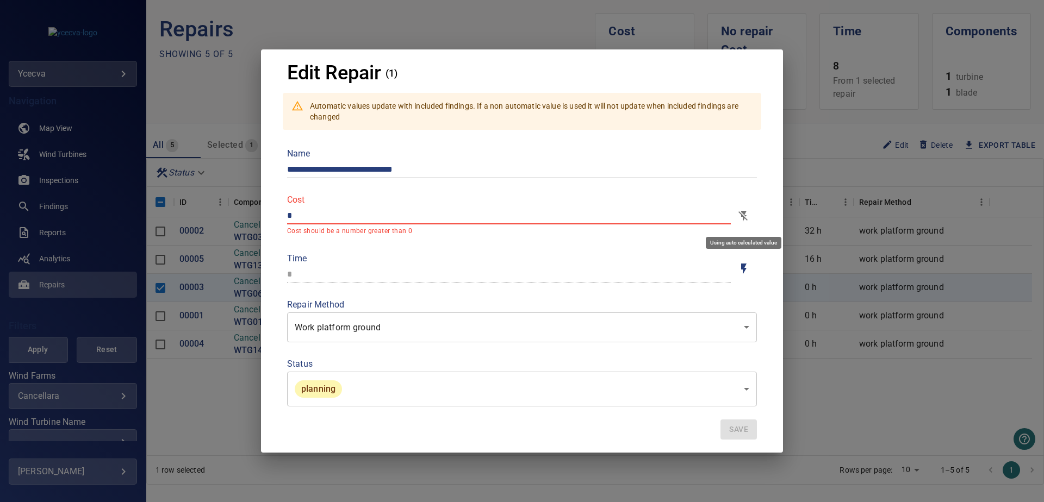
click at [750, 219] on icon "Toggle auto/manual values" at bounding box center [743, 216] width 13 height 13
type input "****"
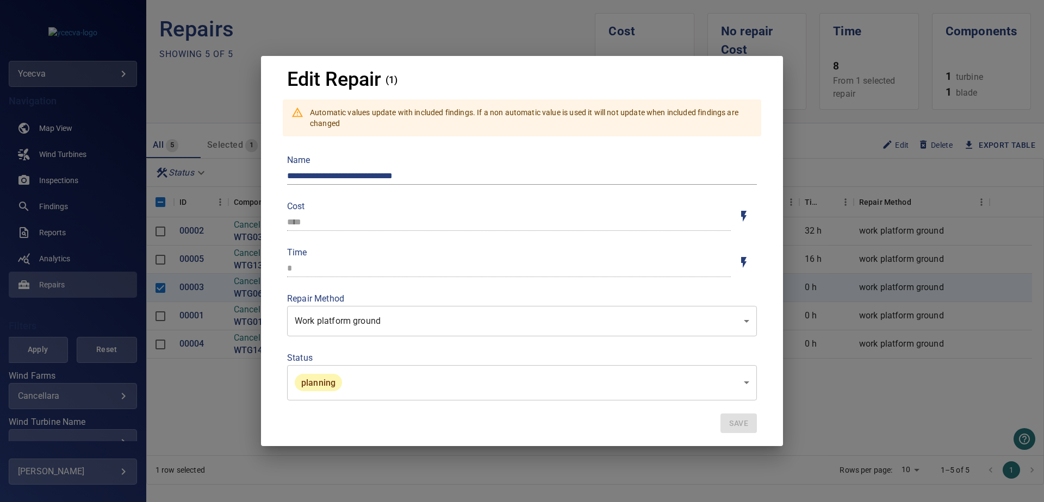
click at [934, 405] on div "**********" at bounding box center [522, 251] width 1044 height 502
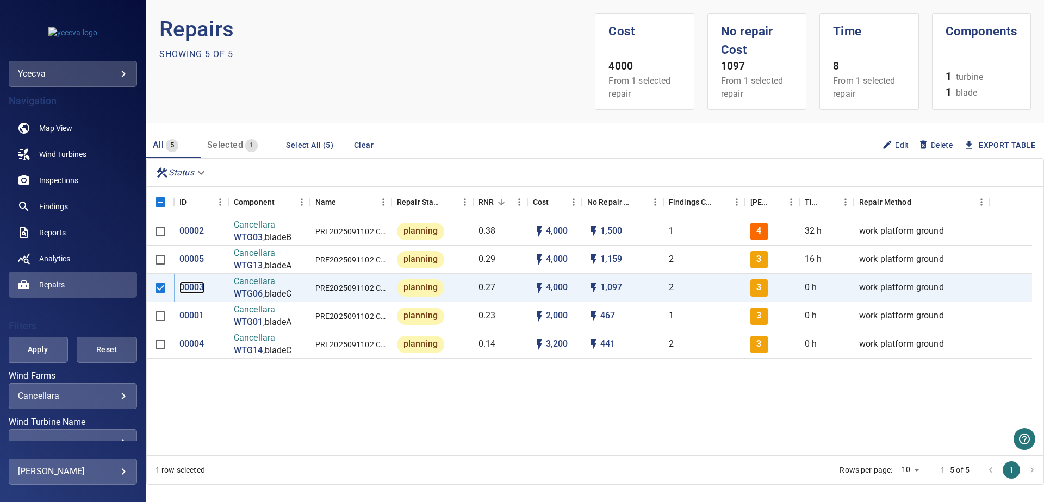
click at [190, 289] on p "00003" at bounding box center [191, 288] width 25 height 13
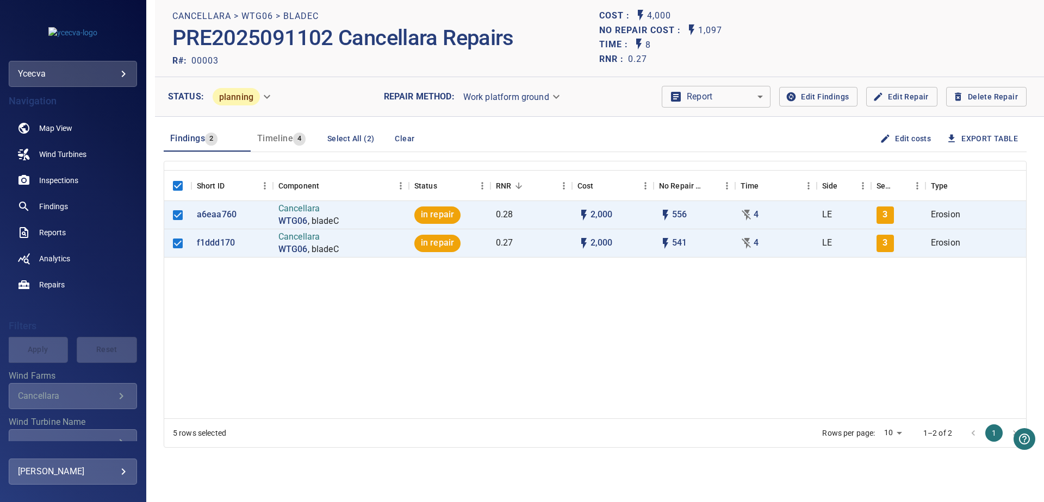
click at [320, 305] on div "a6eaa760 Cancellara WTG06 , bladeC in repair 0.28 2,000 556 4 LE 3 Erosion 97.7…" at bounding box center [595, 310] width 862 height 218
click at [333, 319] on div "a6eaa760 Cancellara WTG06 , bladeC in repair 0.28 2,000 556 4 LE 3 Erosion 97.7…" at bounding box center [595, 310] width 862 height 218
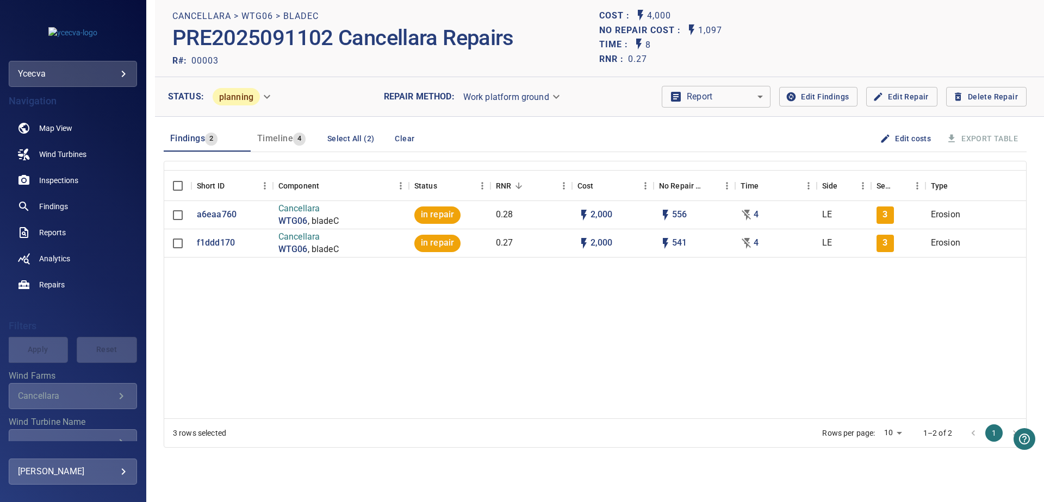
click at [848, 309] on div "a6eaa760 Cancellara WTG06 , bladeC in repair 0.28 2,000 556 4 LE 3 Erosion 97.7…" at bounding box center [595, 310] width 862 height 218
click at [207, 243] on p "f1ddd170" at bounding box center [216, 243] width 38 height 13
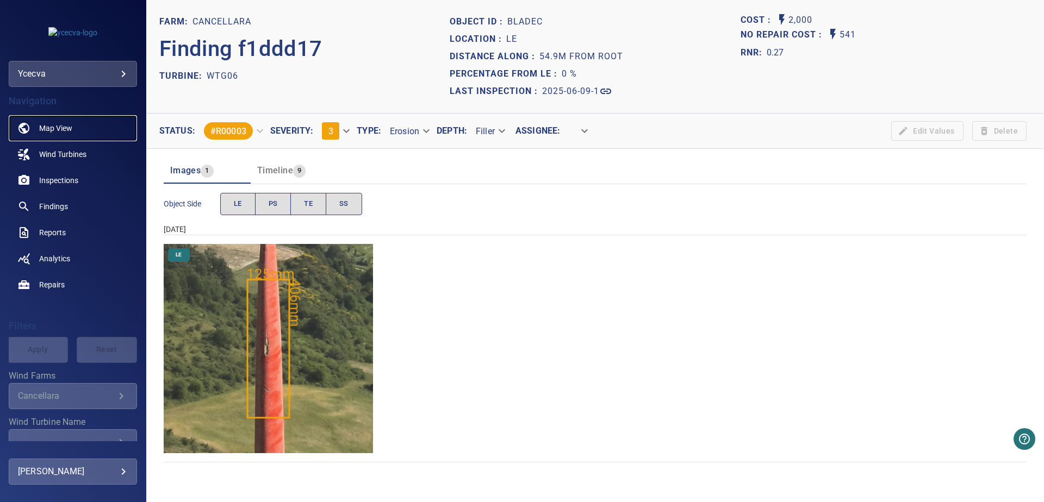
click at [41, 129] on span "Map View" at bounding box center [55, 128] width 33 height 11
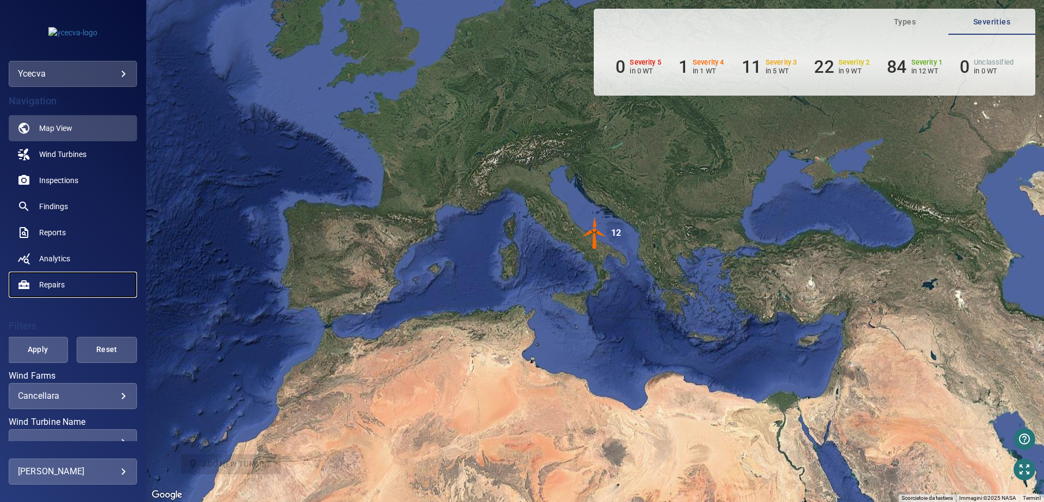
click at [61, 288] on span "Repairs" at bounding box center [52, 285] width 26 height 11
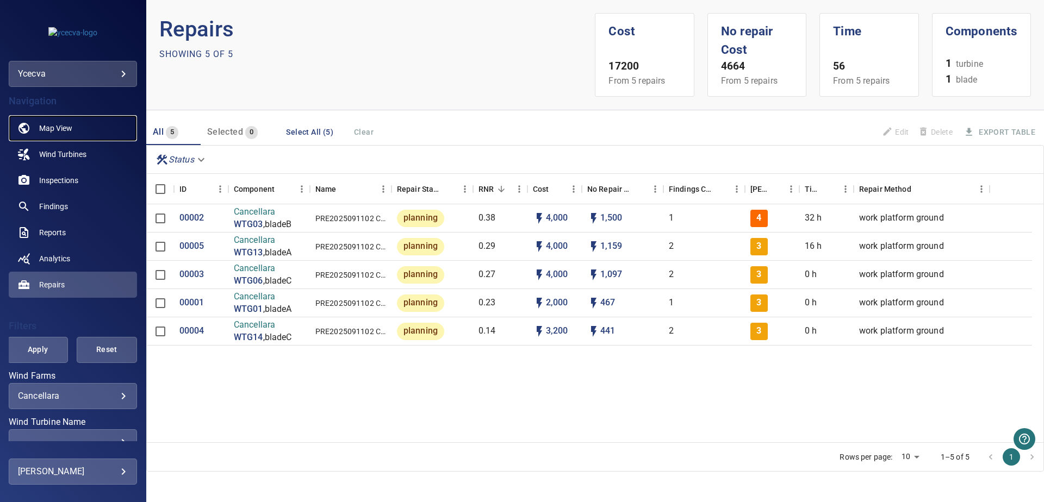
click at [73, 136] on link "Map View" at bounding box center [73, 128] width 128 height 26
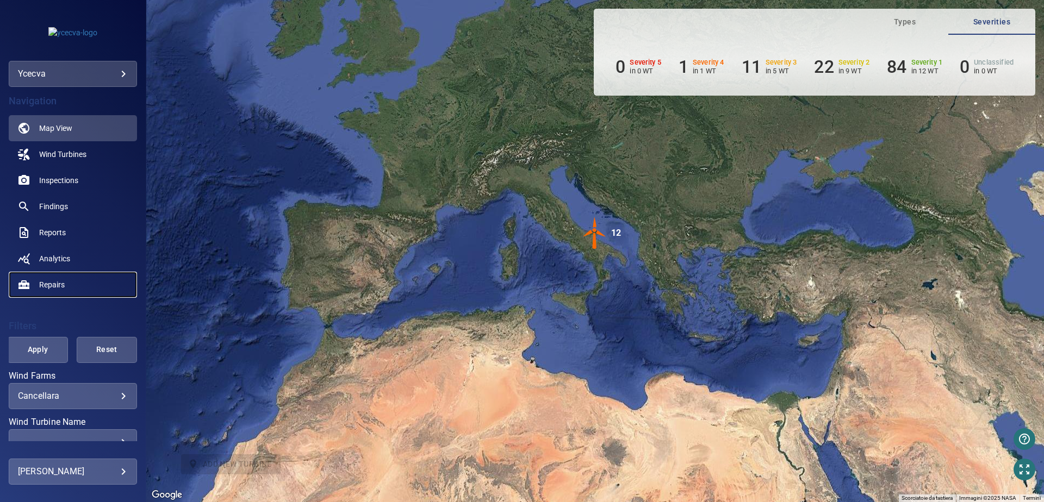
click at [46, 286] on span "Repairs" at bounding box center [52, 285] width 26 height 11
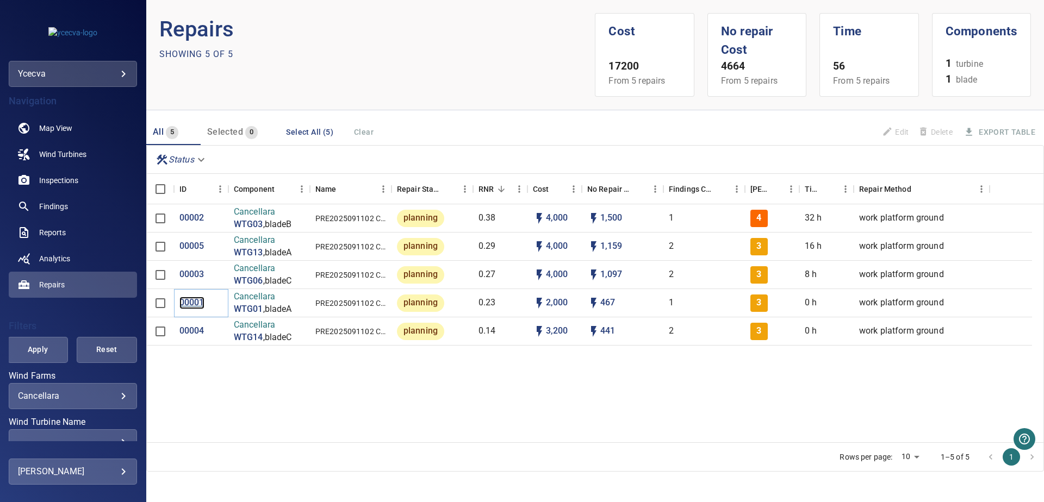
click at [184, 305] on p "00001" at bounding box center [191, 303] width 25 height 13
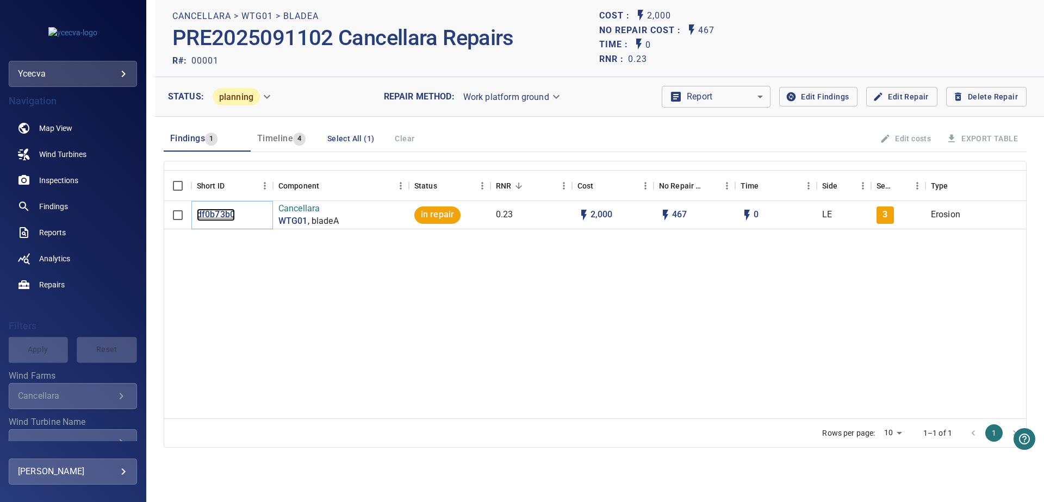
click at [226, 216] on p "df0b73b0" at bounding box center [216, 215] width 38 height 13
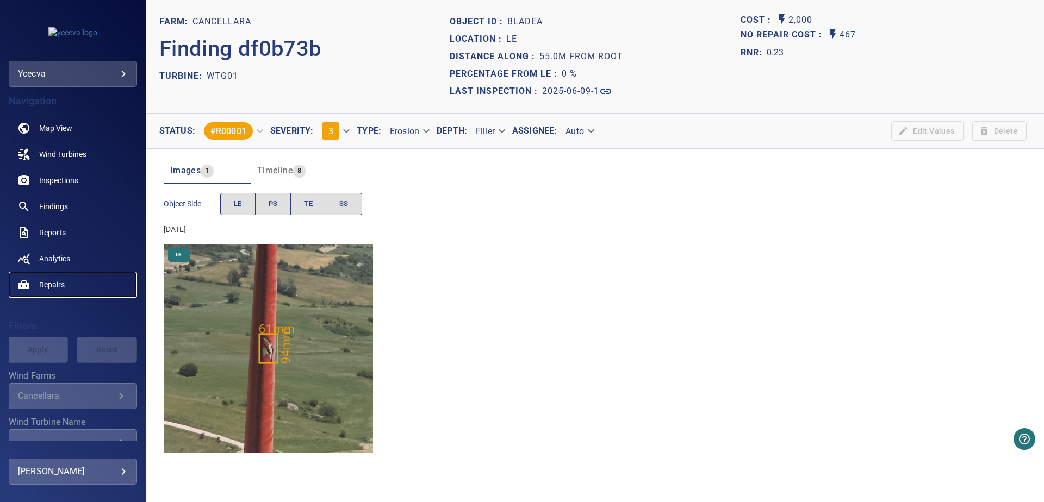
click at [61, 280] on span "Repairs" at bounding box center [52, 285] width 26 height 11
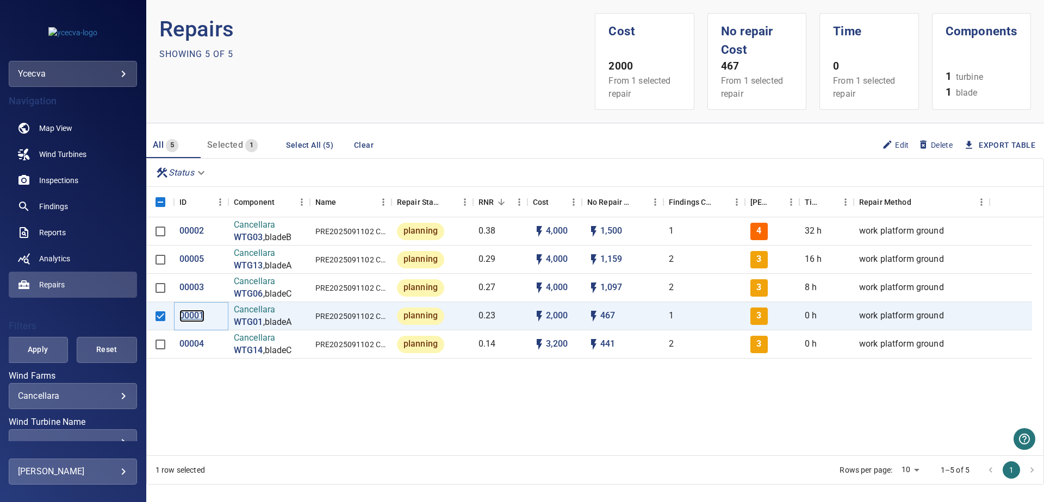
click at [197, 317] on p "00001" at bounding box center [191, 316] width 25 height 13
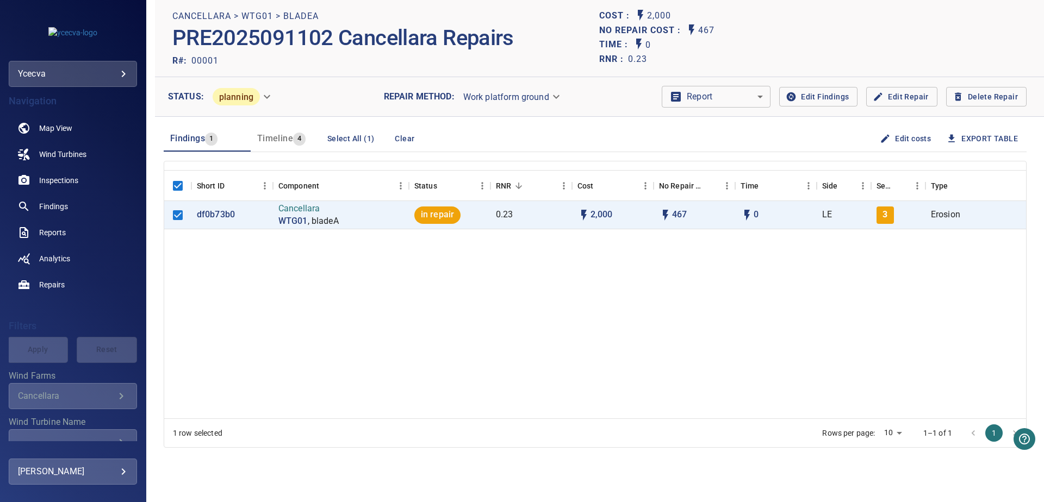
click at [886, 141] on button "Edit costs" at bounding box center [907, 139] width 58 height 20
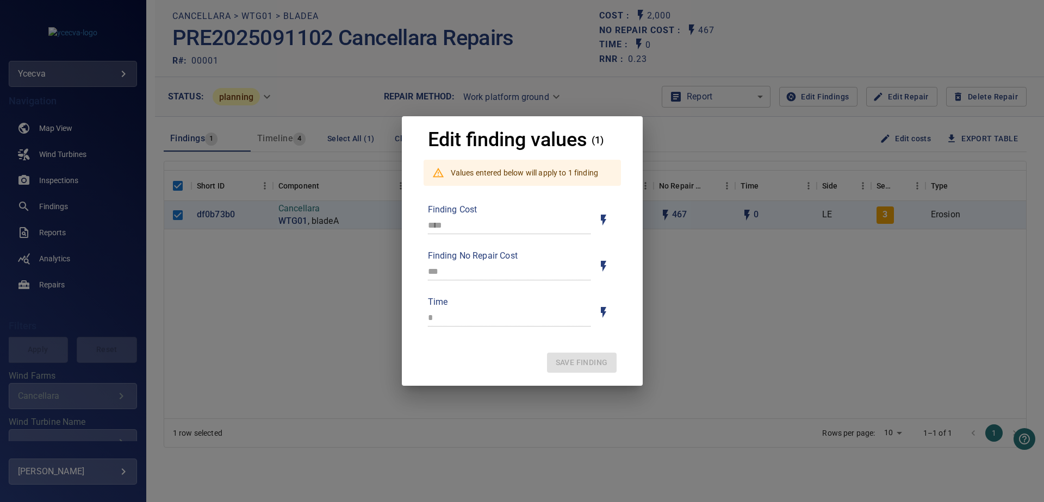
click at [606, 314] on icon "Toggle for auto / manual values" at bounding box center [603, 312] width 13 height 13
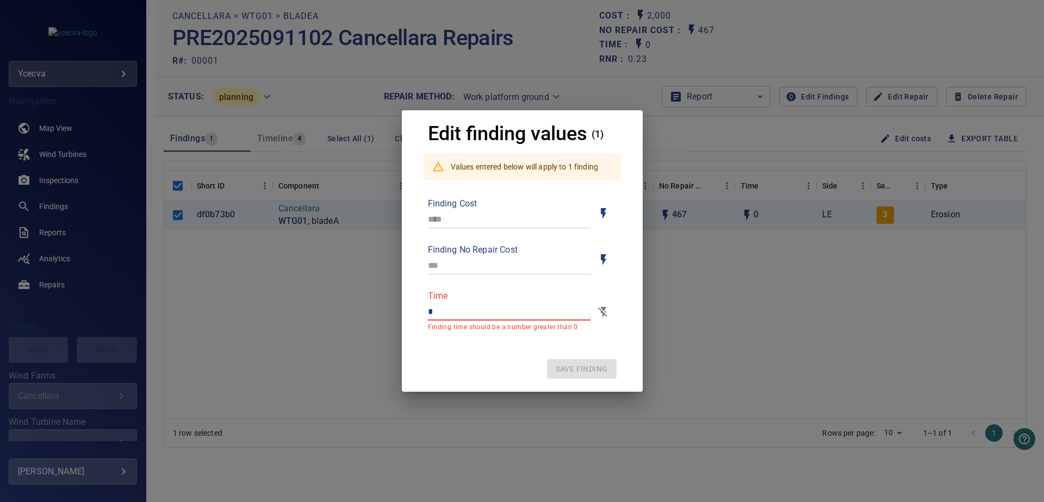
drag, startPoint x: 471, startPoint y: 316, endPoint x: 243, endPoint y: 299, distance: 229.1
click at [428, 303] on input "*" at bounding box center [509, 311] width 163 height 17
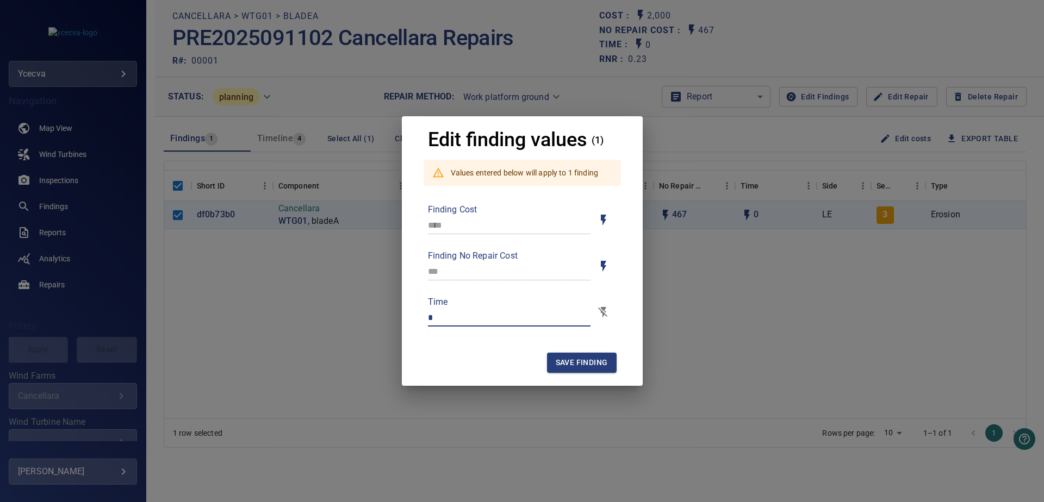
type input "*"
click at [591, 356] on button "Save finding" at bounding box center [582, 363] width 70 height 20
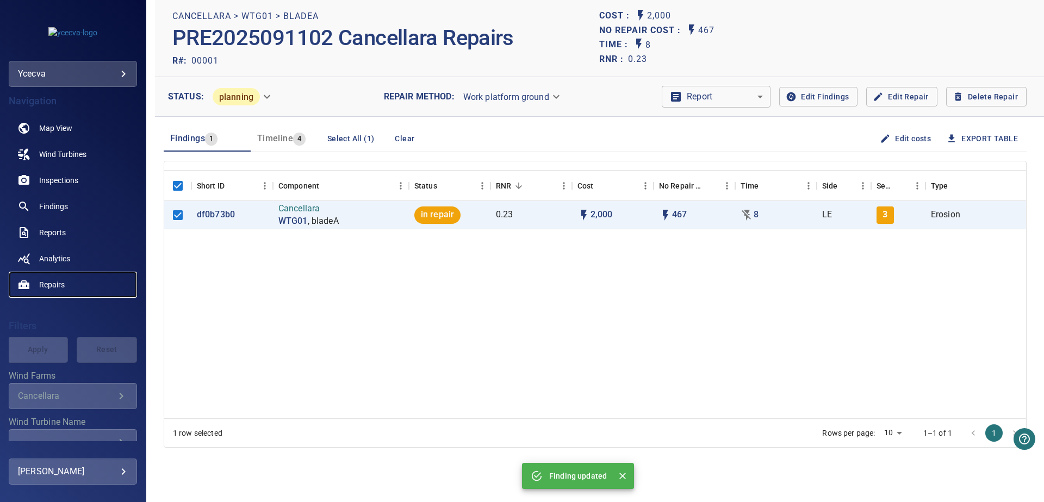
click at [76, 289] on link "Repairs" at bounding box center [73, 285] width 128 height 26
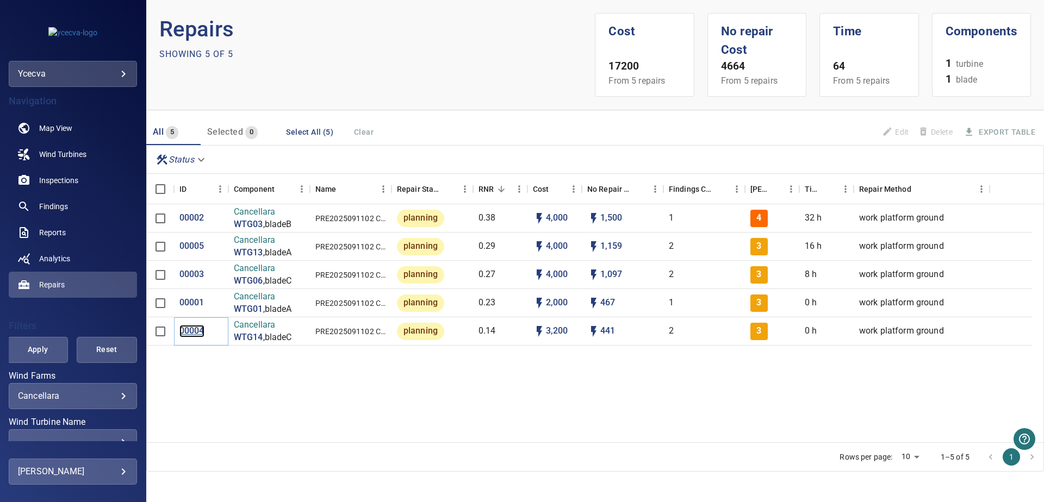
click at [198, 332] on p "00004" at bounding box center [191, 331] width 25 height 13
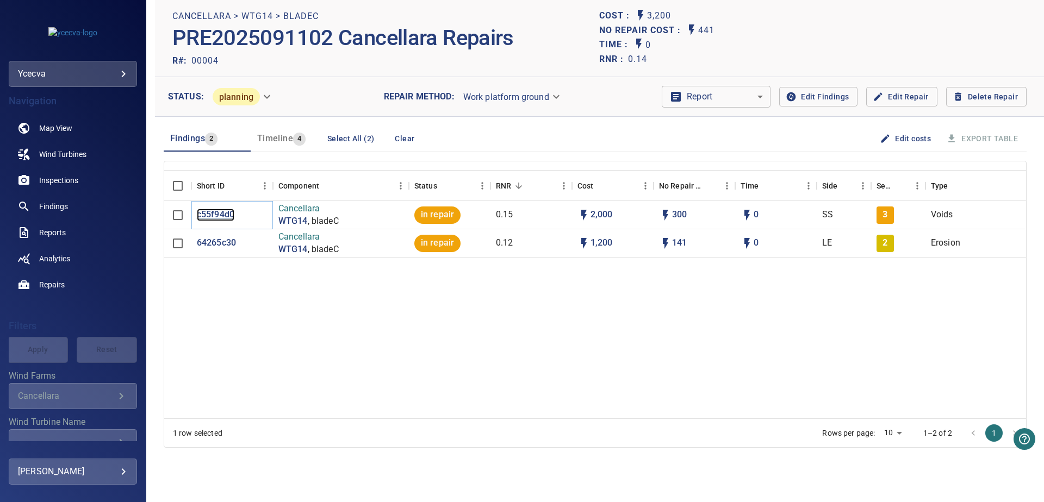
click at [212, 214] on p "c55f94d0" at bounding box center [216, 215] width 38 height 13
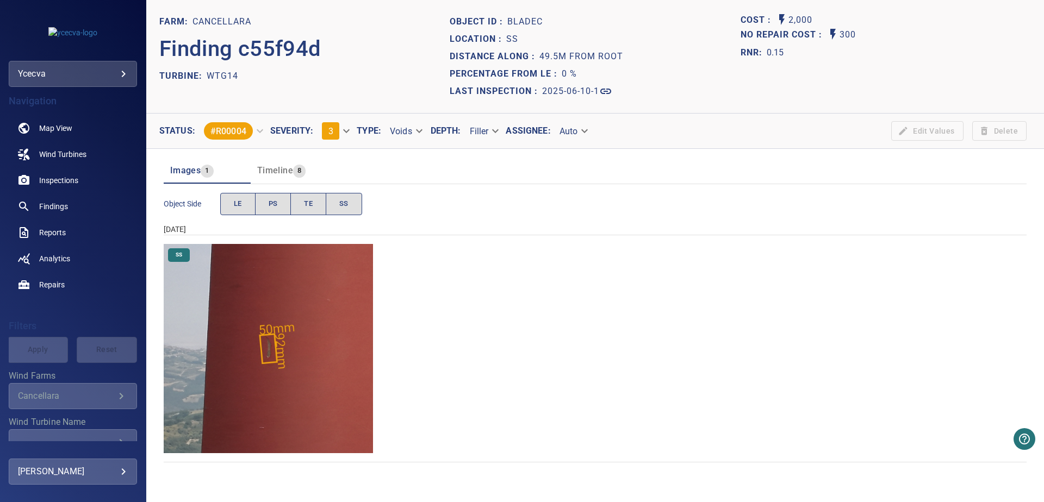
click at [294, 333] on img "Cancellara/WTG14/2025-06-10-1/2025-06-10-3/image60wp68.jpg" at bounding box center [268, 348] width 209 height 209
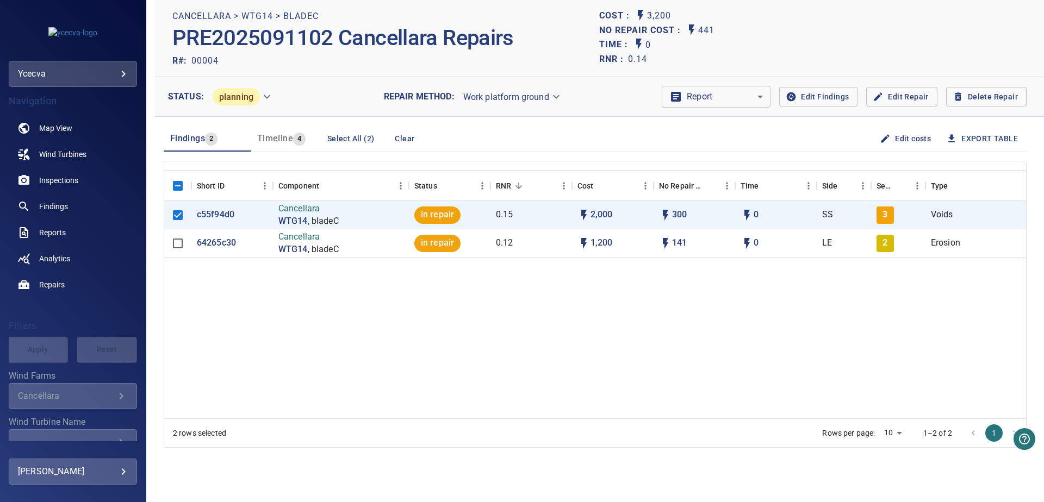
click at [880, 138] on icon "button" at bounding box center [885, 138] width 11 height 11
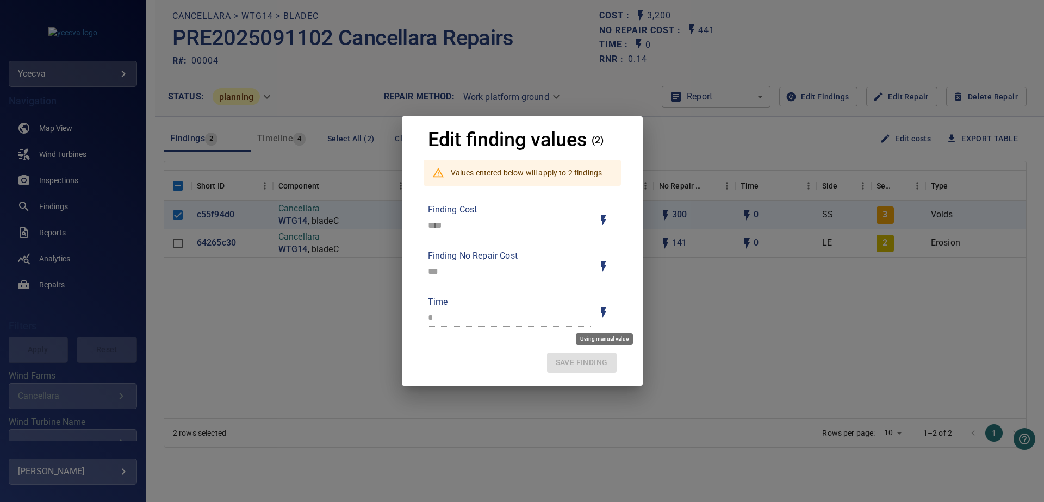
click at [607, 314] on icon "Toggle for auto / manual values" at bounding box center [603, 312] width 13 height 13
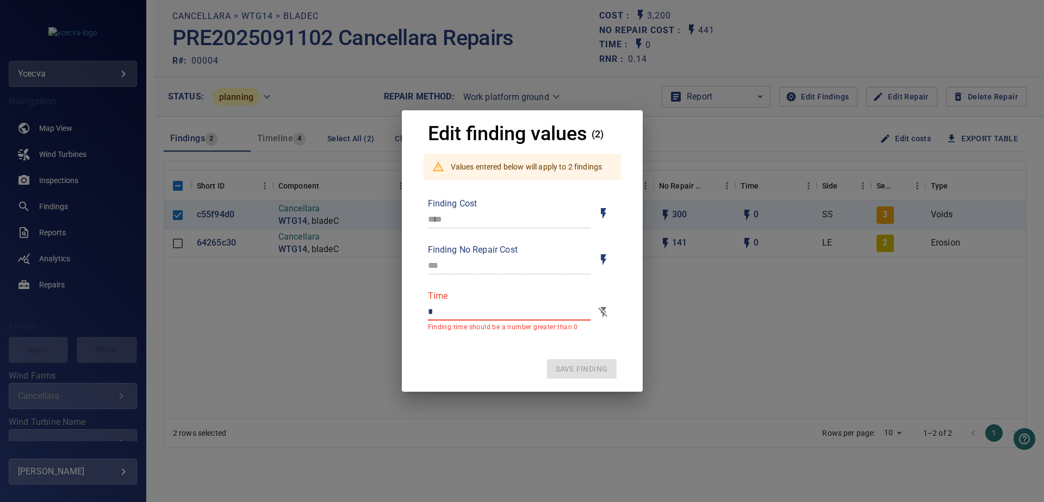
drag, startPoint x: 479, startPoint y: 314, endPoint x: 337, endPoint y: 313, distance: 141.4
click at [428, 313] on input "*" at bounding box center [509, 311] width 163 height 17
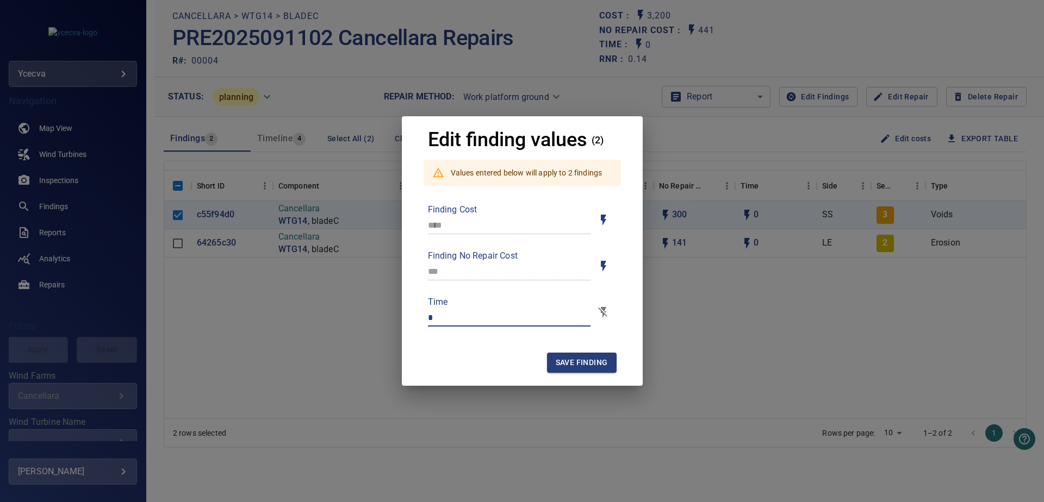
type input "*"
click at [587, 369] on span "Save finding" at bounding box center [582, 363] width 52 height 14
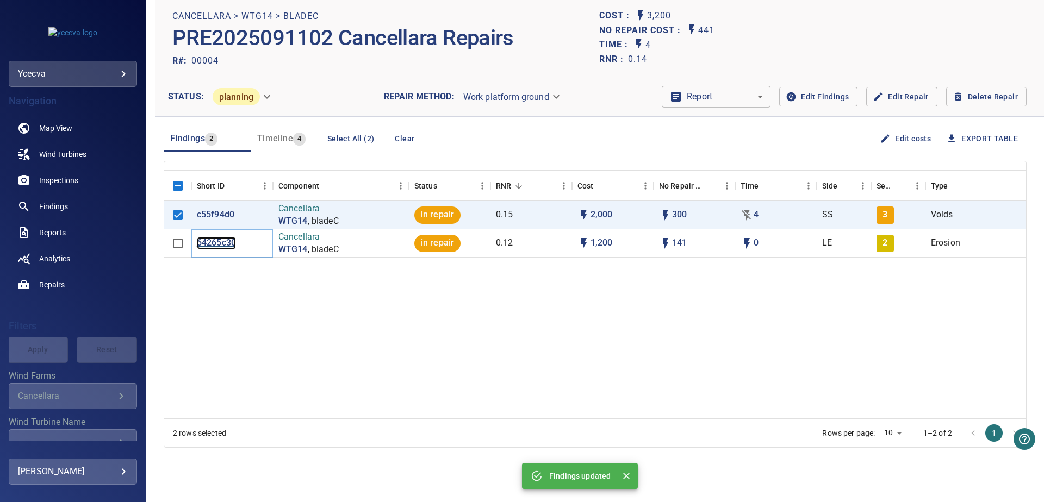
click at [207, 240] on p "64265c30" at bounding box center [216, 243] width 39 height 13
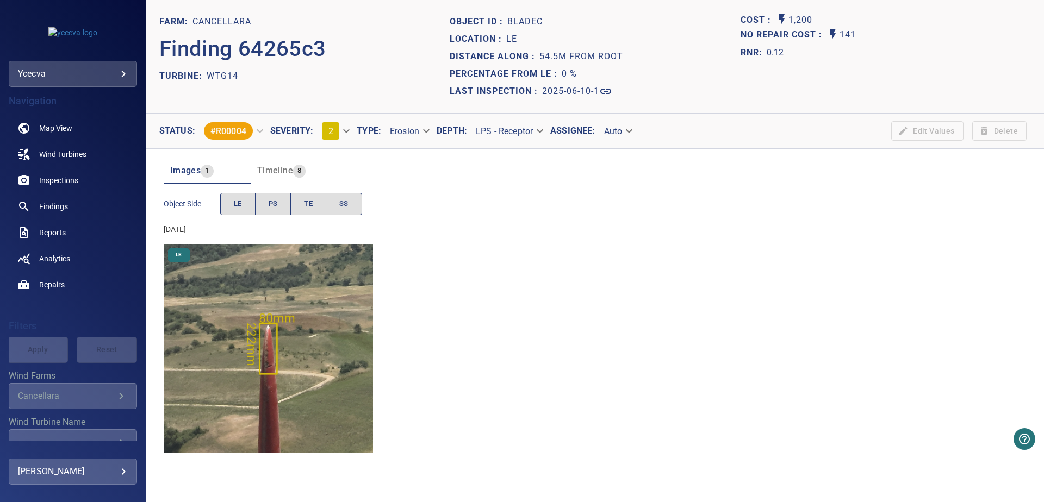
click at [278, 365] on img "Cancellara/WTG14/2025-06-10-1/2025-06-10-3/image21wp23.jpg" at bounding box center [268, 348] width 209 height 209
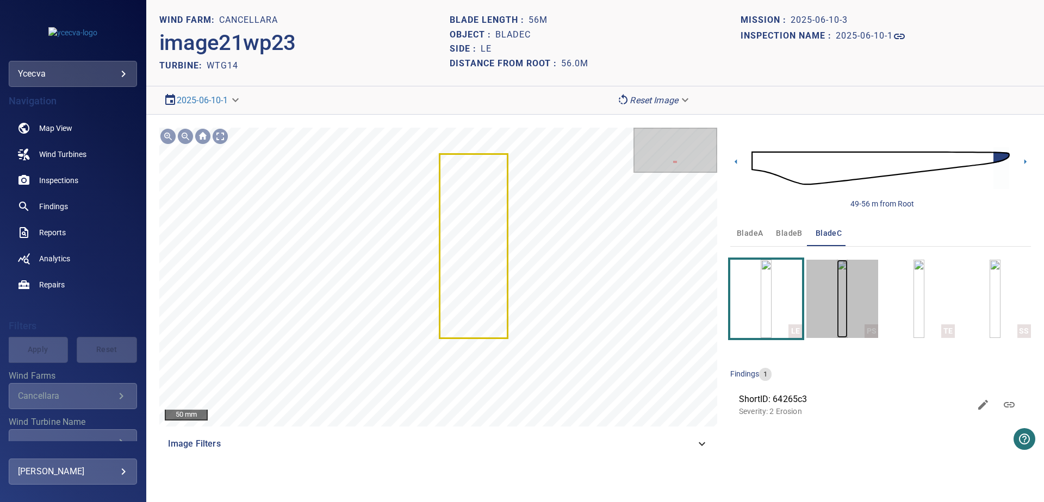
click at [848, 318] on img "button" at bounding box center [842, 299] width 11 height 78
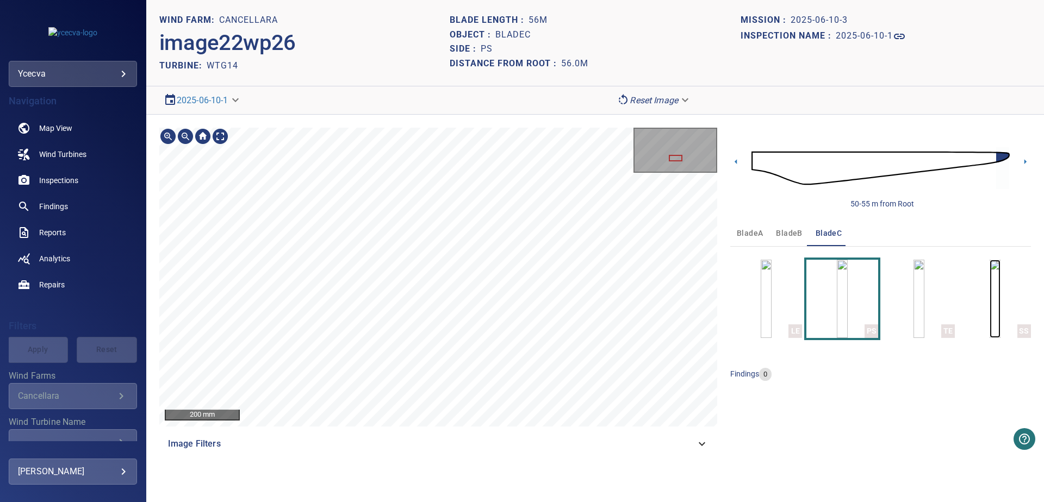
click at [990, 295] on img "button" at bounding box center [995, 299] width 11 height 78
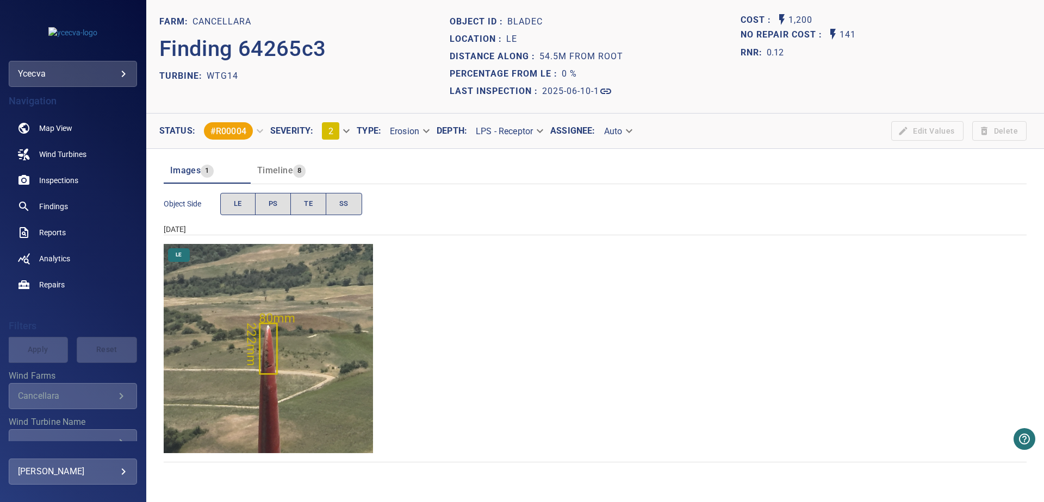
click at [306, 350] on img "Cancellara/WTG14/2025-06-10-1/2025-06-10-3/image21wp23.jpg" at bounding box center [268, 348] width 209 height 209
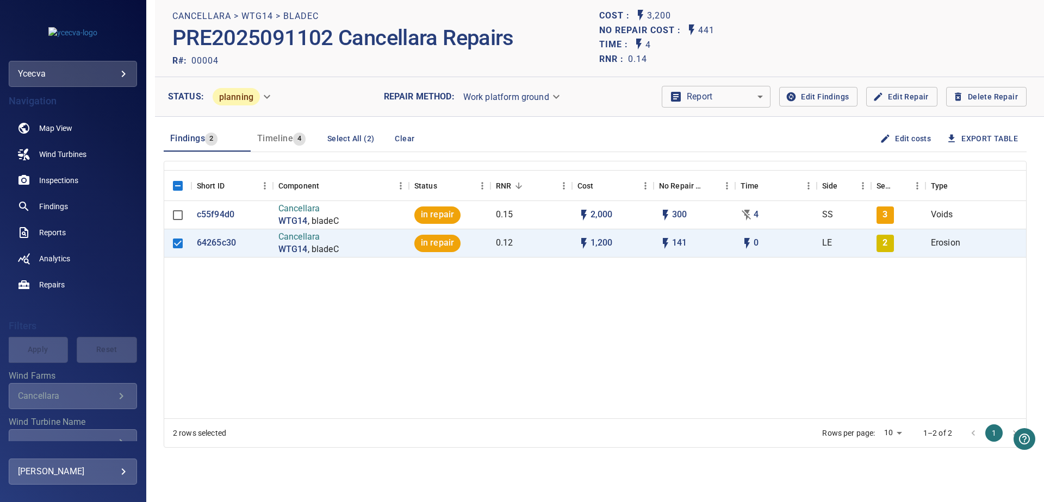
click at [880, 144] on icon "button" at bounding box center [885, 138] width 11 height 11
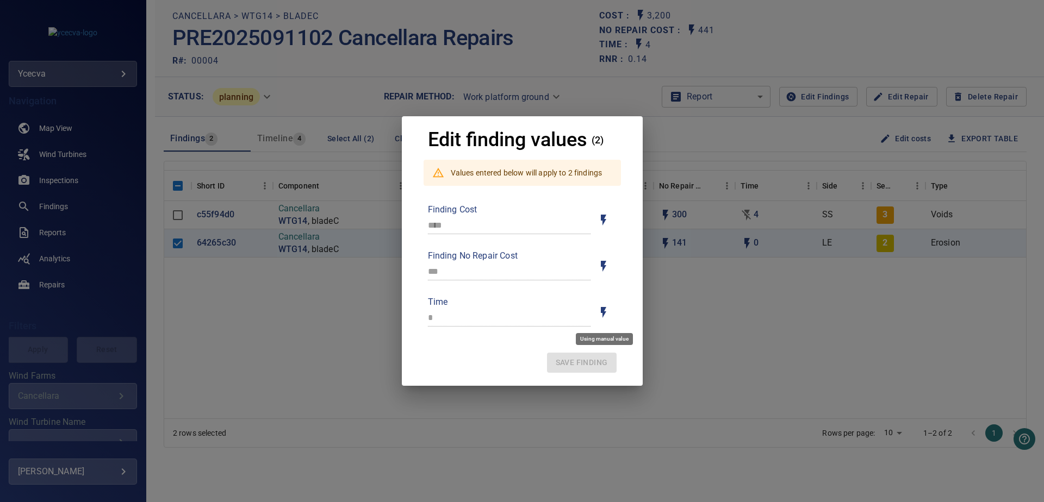
click at [605, 312] on icon "Toggle for auto / manual values" at bounding box center [603, 312] width 5 height 11
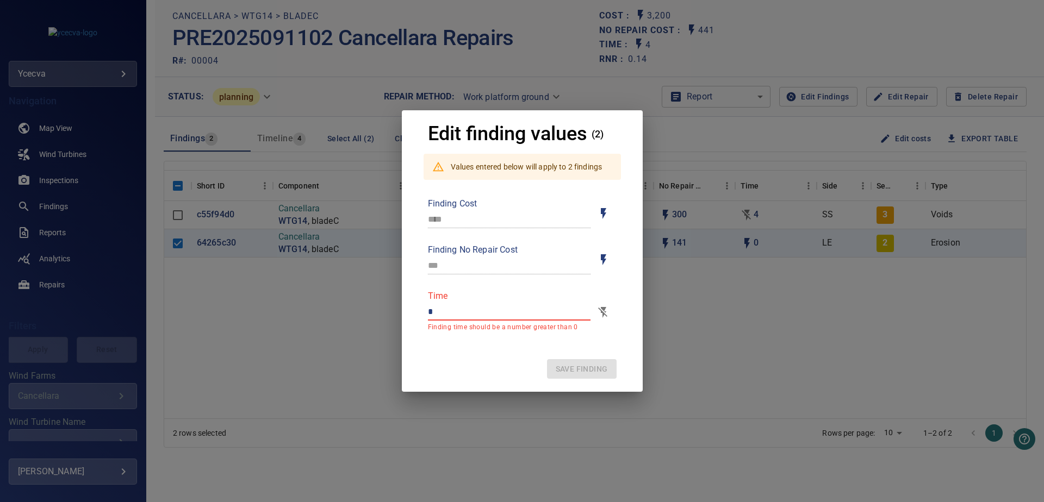
click at [493, 312] on input "*" at bounding box center [509, 311] width 163 height 17
drag, startPoint x: 493, startPoint y: 312, endPoint x: 247, endPoint y: 304, distance: 245.9
click at [428, 304] on input "*" at bounding box center [509, 311] width 163 height 17
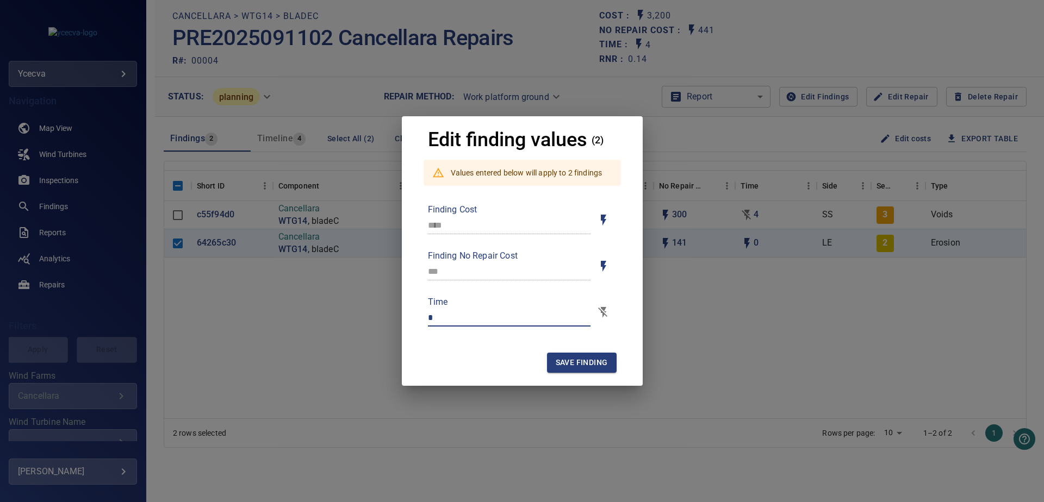
type input "*"
click at [574, 357] on span "Save finding" at bounding box center [582, 363] width 52 height 14
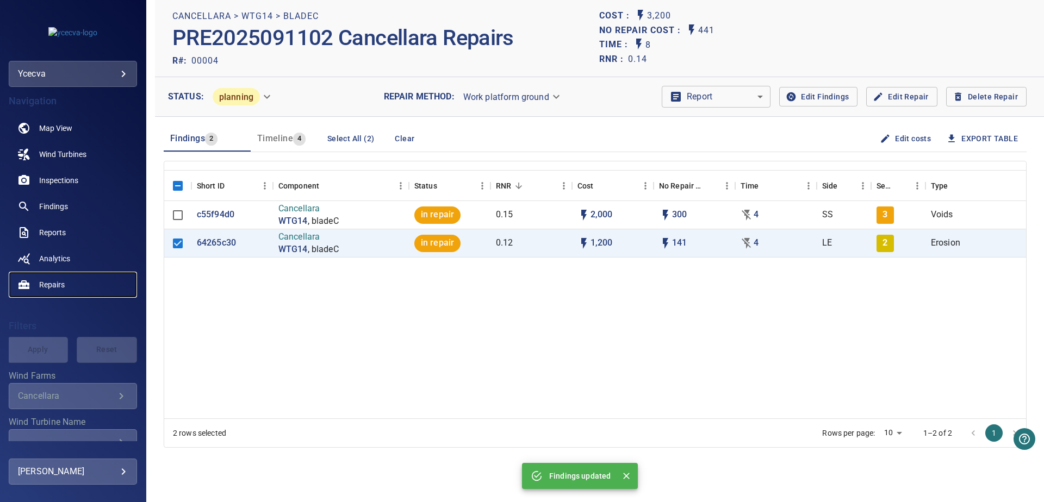
click at [45, 284] on span "Repairs" at bounding box center [52, 285] width 26 height 11
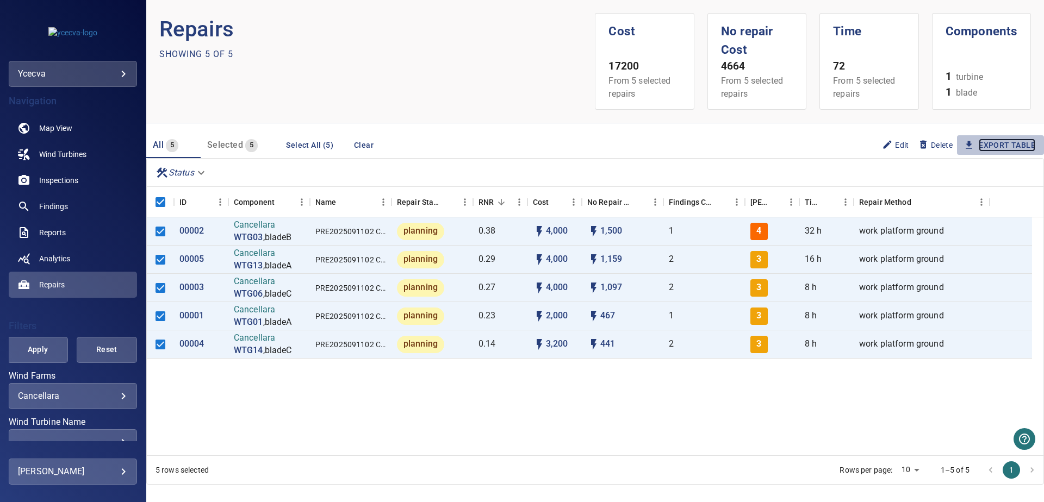
click at [997, 146] on link "Export Table" at bounding box center [1007, 146] width 57 height 14
click at [532, 413] on div "00002 Cancellara WTG03 , bladeB PRE2025091102 Cancellara Repairs planning 0.38 …" at bounding box center [595, 337] width 897 height 238
click at [83, 258] on link "Analytics" at bounding box center [73, 259] width 128 height 26
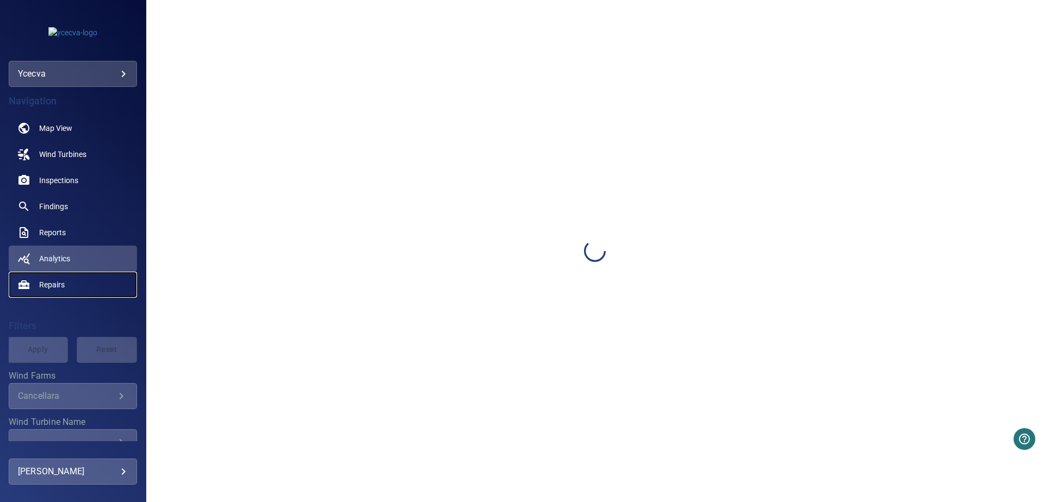
click at [59, 290] on link "Repairs" at bounding box center [73, 285] width 128 height 26
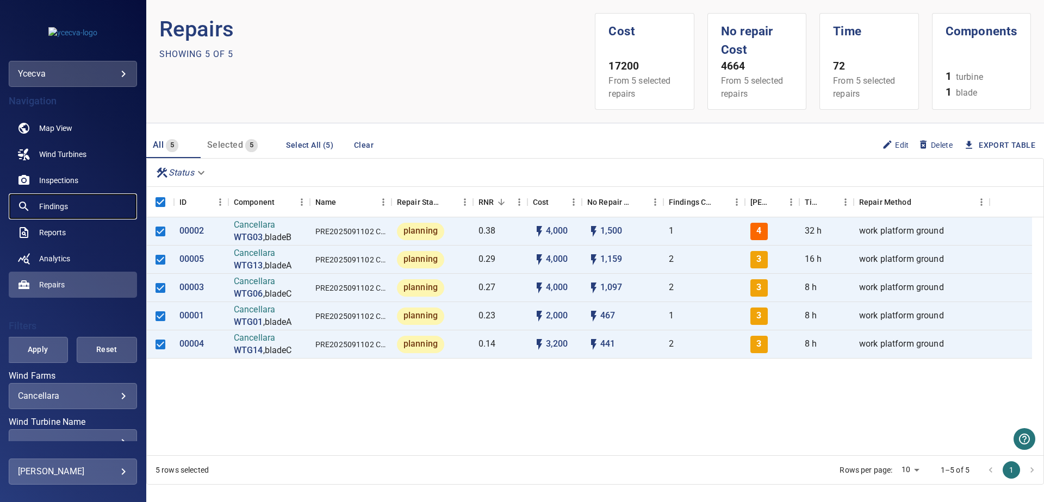
click at [79, 197] on link "Findings" at bounding box center [73, 207] width 128 height 26
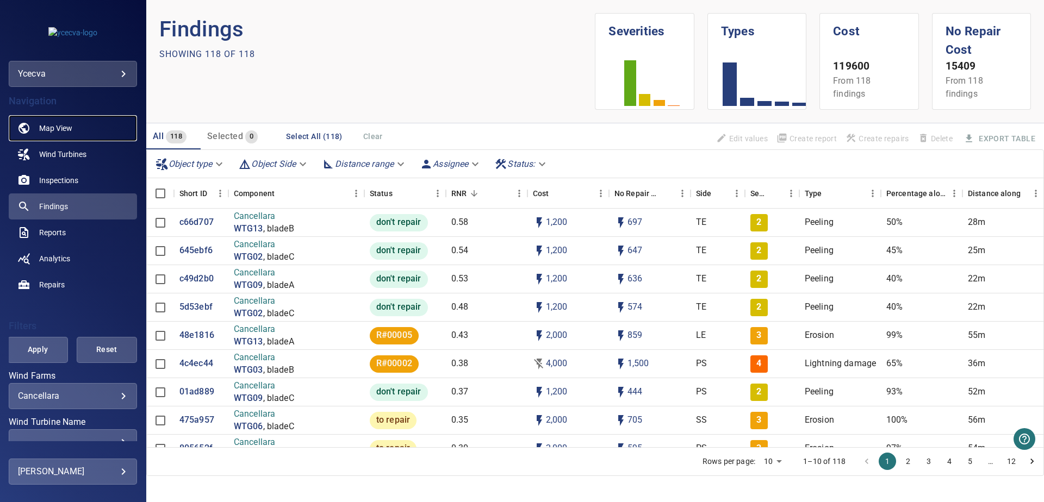
click at [55, 122] on link "Map View" at bounding box center [73, 128] width 128 height 26
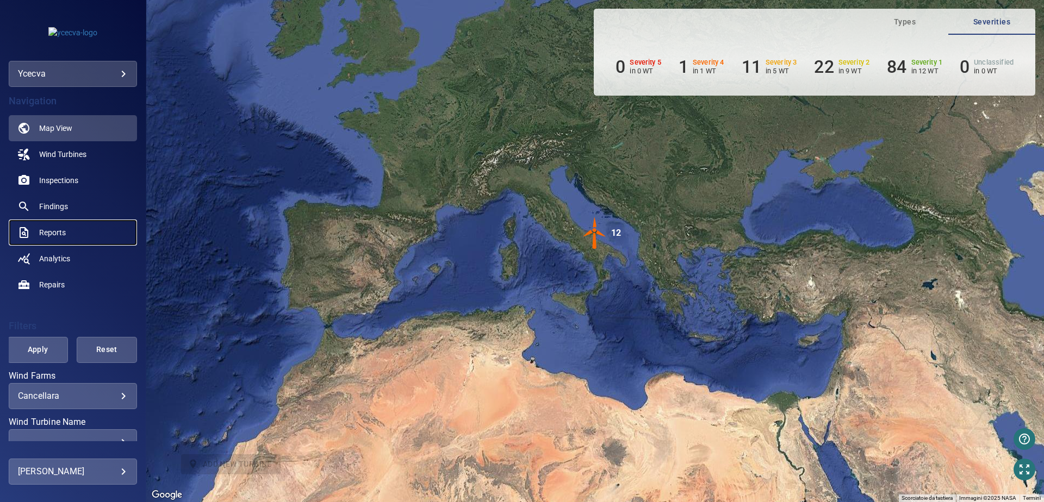
click at [63, 233] on span "Reports" at bounding box center [52, 232] width 27 height 11
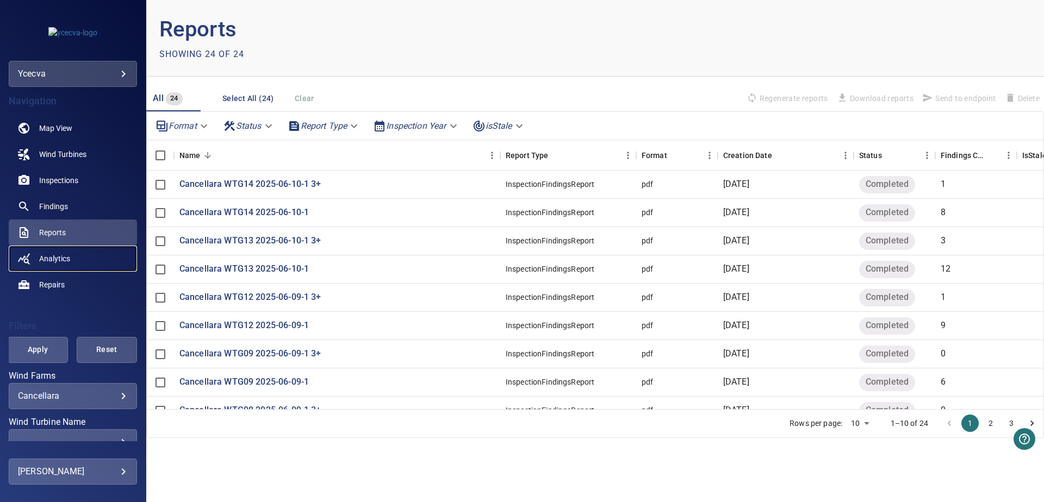
click at [54, 259] on span "Analytics" at bounding box center [54, 258] width 31 height 11
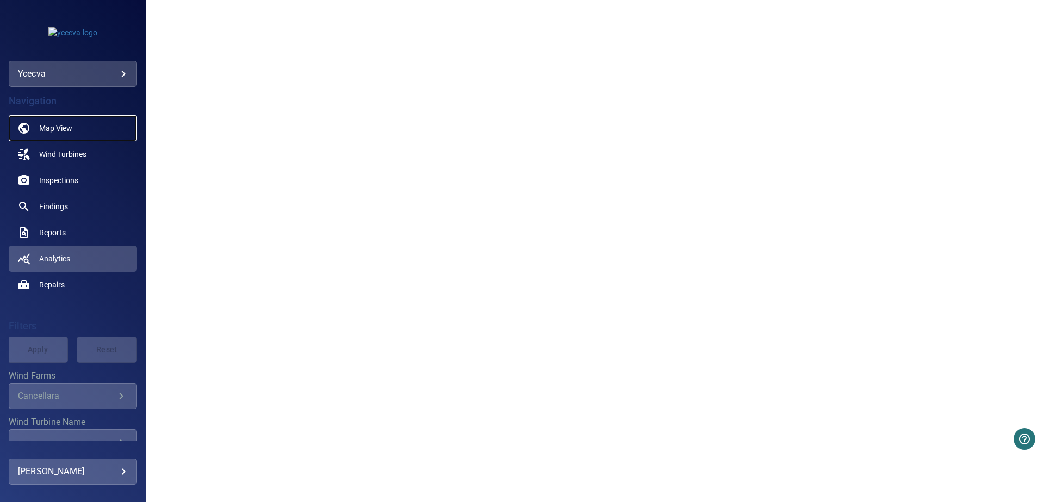
click at [61, 135] on link "Map View" at bounding box center [73, 128] width 128 height 26
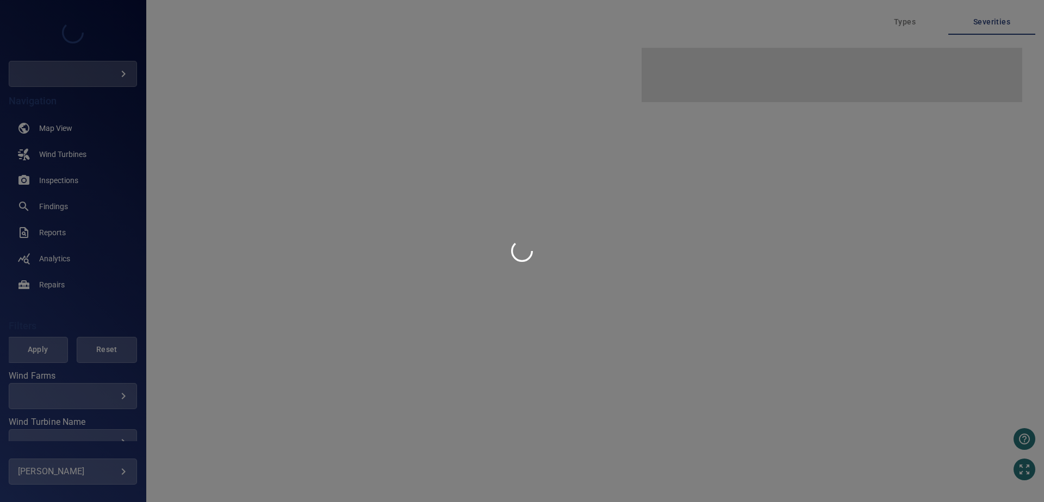
type input "***"
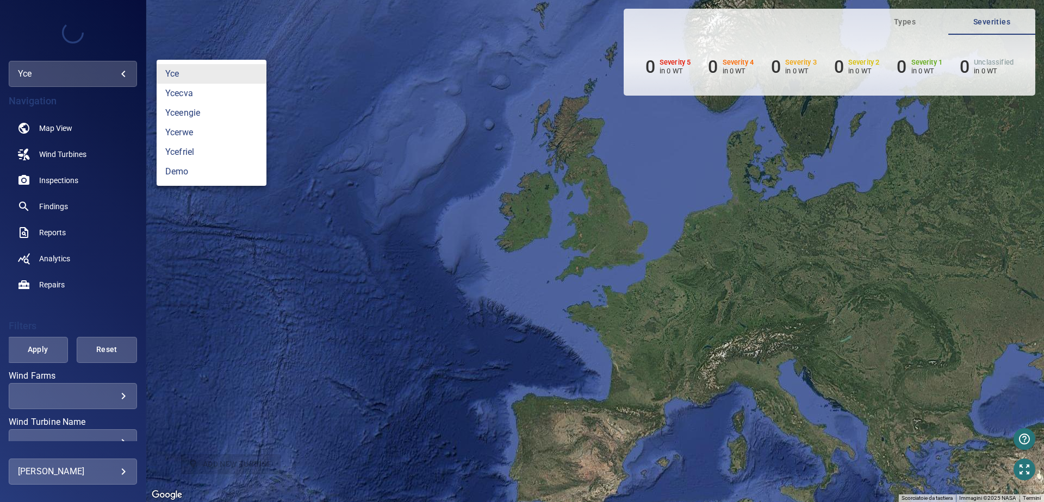
click at [22, 77] on body "**********" at bounding box center [522, 251] width 1044 height 502
click at [195, 91] on link "ycecva" at bounding box center [212, 94] width 110 height 20
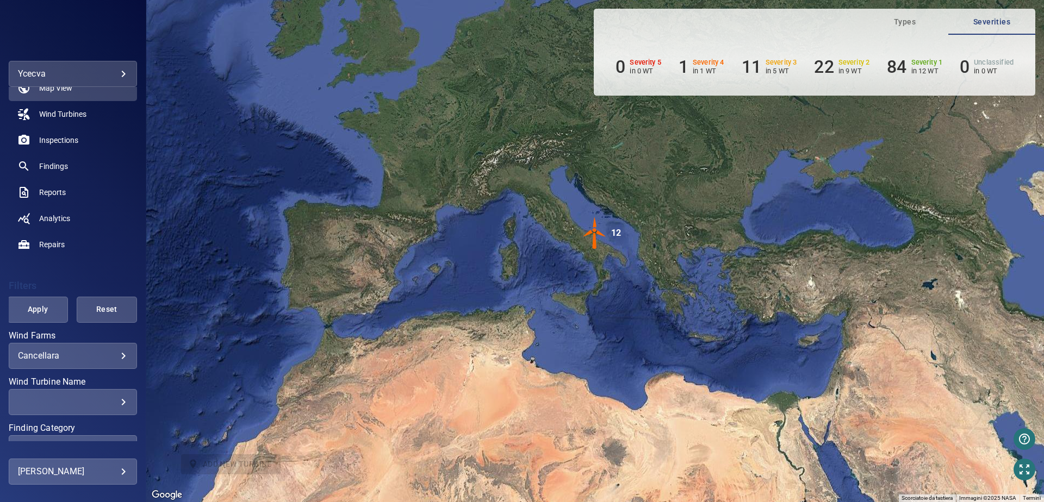
scroll to position [55, 0]
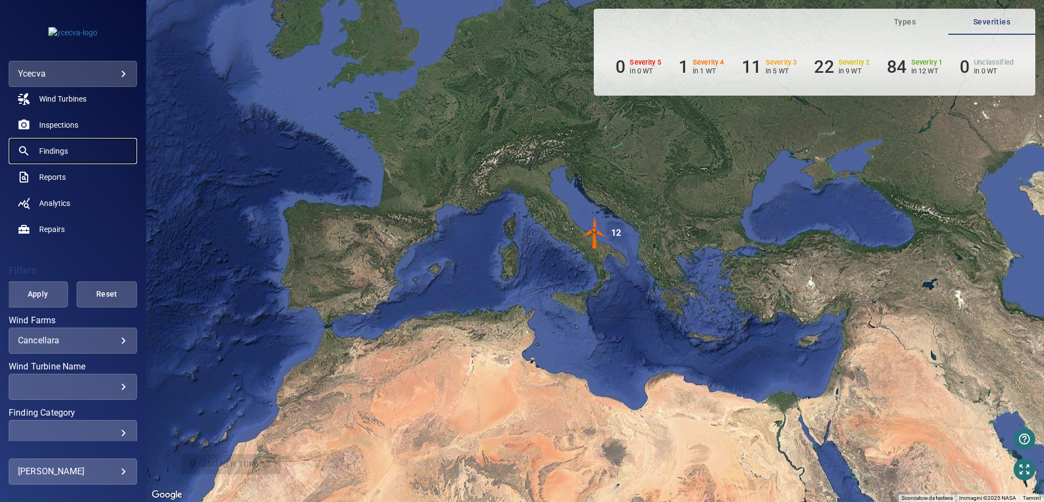
click at [89, 145] on link "Findings" at bounding box center [73, 151] width 128 height 26
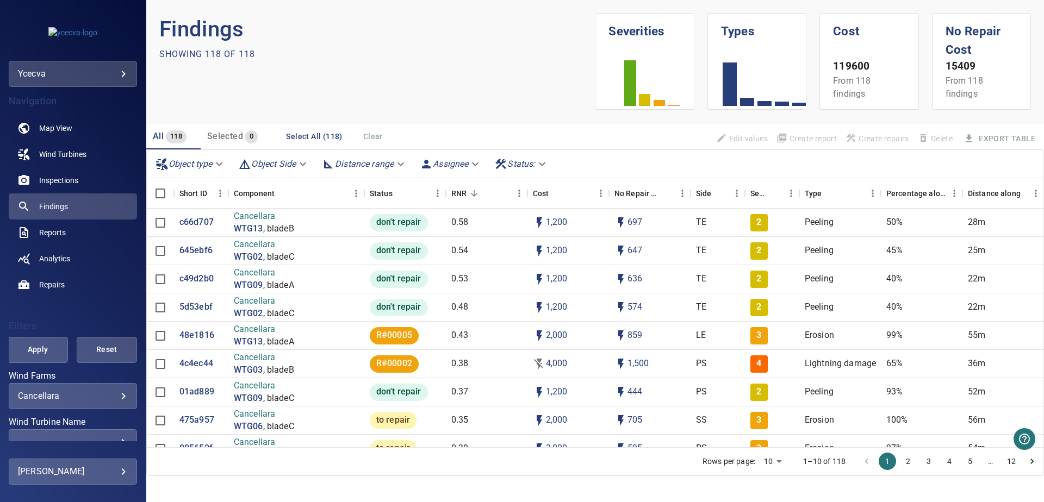
click at [218, 165] on body "**********" at bounding box center [522, 251] width 1044 height 502
click at [398, 84] on div at bounding box center [522, 251] width 1044 height 502
click at [291, 170] on body "**********" at bounding box center [522, 251] width 1044 height 502
click at [385, 90] on div at bounding box center [522, 251] width 1044 height 502
click at [387, 165] on body "**********" at bounding box center [522, 251] width 1044 height 502
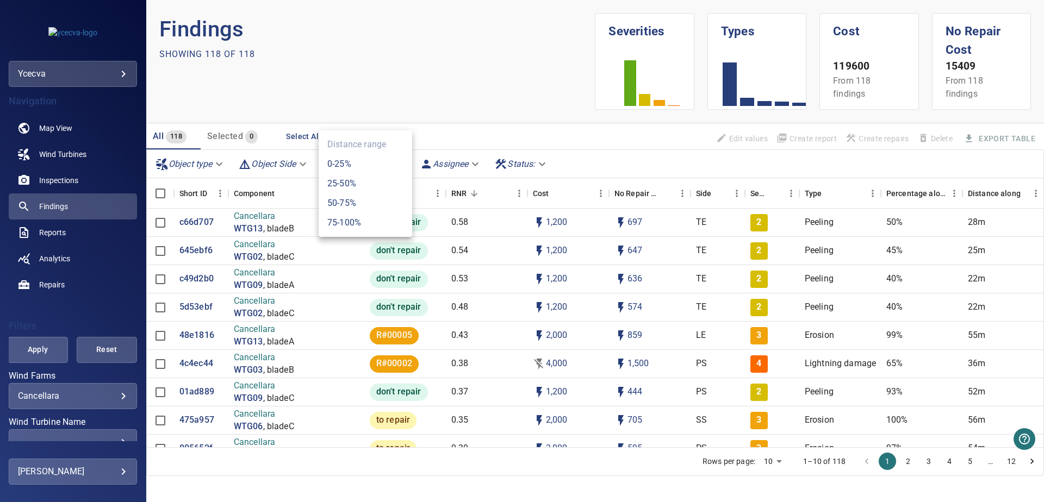
click at [442, 98] on div at bounding box center [522, 251] width 1044 height 502
click at [543, 167] on body "**********" at bounding box center [522, 251] width 1044 height 502
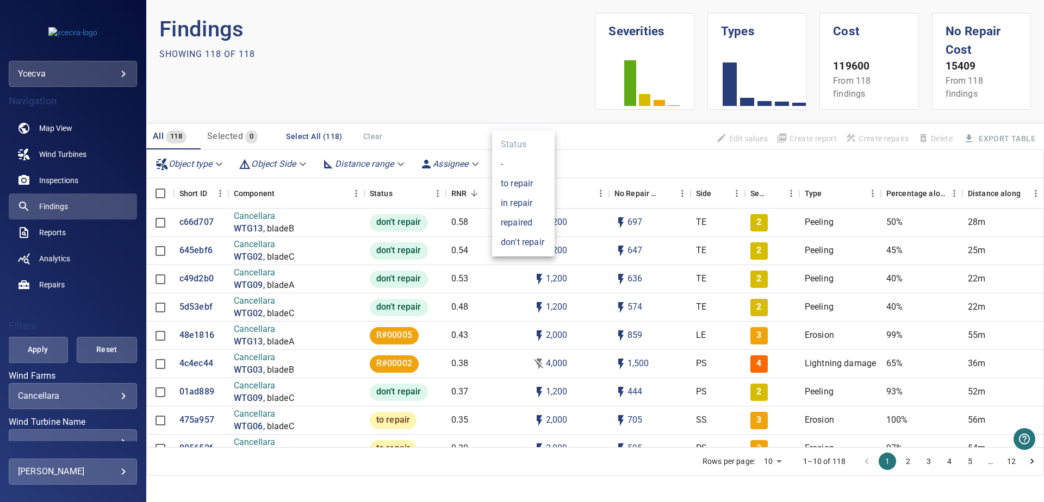
click at [533, 159] on li "-" at bounding box center [523, 164] width 63 height 20
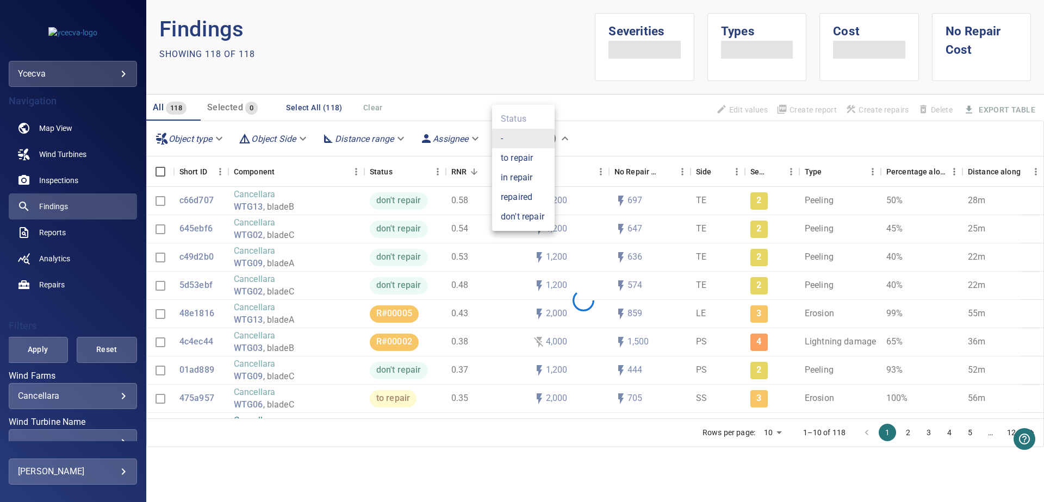
type input "*"
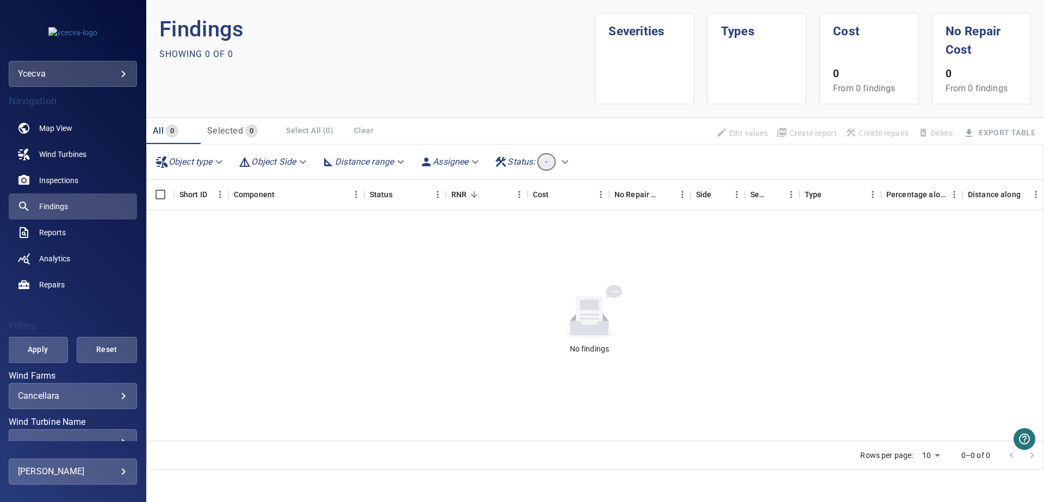
click at [550, 157] on body "**********" at bounding box center [522, 251] width 1044 height 502
click at [545, 184] on li "to repair" at bounding box center [534, 182] width 85 height 20
type input "**********"
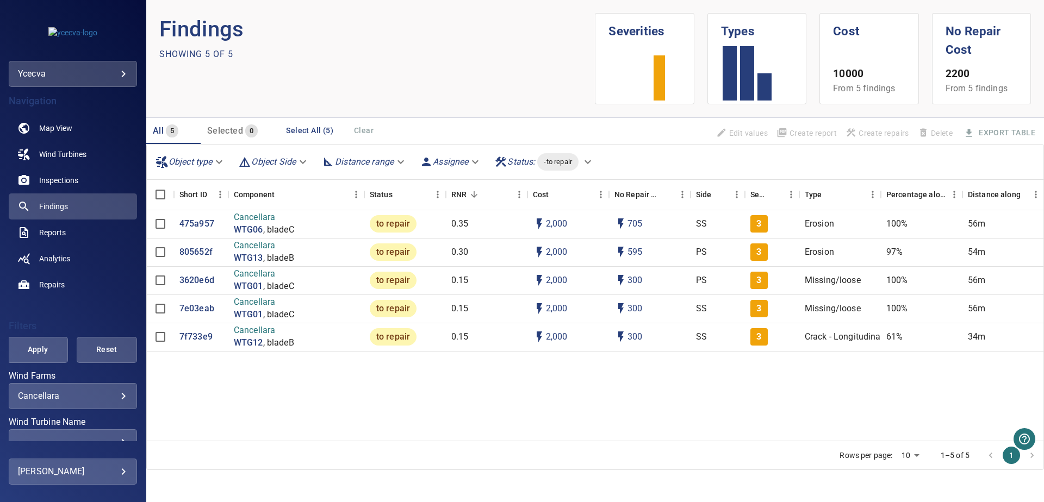
click at [584, 160] on body "**********" at bounding box center [522, 251] width 1044 height 502
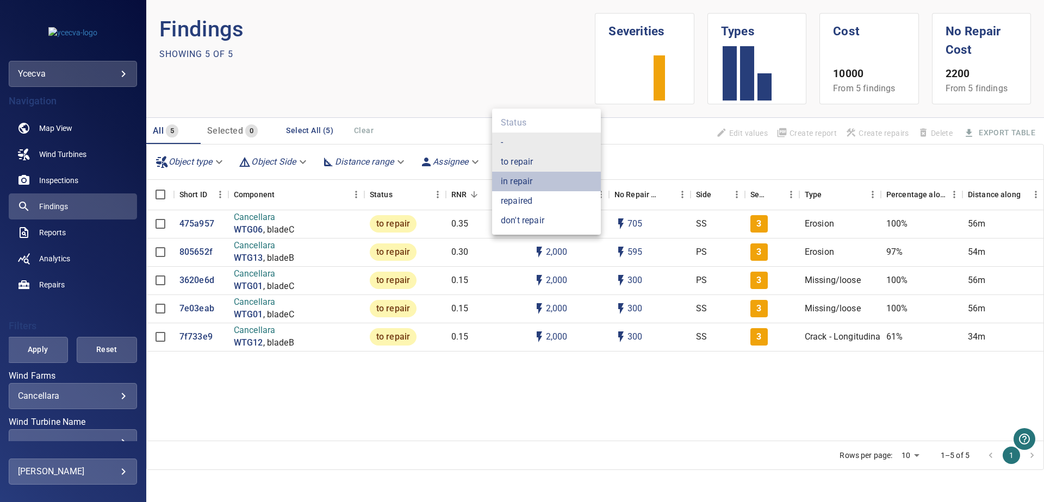
click at [563, 188] on li "in repair" at bounding box center [546, 182] width 109 height 20
type input "**********"
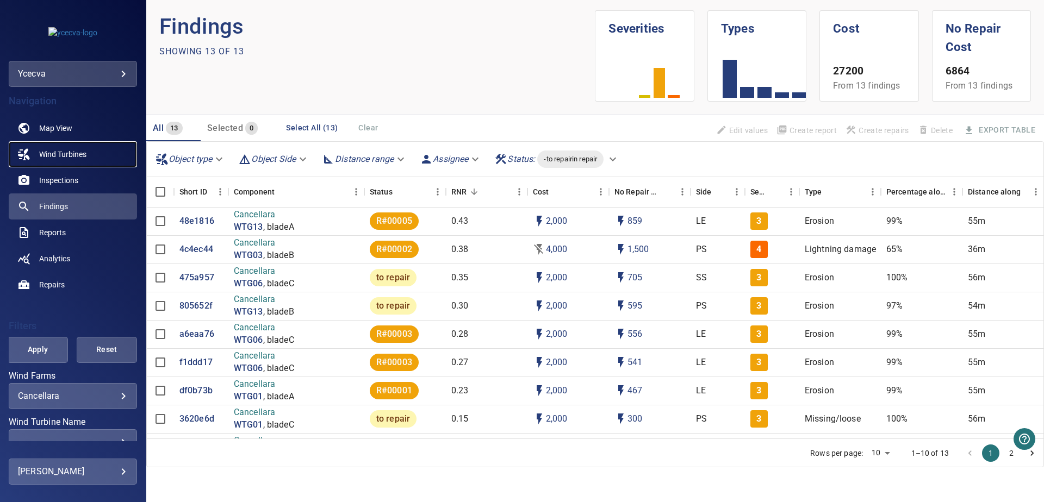
click at [94, 151] on link "Wind Turbines" at bounding box center [73, 154] width 128 height 26
